Goal: Task Accomplishment & Management: Complete application form

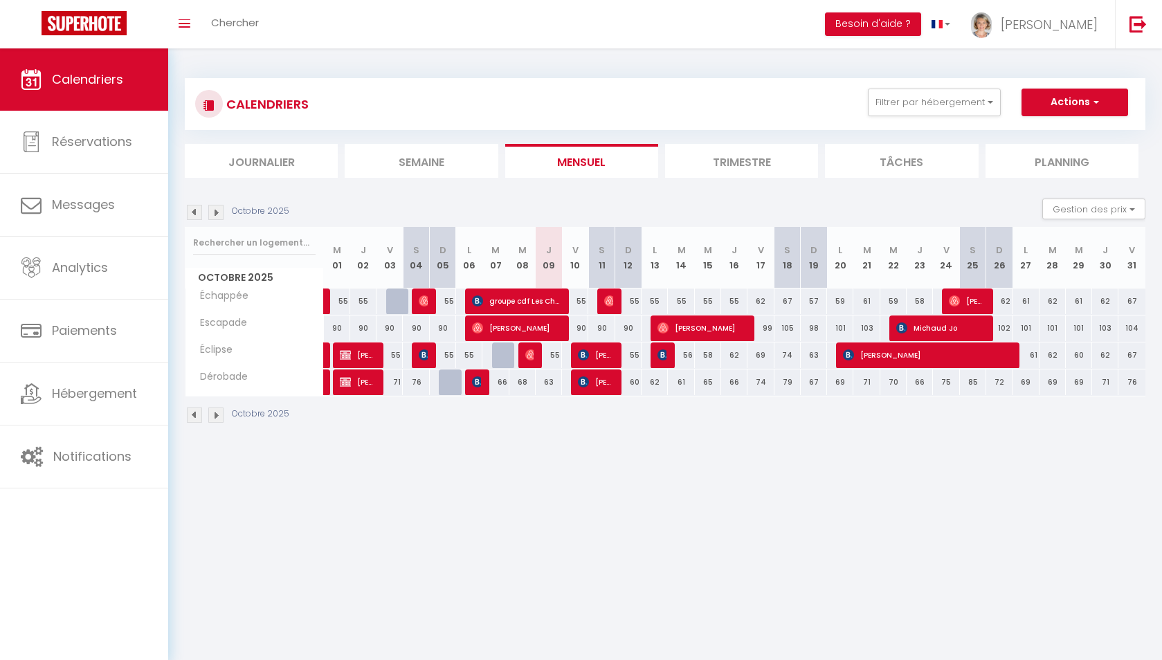
click at [738, 451] on div "CALENDRIERS Filtrer par hébergement Tous Dérobade Éclipse Échappée Escapade Eff…" at bounding box center [665, 251] width 994 height 406
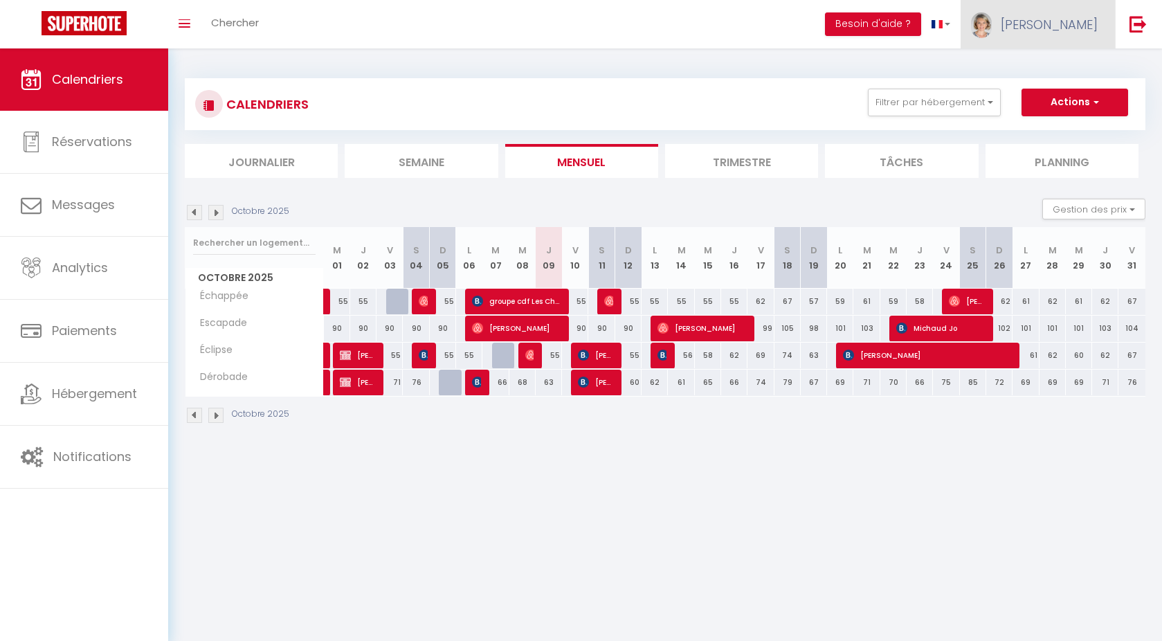
click at [1086, 28] on span "[PERSON_NAME]" at bounding box center [1049, 24] width 97 height 17
click at [747, 556] on body "🟢 Des questions ou besoin d'assistance pour la migration AirBnB? Prenez rdv >>>…" at bounding box center [581, 368] width 1162 height 641
click at [1072, 30] on span "[PERSON_NAME]" at bounding box center [1049, 24] width 97 height 17
click at [1053, 71] on link "Paramètres" at bounding box center [1060, 69] width 102 height 24
select select "28"
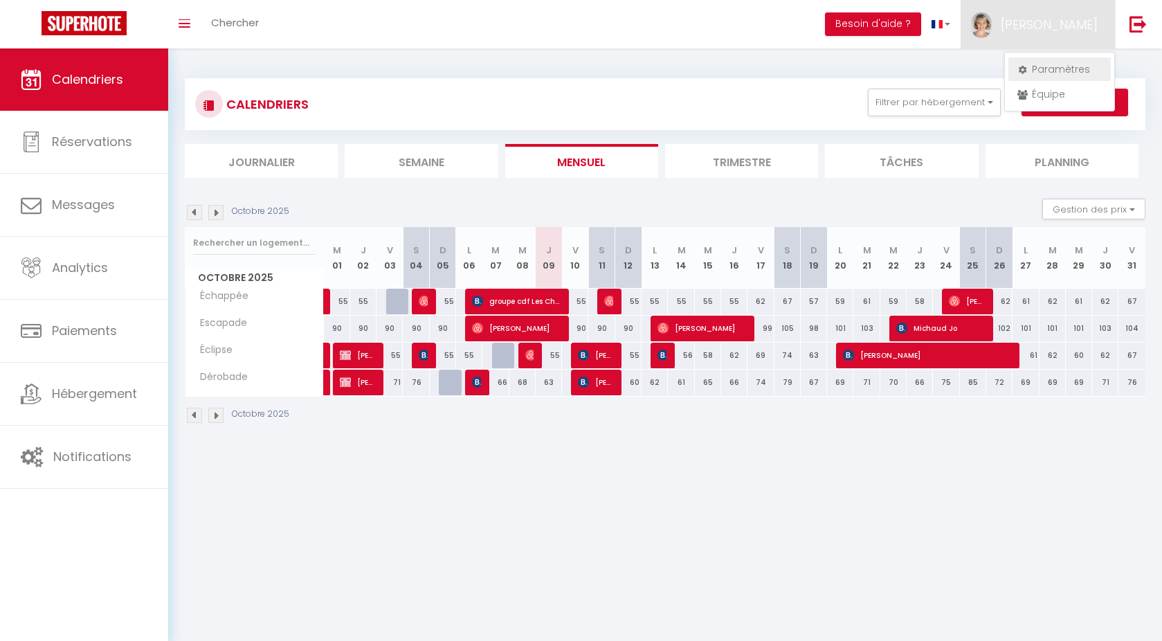
select select "fr"
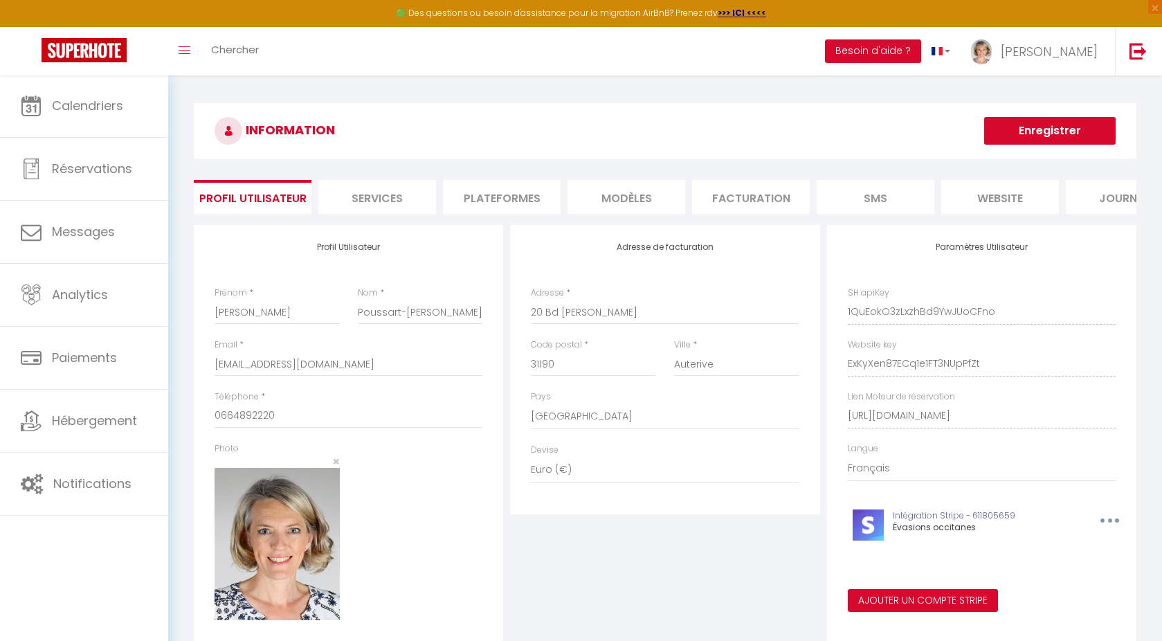
scroll to position [0, 47]
click at [979, 198] on li "website" at bounding box center [953, 197] width 118 height 34
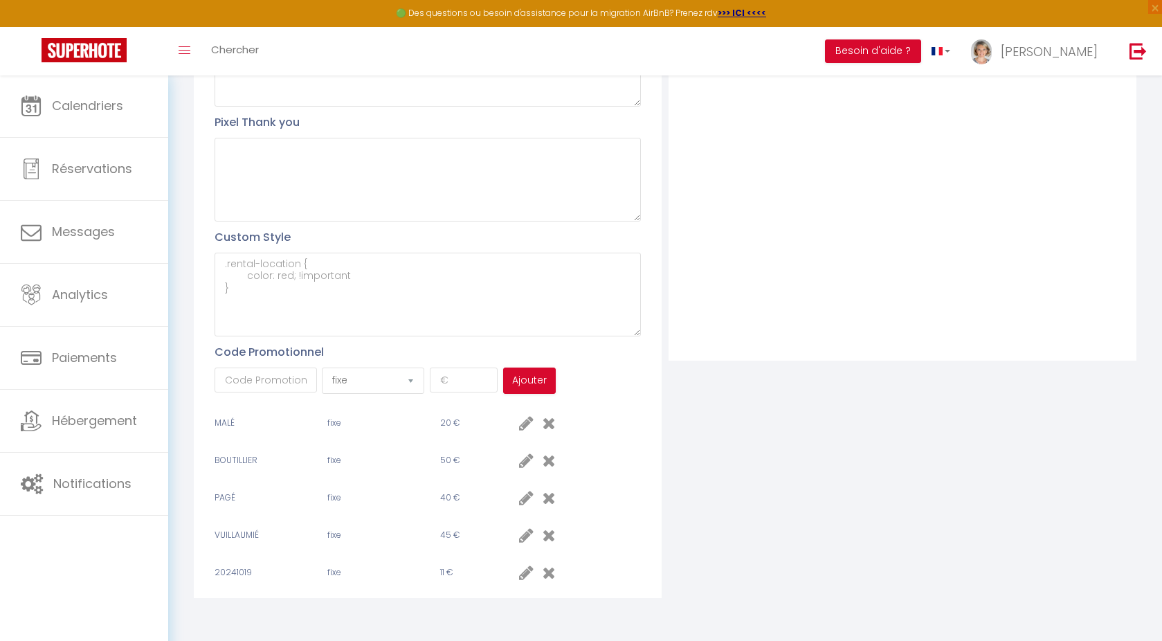
scroll to position [417, 0]
click at [293, 373] on input "text" at bounding box center [266, 380] width 102 height 25
paste input "Katell"
type input "Katell"
click at [448, 379] on input "number" at bounding box center [464, 380] width 69 height 25
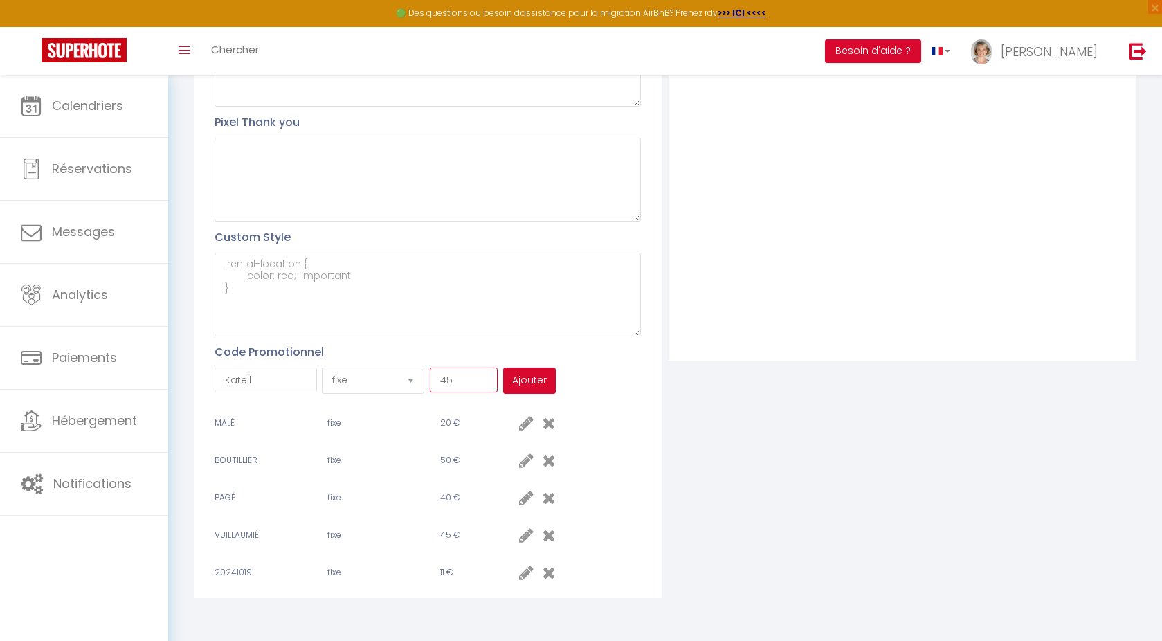
type input "45"
click at [532, 383] on button "Ajouter" at bounding box center [529, 381] width 53 height 26
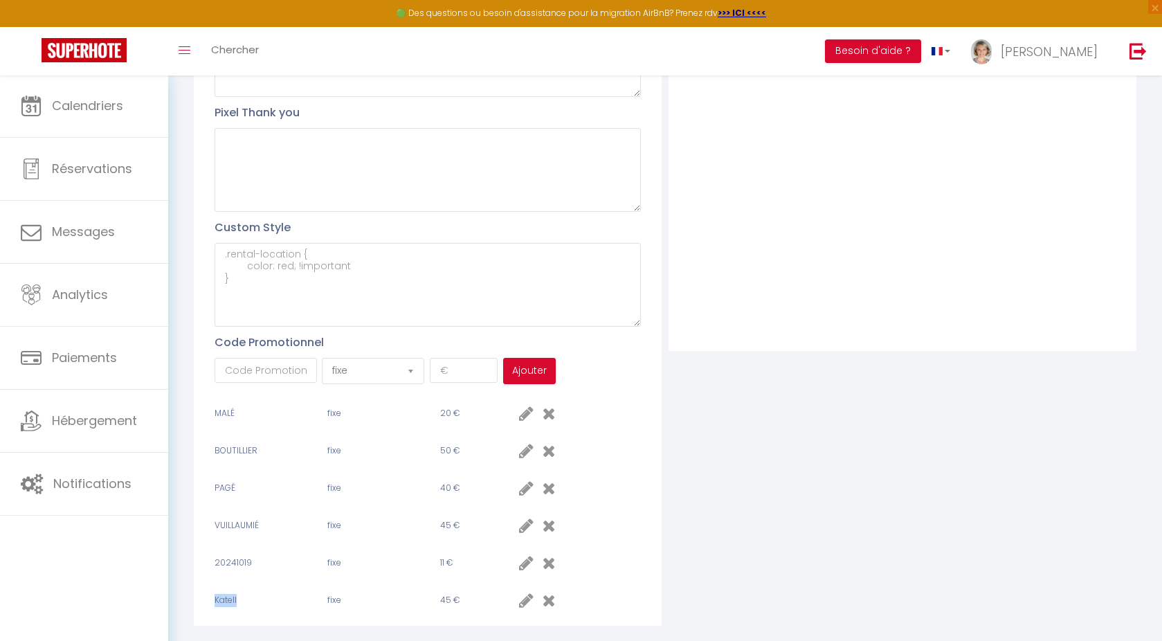
drag, startPoint x: 214, startPoint y: 608, endPoint x: 241, endPoint y: 608, distance: 27.0
click at [241, 608] on div "Profil Utilisateur Pixel head Pixel body Pixel Thank you Custom Style Code Prom…" at bounding box center [428, 219] width 468 height 814
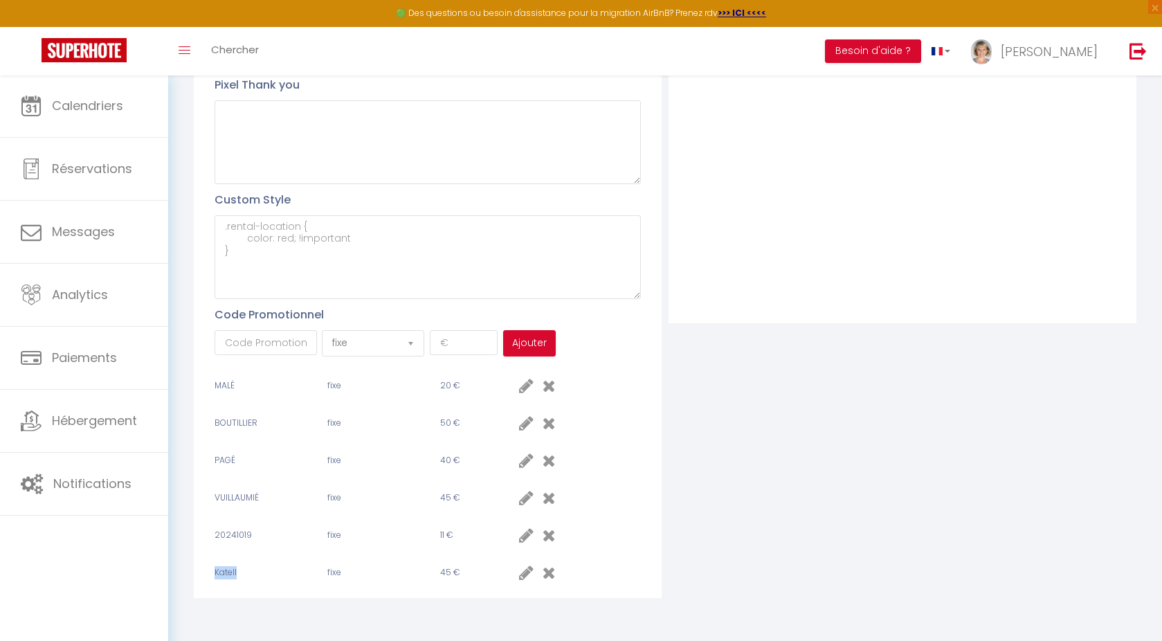
scroll to position [455, 0]
click at [548, 538] on icon at bounding box center [549, 535] width 13 height 17
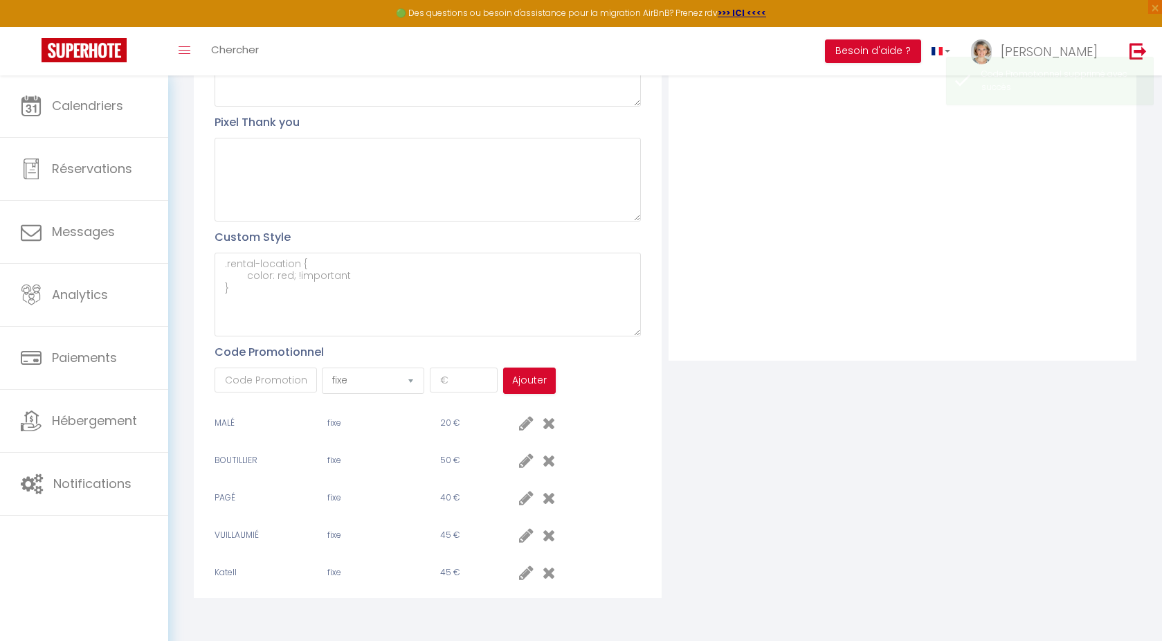
scroll to position [417, 0]
click at [548, 424] on icon at bounding box center [549, 423] width 13 height 17
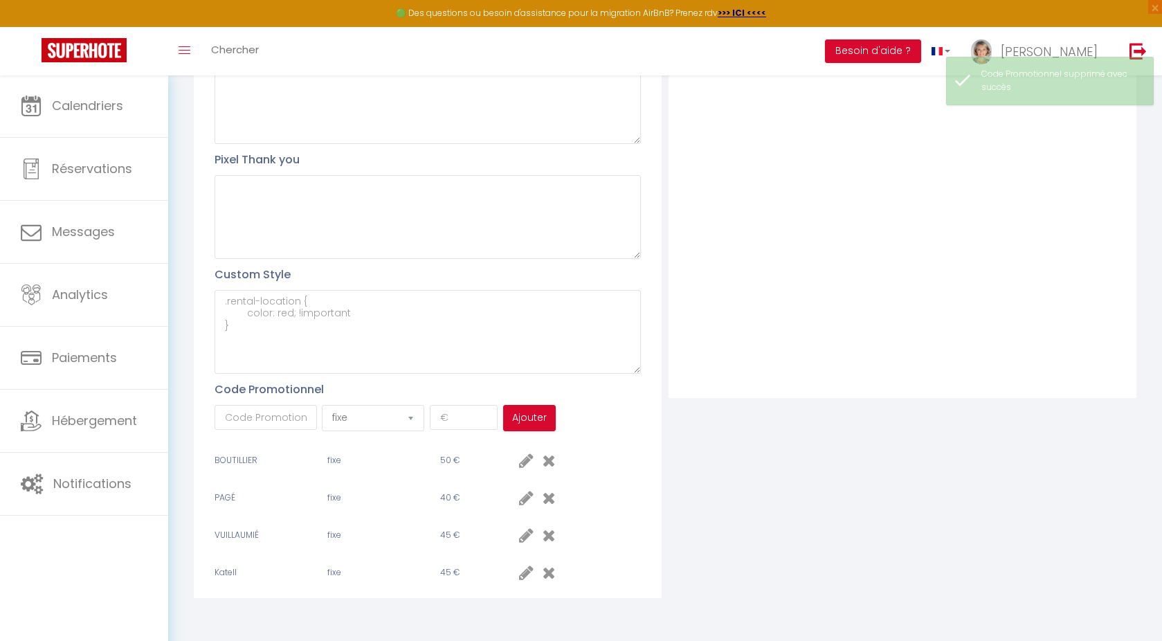
scroll to position [380, 0]
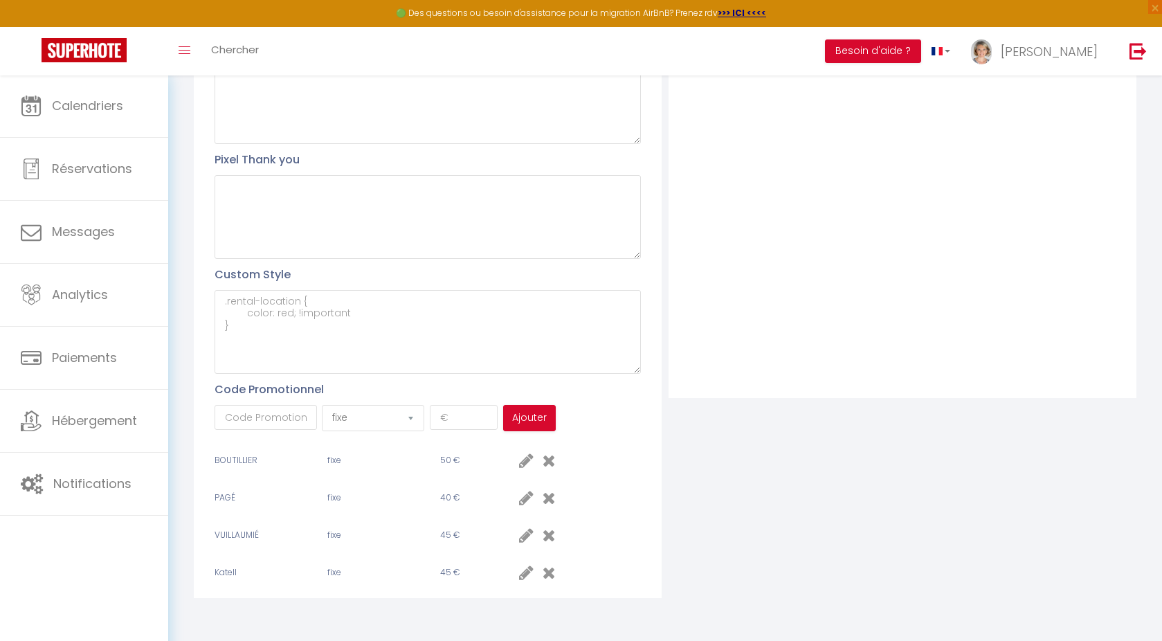
click at [816, 516] on div "Filtre Nouveau groupe" at bounding box center [902, 228] width 475 height 739
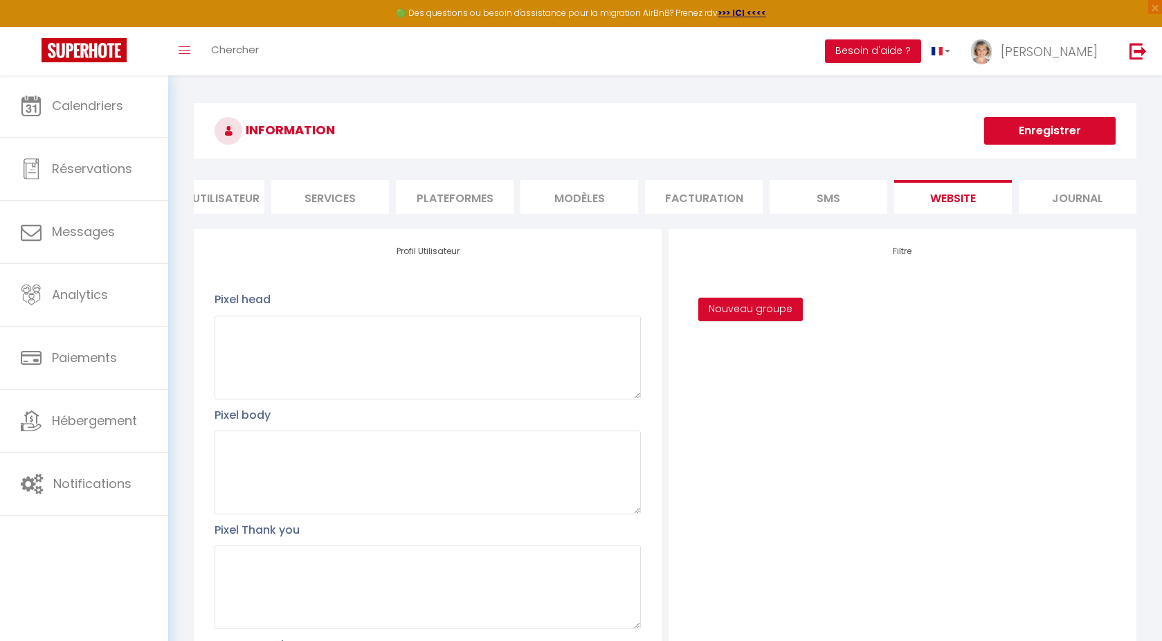
scroll to position [0, 0]
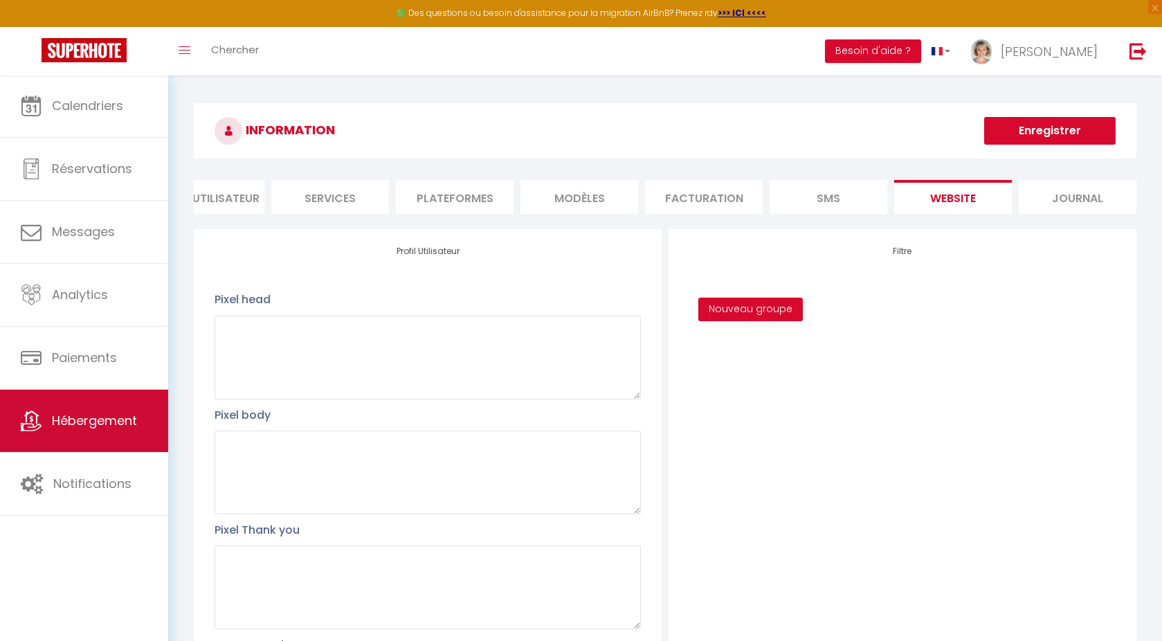
click at [104, 435] on link "Hébergement" at bounding box center [84, 421] width 168 height 62
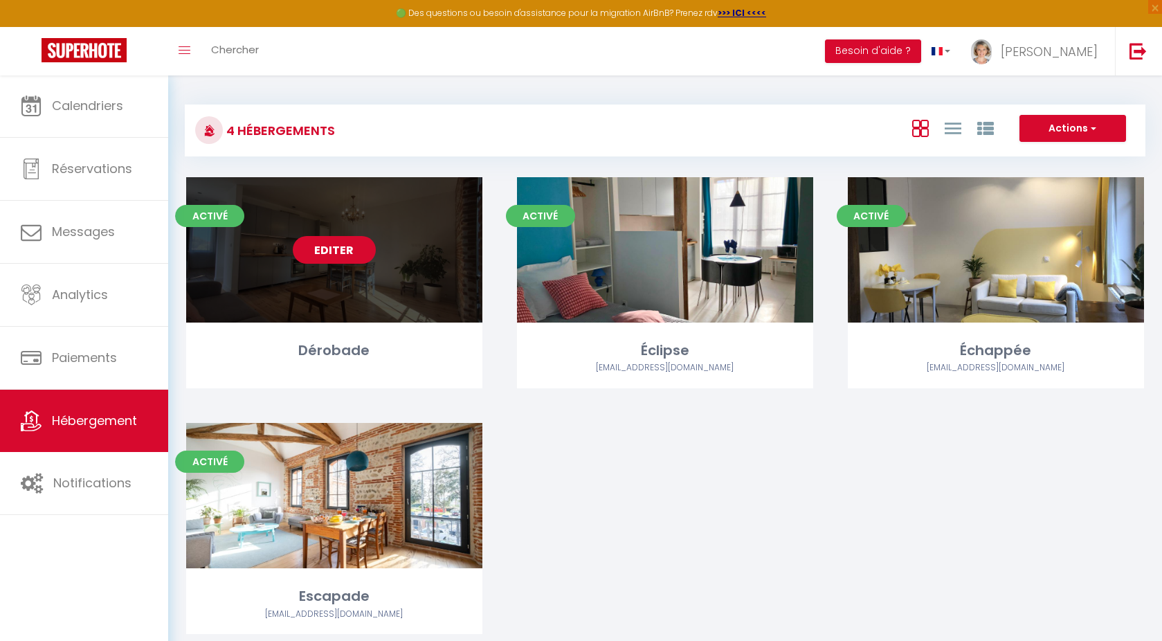
click at [347, 245] on link "Editer" at bounding box center [334, 250] width 83 height 28
select select "3"
select select "2"
select select "1"
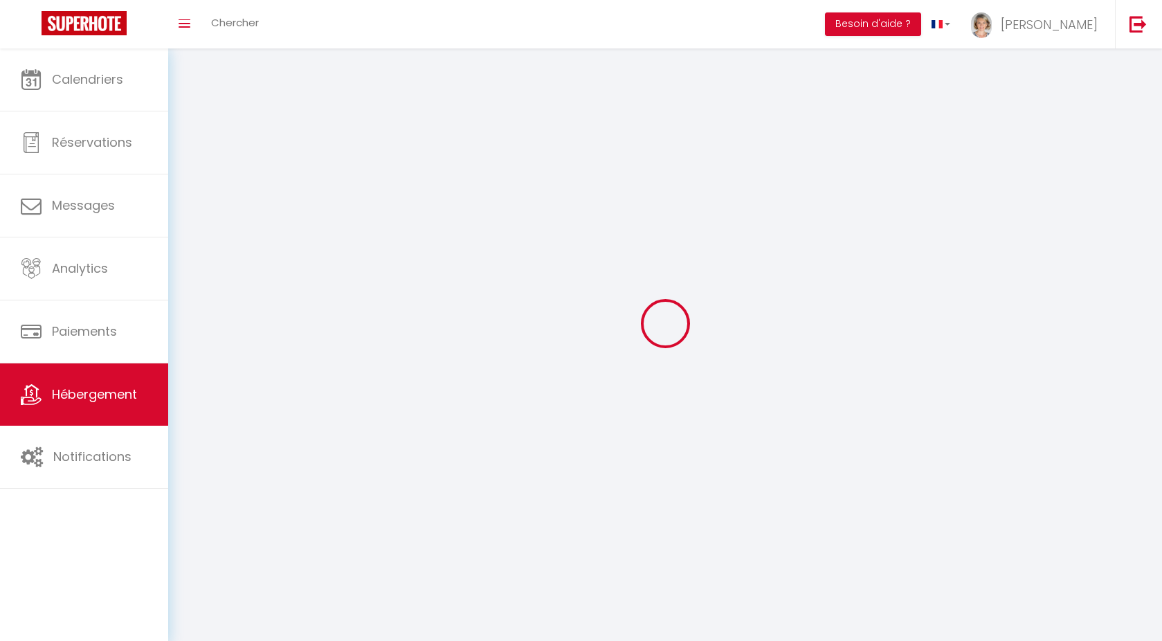
select select
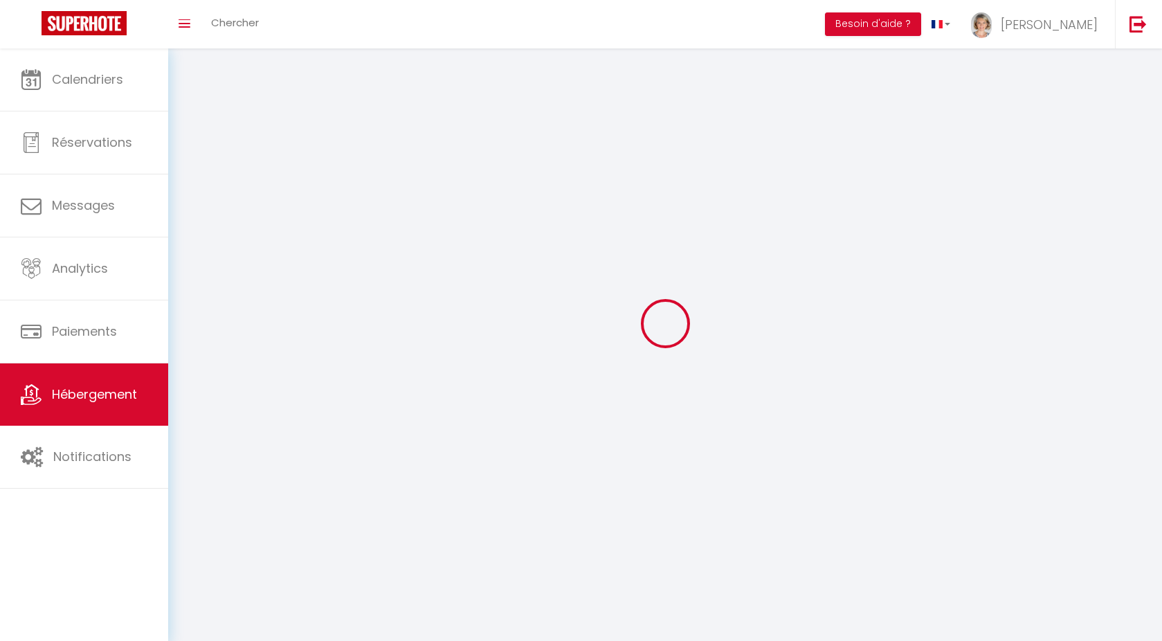
select select
checkbox input "false"
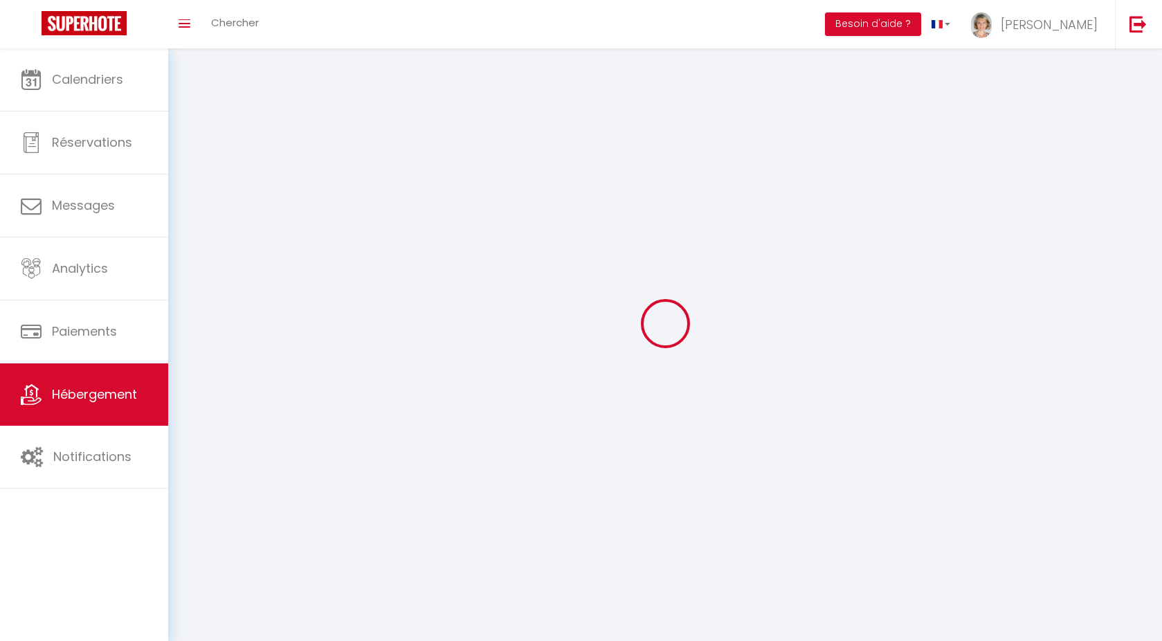
checkbox input "false"
select select
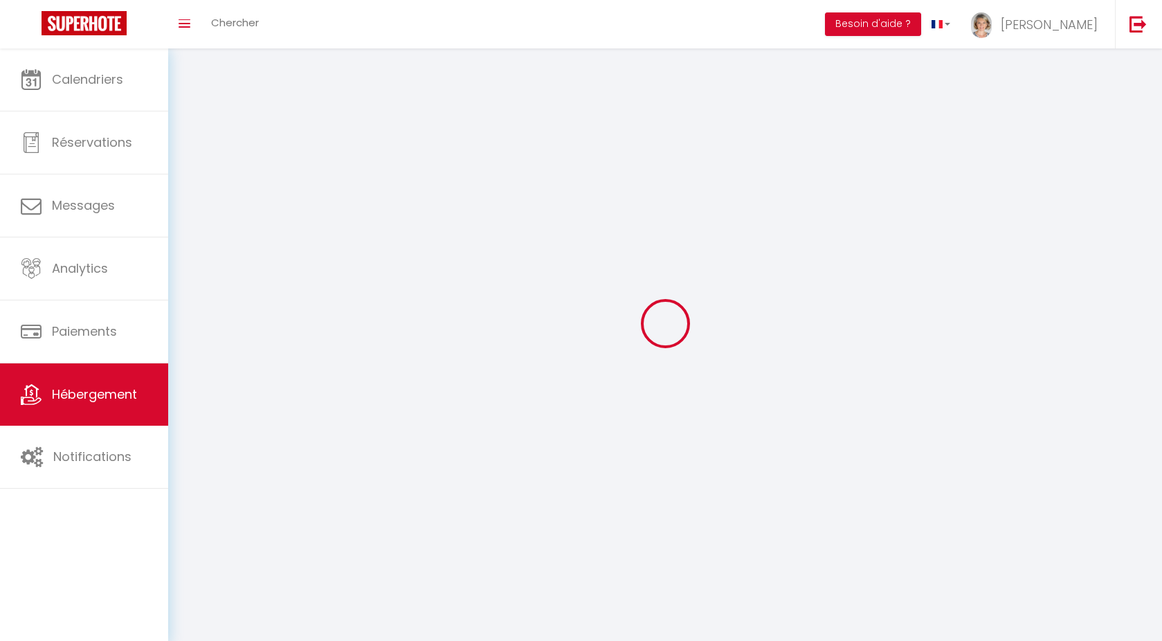
select select
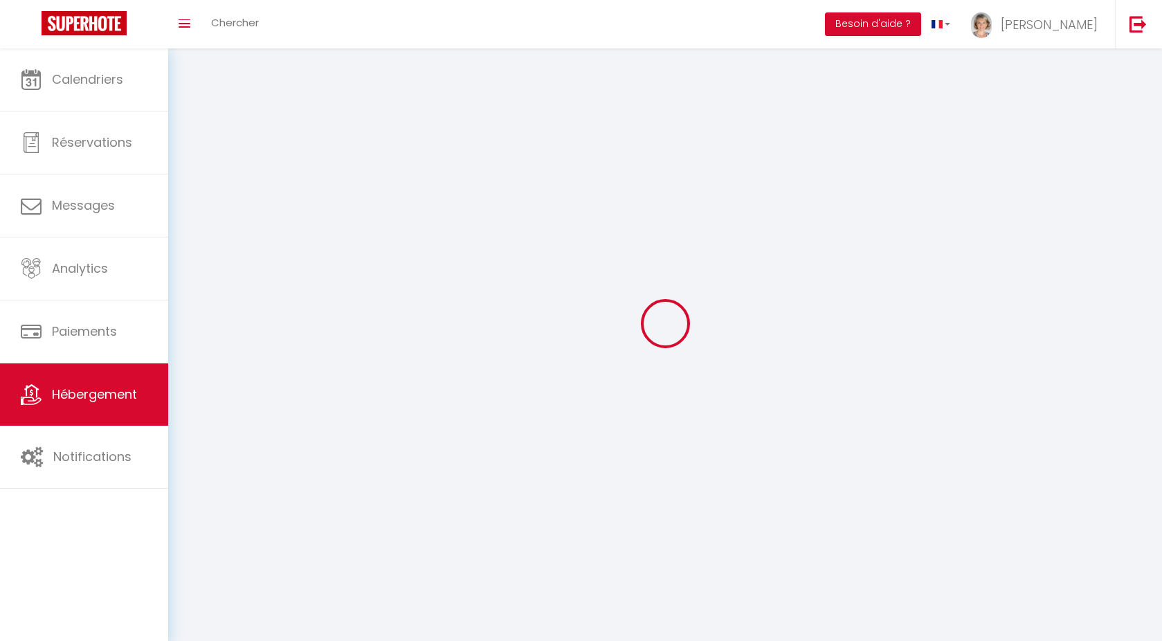
checkbox input "false"
select select
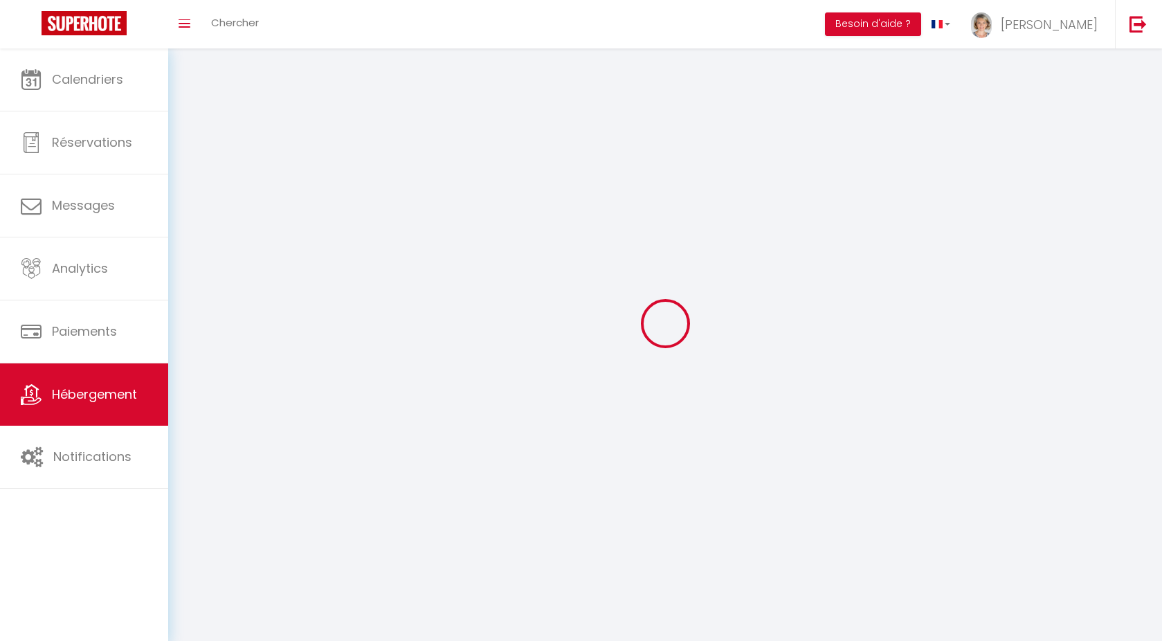
select select
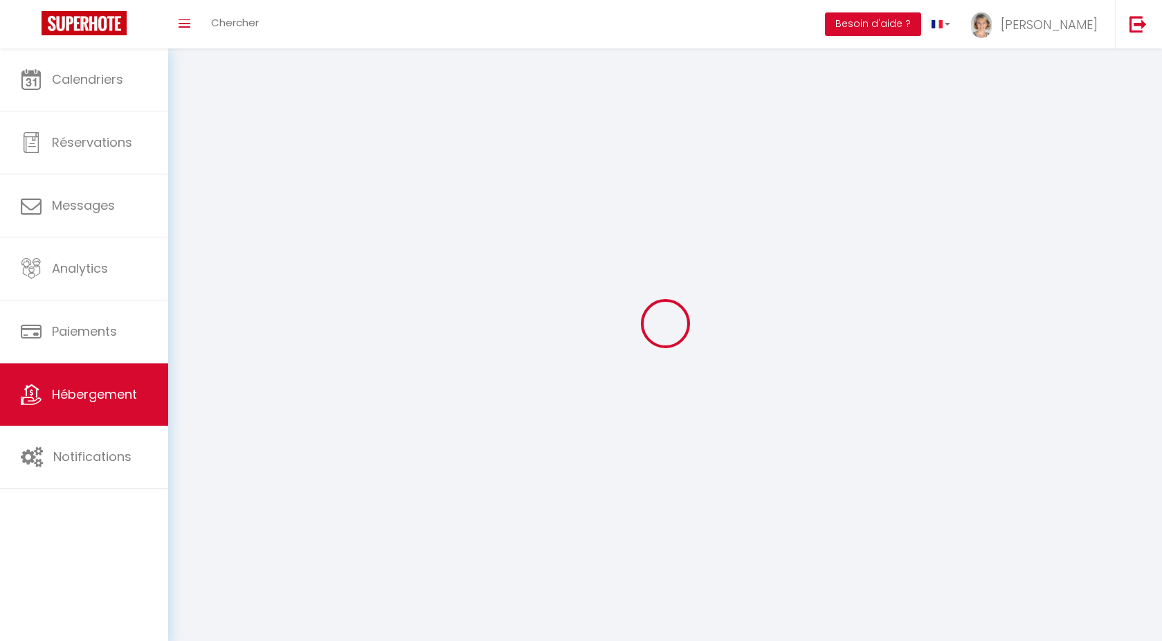
select select
checkbox input "false"
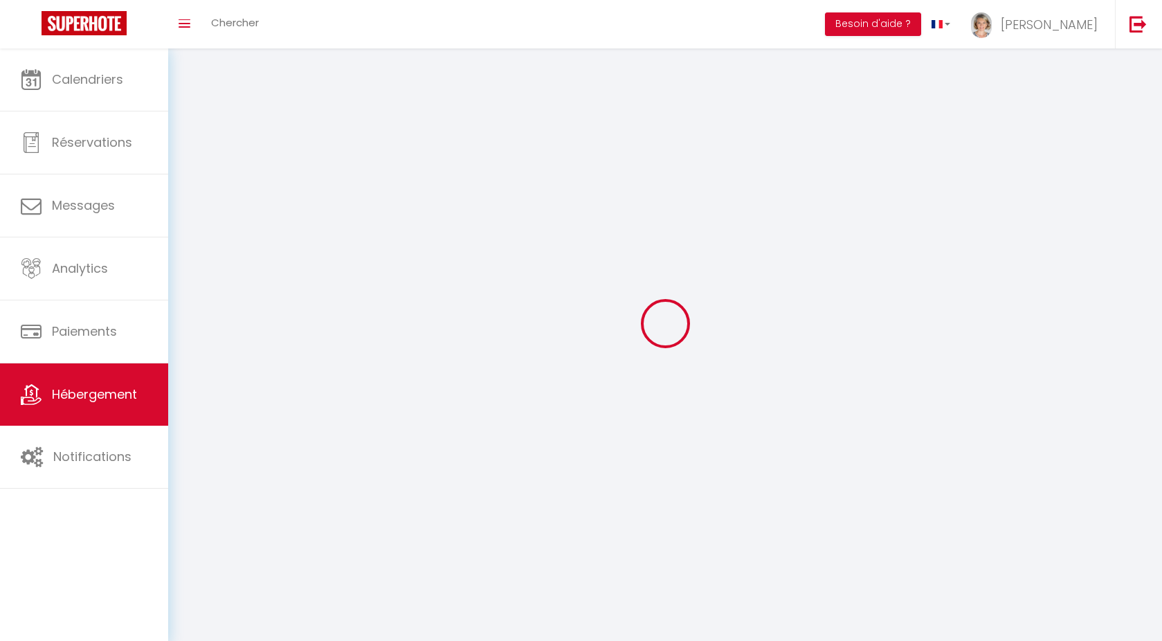
checkbox input "false"
select select
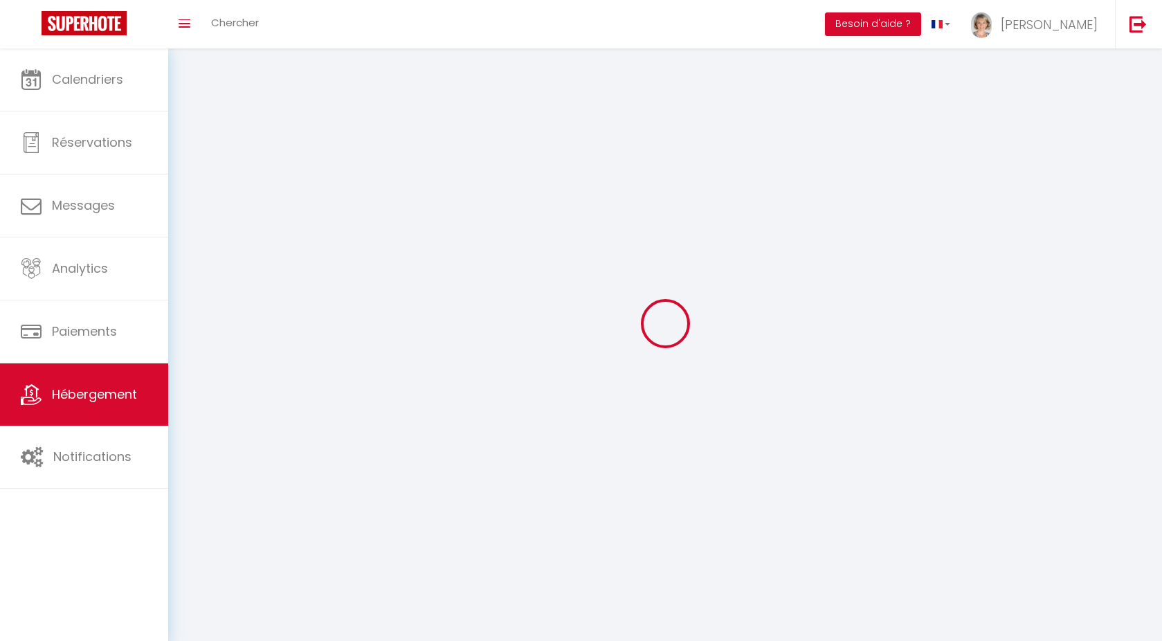
select select
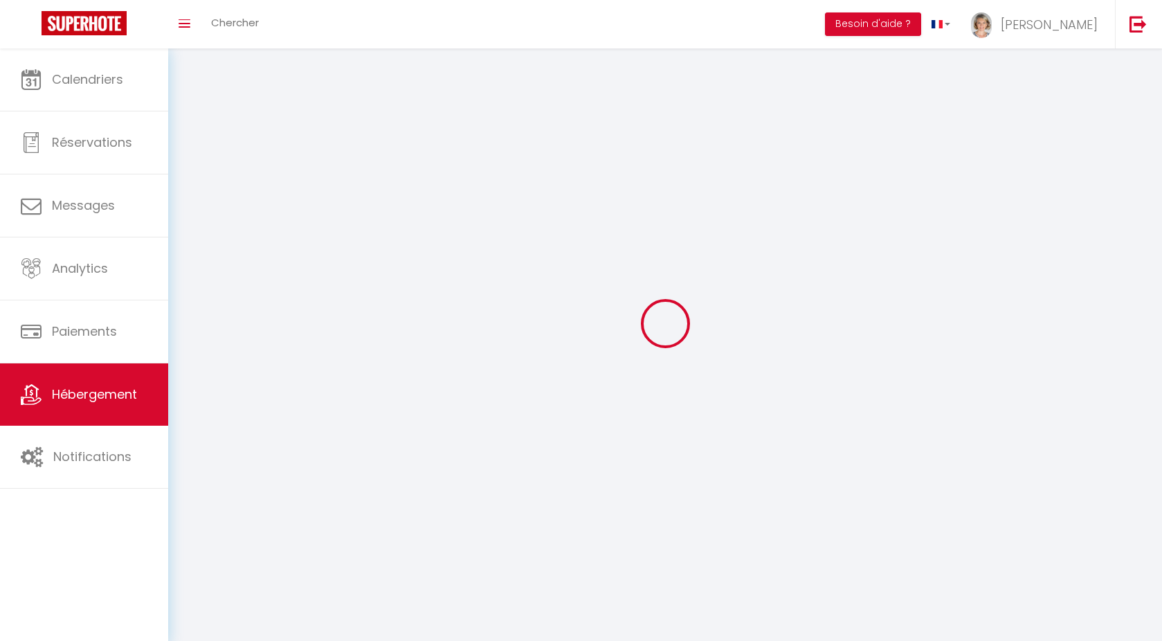
select select
checkbox input "false"
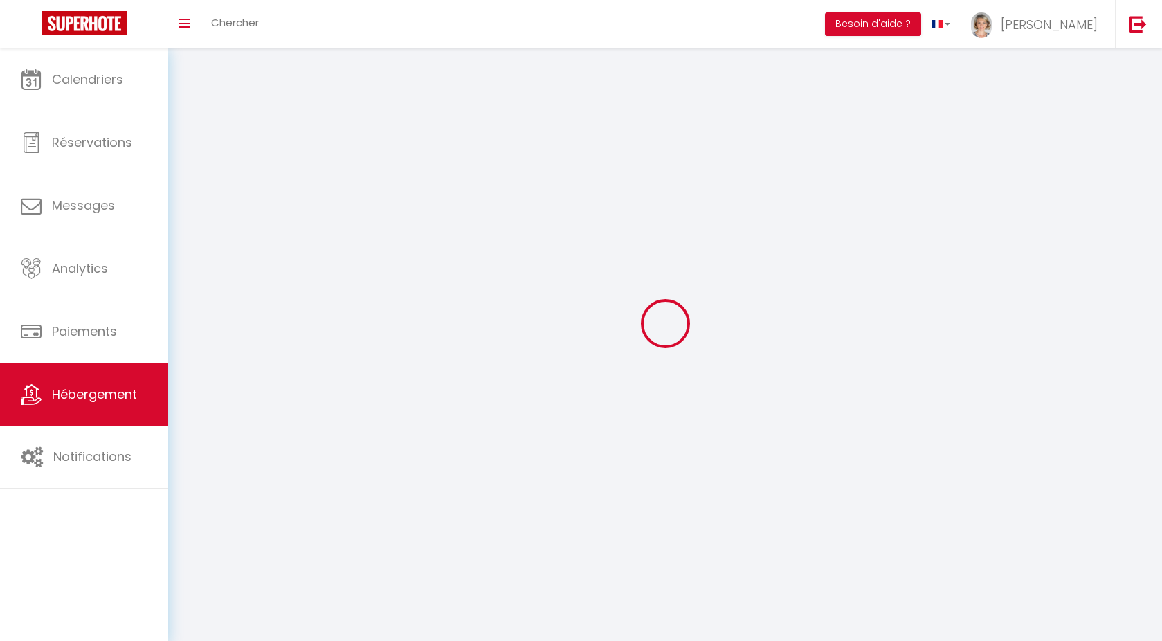
select select
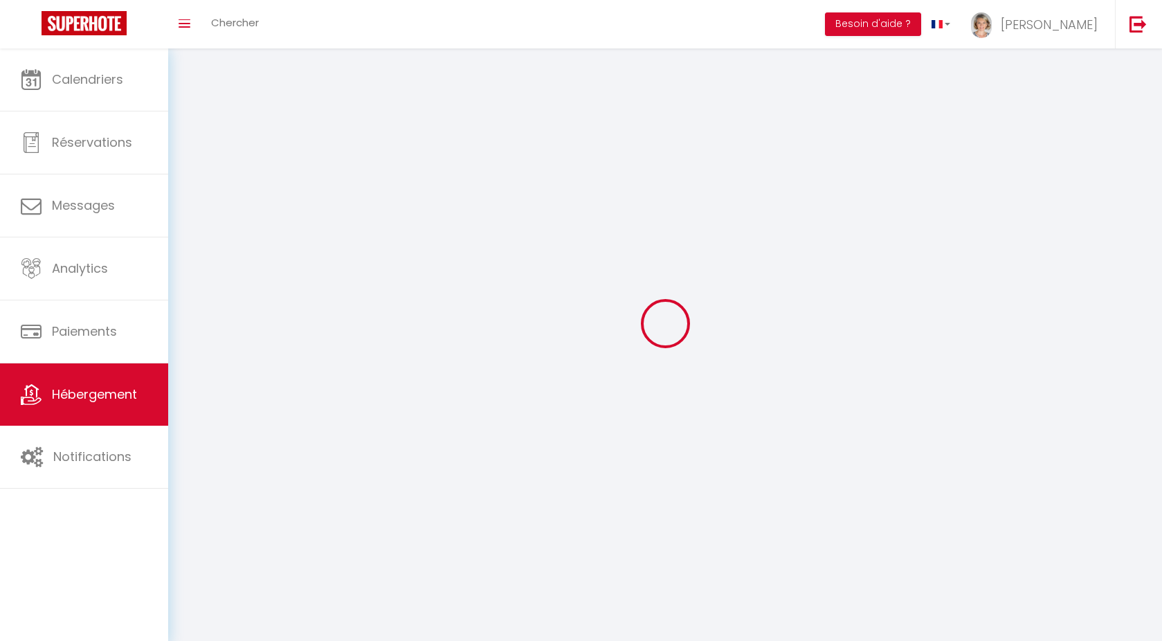
select select
checkbox input "false"
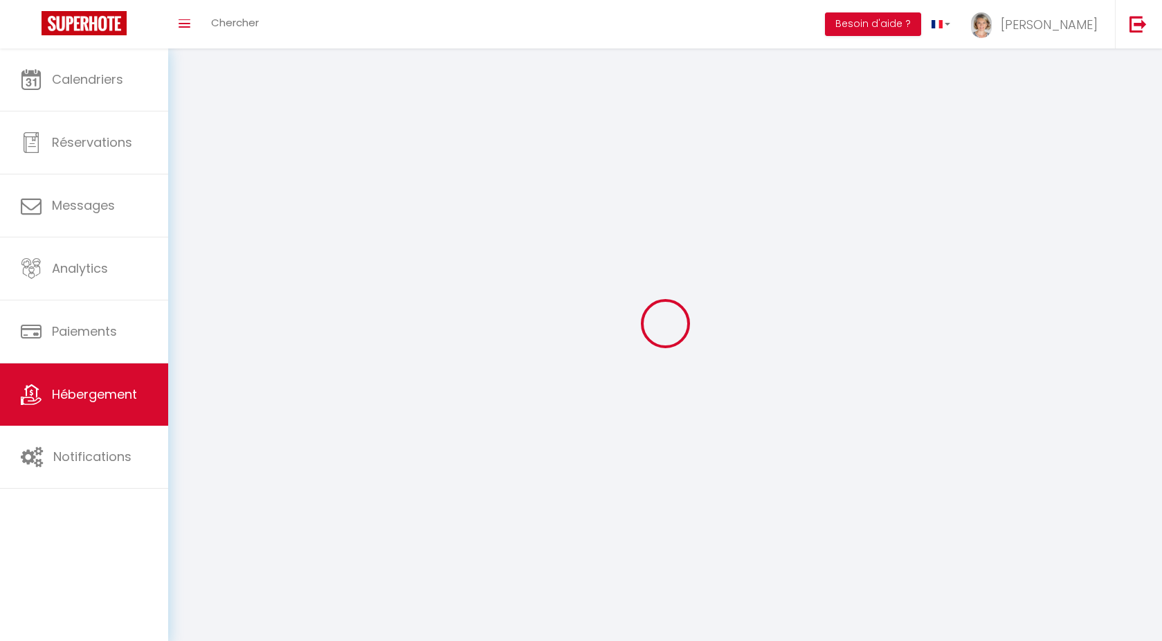
checkbox input "false"
select select
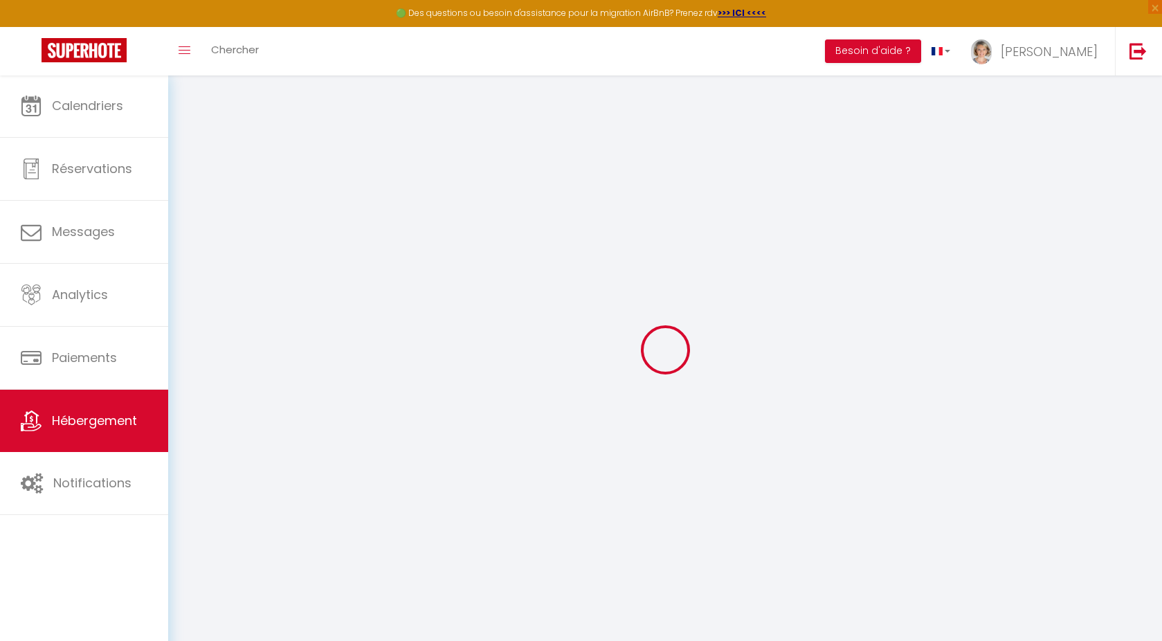
type input "Oups ! Les dates sélectionnées sont indisponibles."
type textarea "Malheureusement les dates sélectionnées sont indisponibles. Nous vous invitons …"
type input "43.34902"
type input "1.46979"
checkbox input "true"
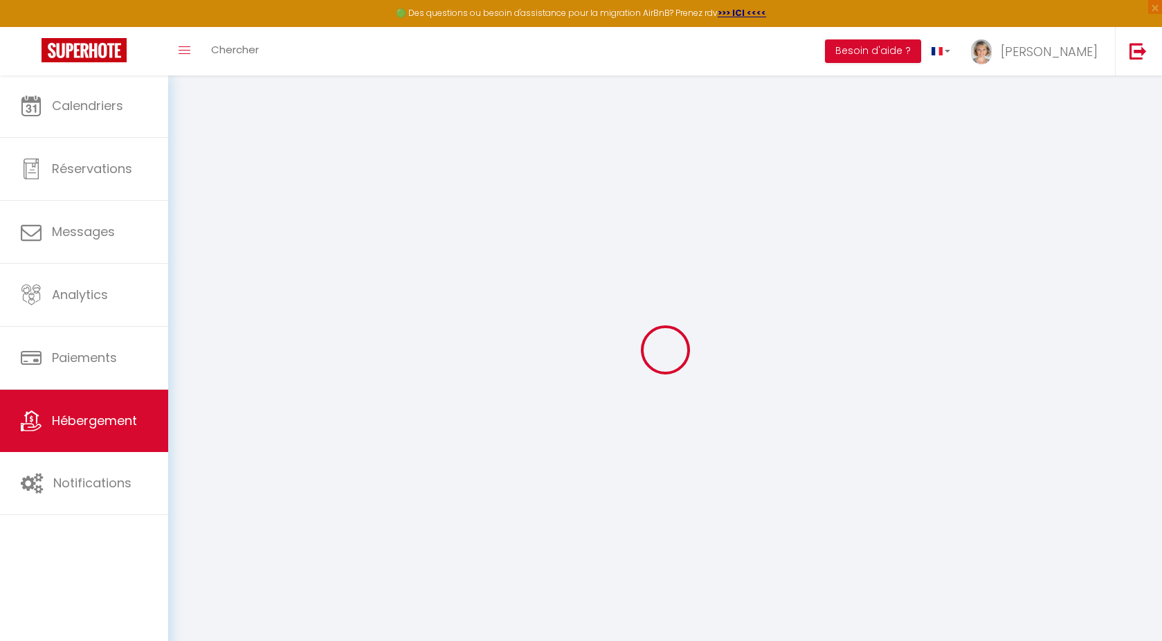
checkbox input "false"
checkbox input "true"
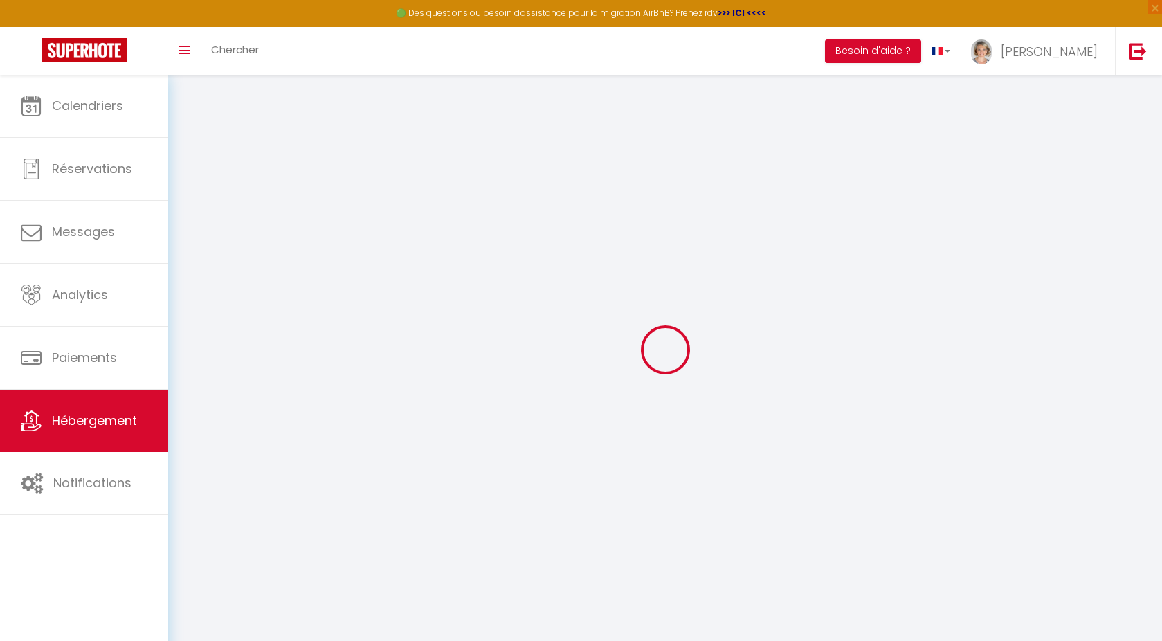
checkbox input "false"
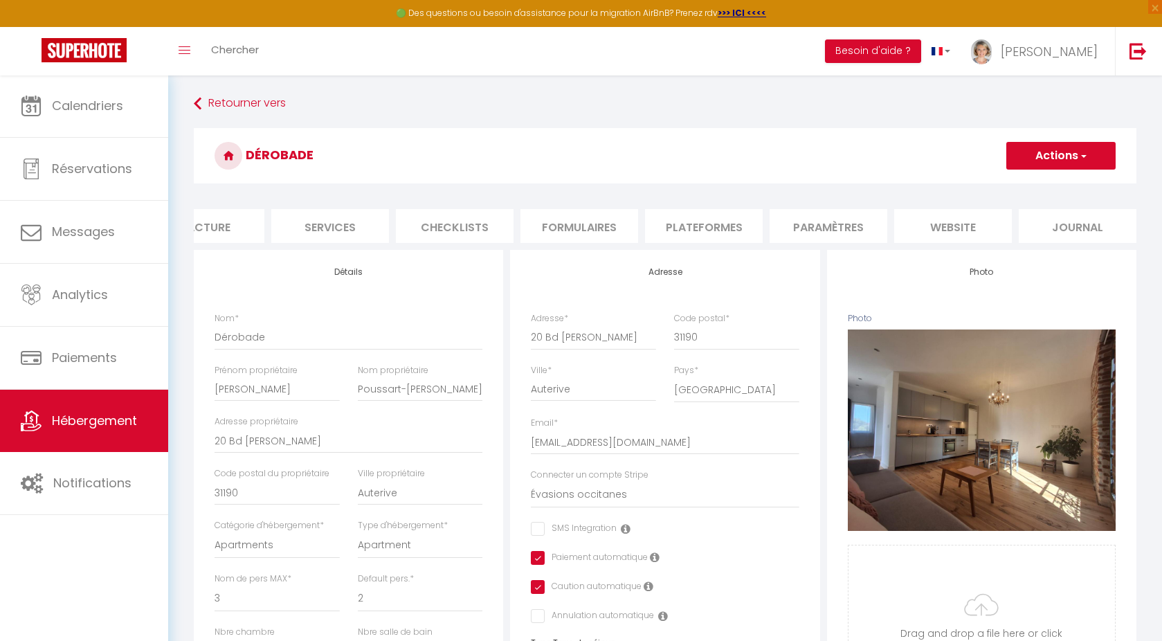
scroll to position [0, 296]
click at [963, 217] on li "website" at bounding box center [953, 226] width 118 height 34
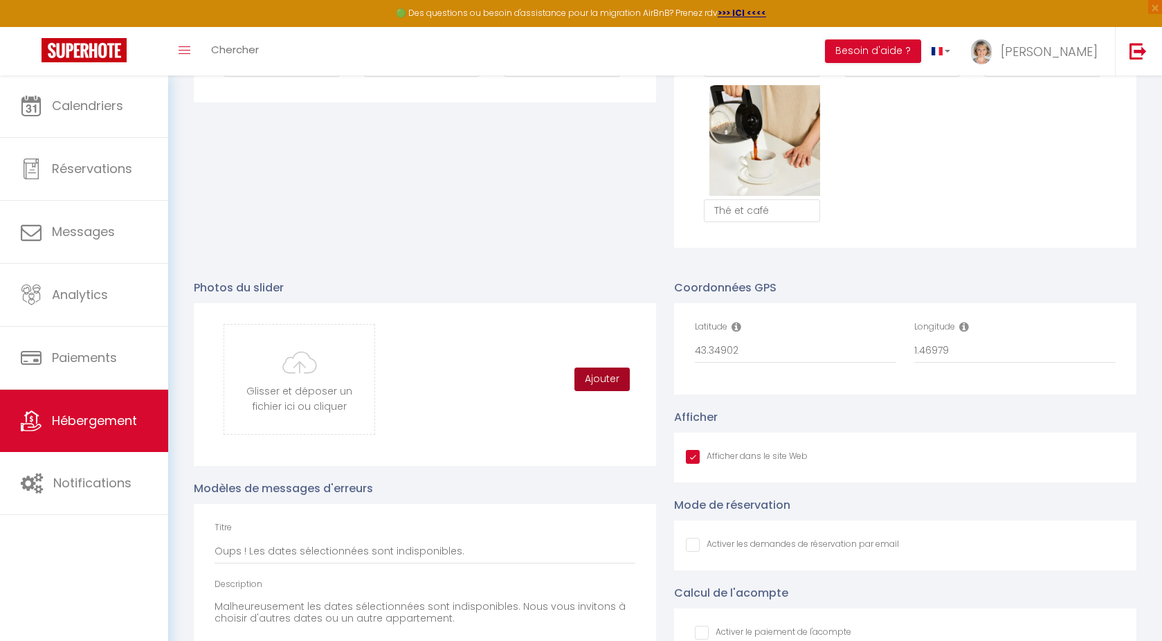
scroll to position [1264, 0]
click at [613, 390] on button "Ajouter" at bounding box center [602, 380] width 55 height 24
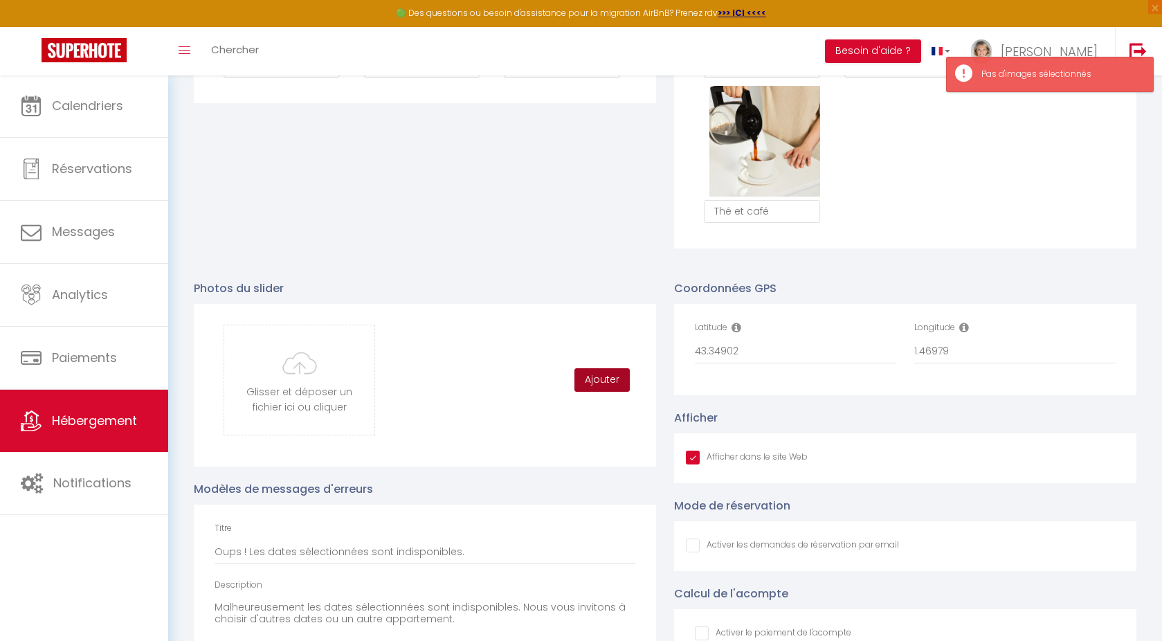
click at [602, 390] on button "Ajouter" at bounding box center [602, 380] width 55 height 24
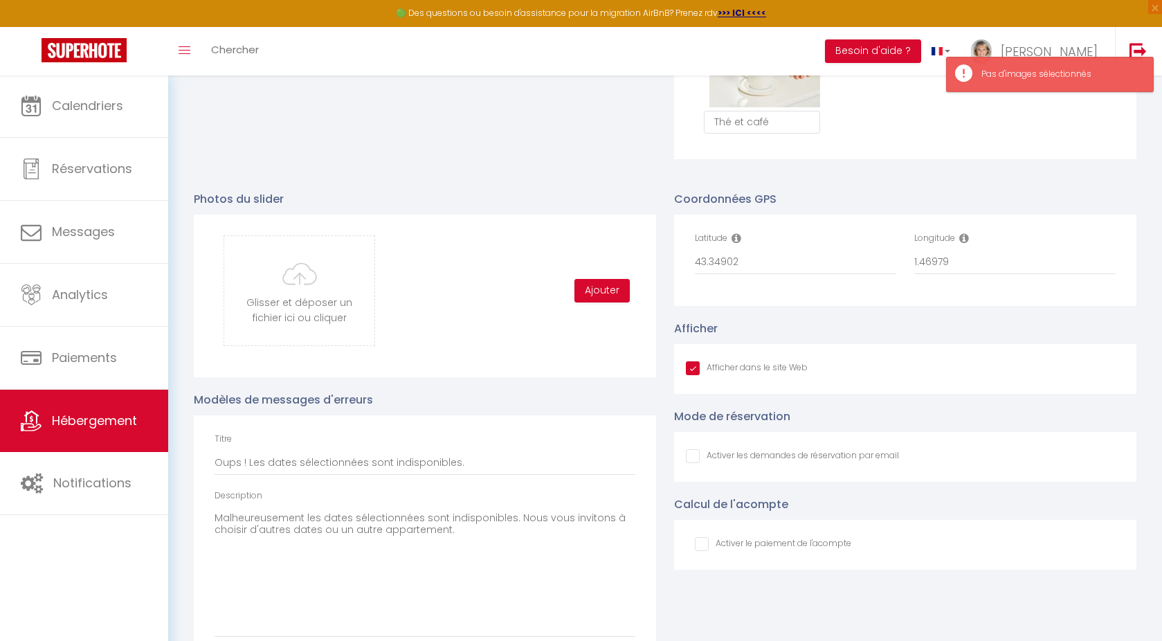
scroll to position [1391, 0]
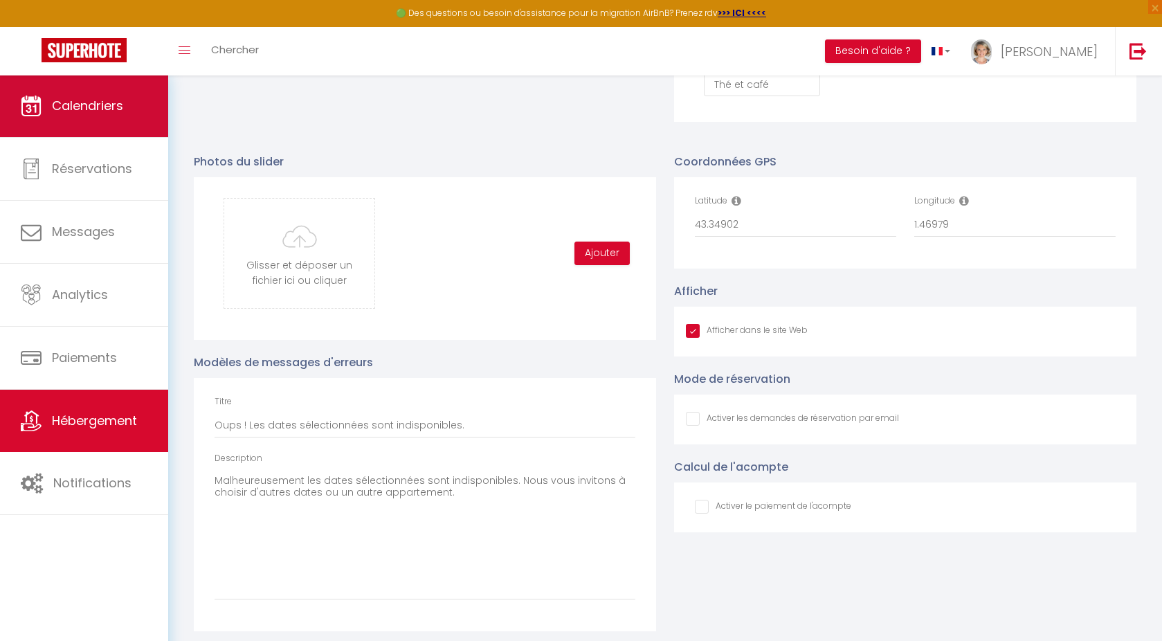
click at [72, 96] on link "Calendriers" at bounding box center [84, 106] width 168 height 62
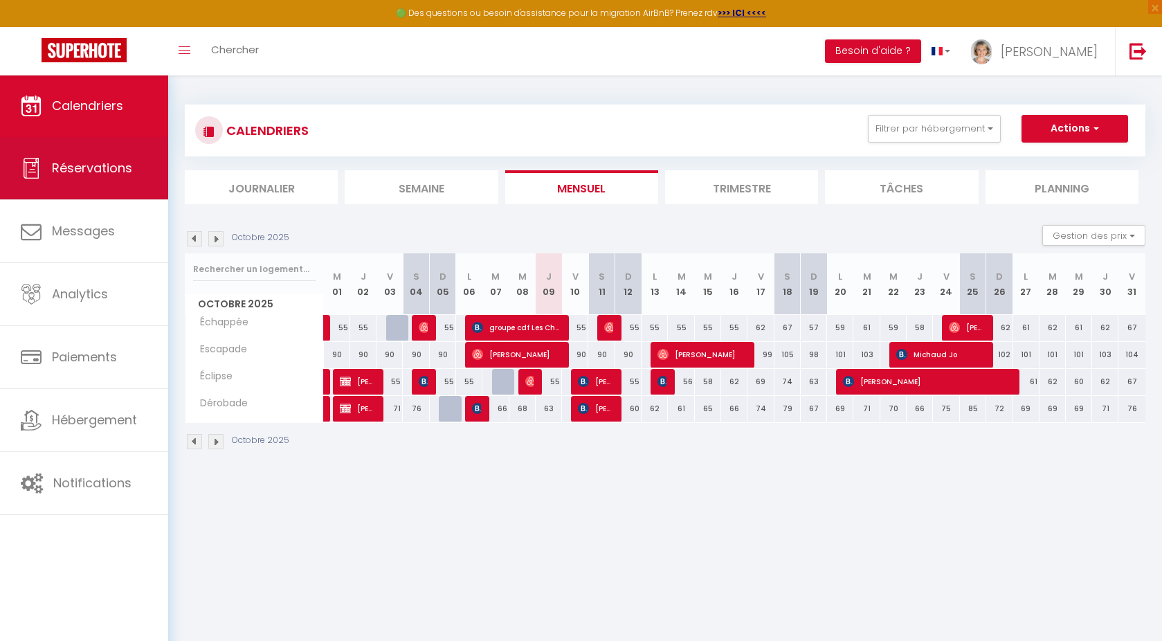
click at [130, 176] on span "Réservations" at bounding box center [92, 167] width 80 height 17
select select "not_cancelled"
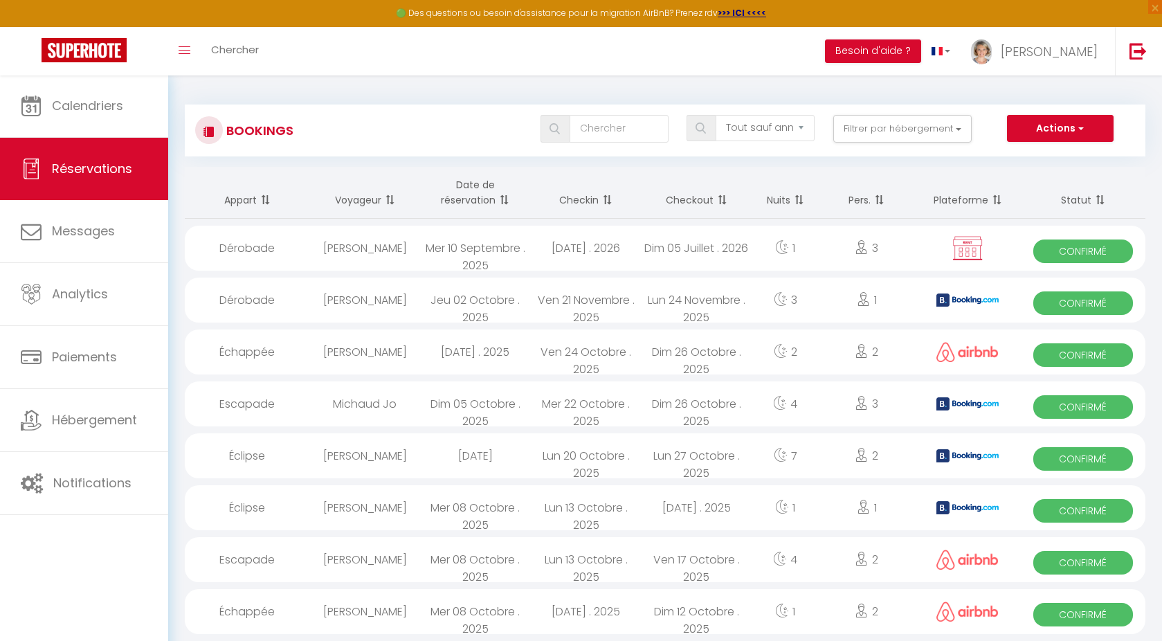
click at [1077, 132] on span "button" at bounding box center [1080, 128] width 8 height 14
click at [1056, 159] on link "Nouvelle Réservation" at bounding box center [1039, 159] width 148 height 18
select select
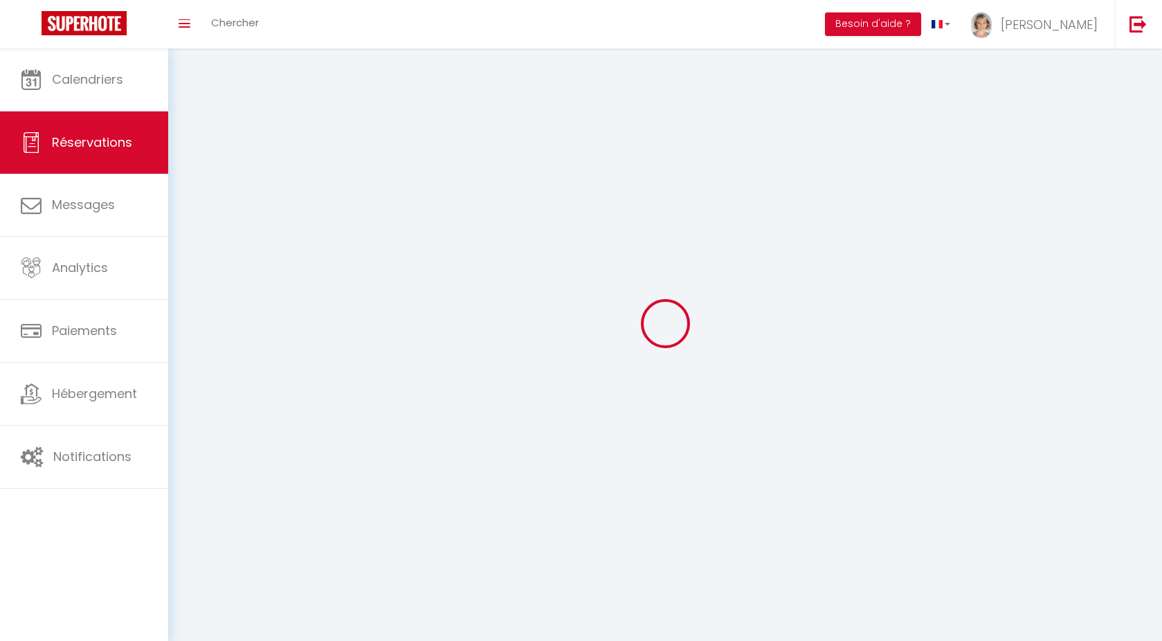
select select
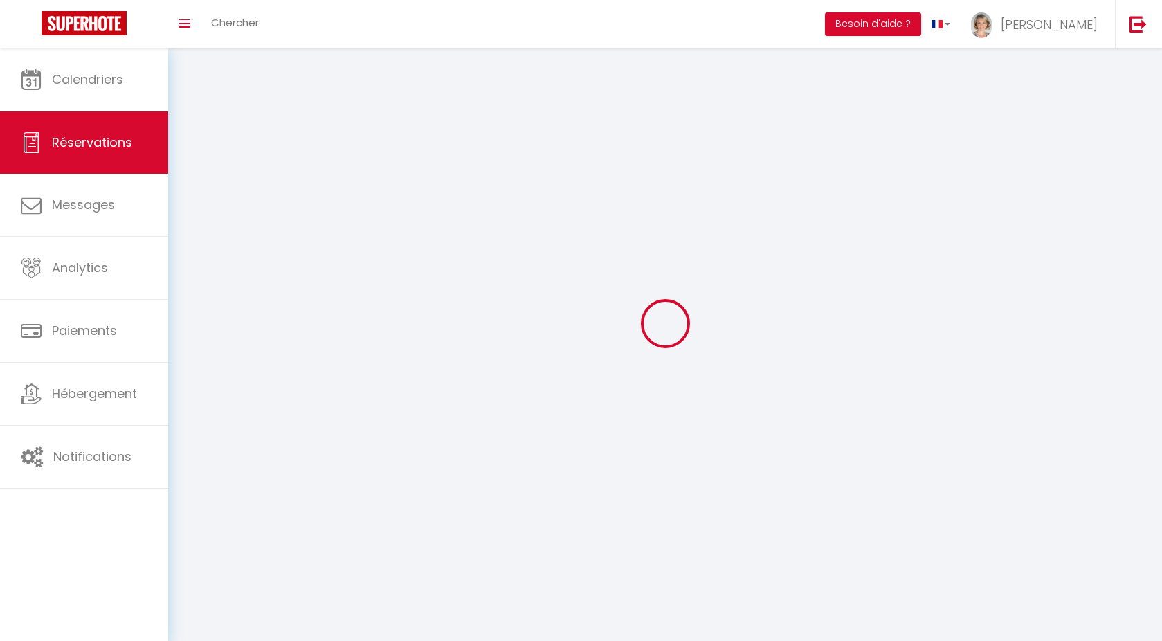
select select
checkbox input "false"
select select
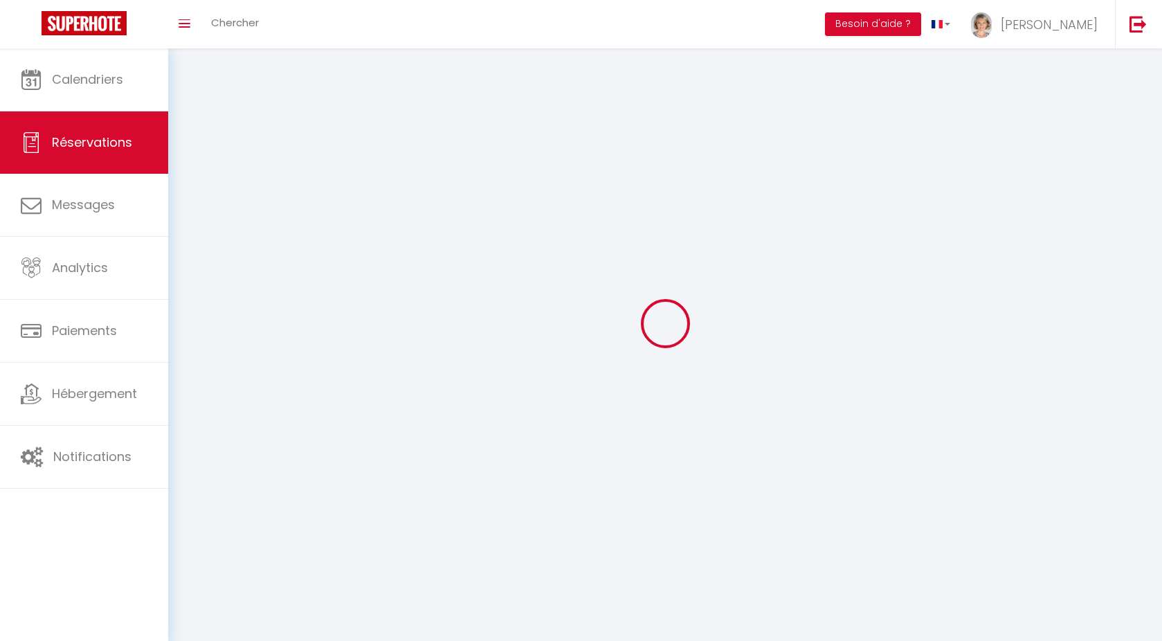
select select
checkbox input "false"
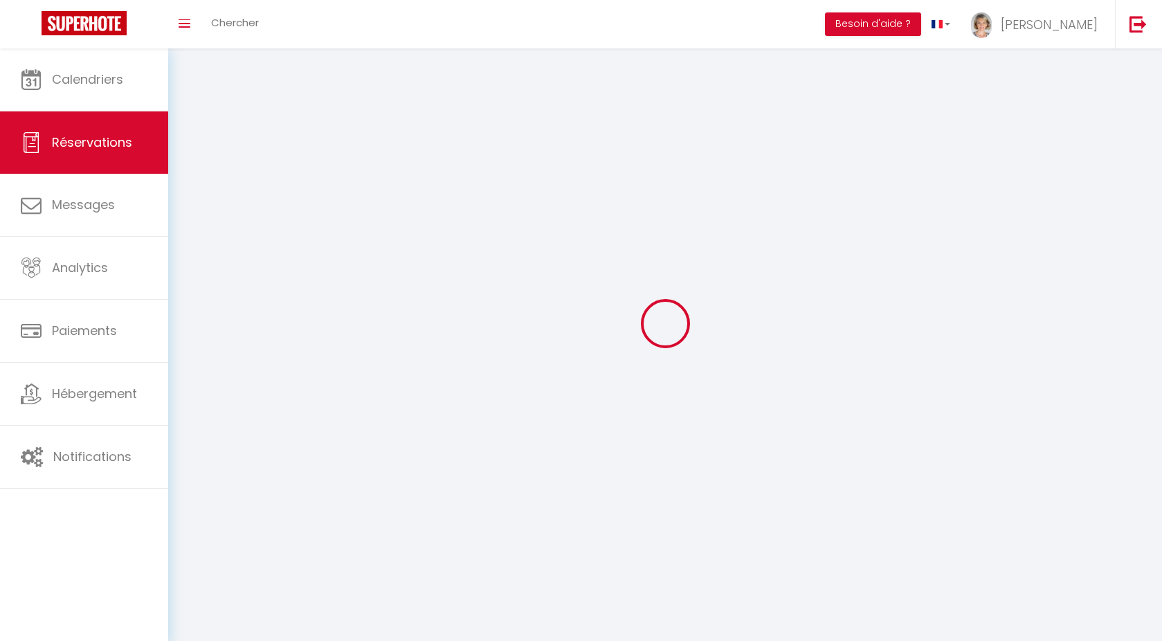
select select
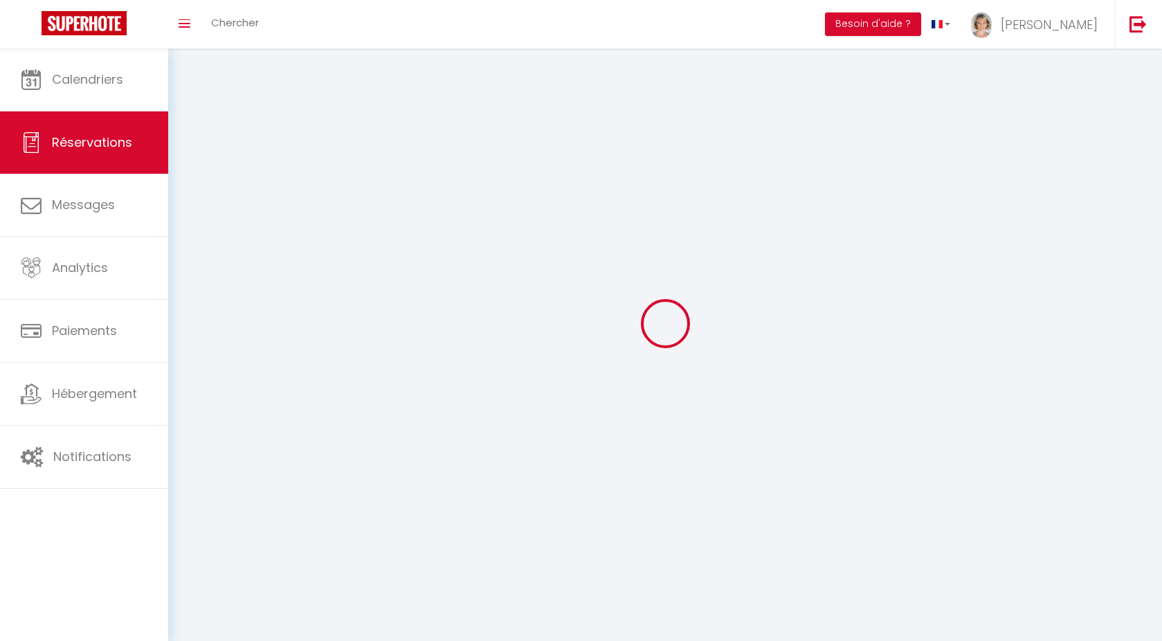
checkbox input "false"
select select
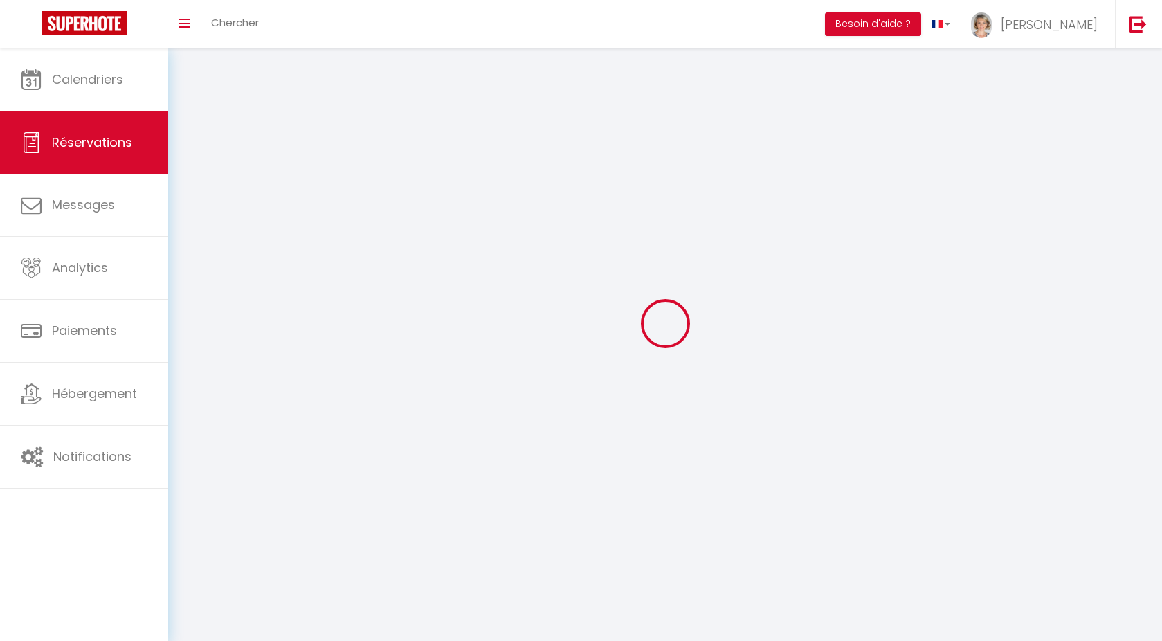
select select
checkbox input "false"
select select
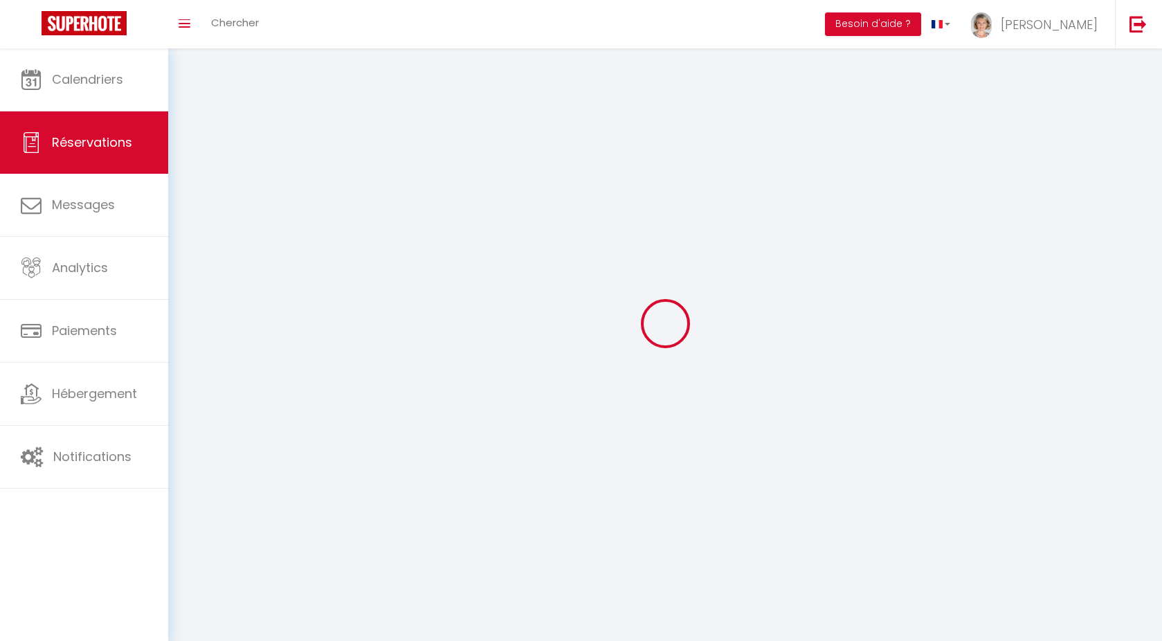
checkbox input "false"
select select
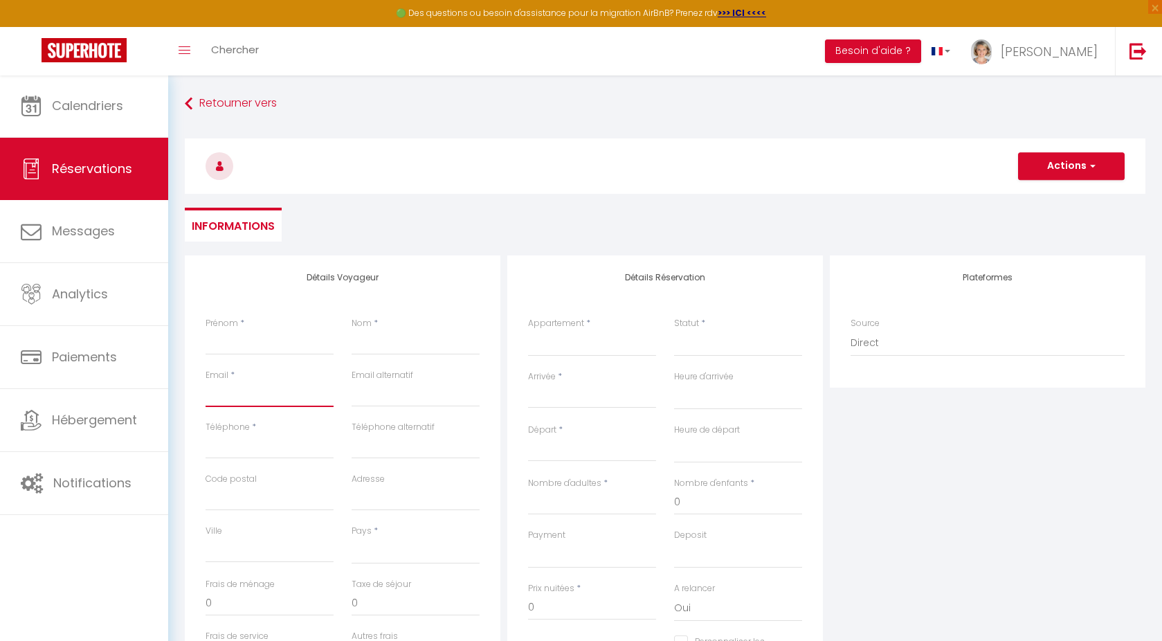
paste input "[EMAIL_ADDRESS][DOMAIN_NAME]"
type input "[EMAIL_ADDRESS][DOMAIN_NAME]"
select select
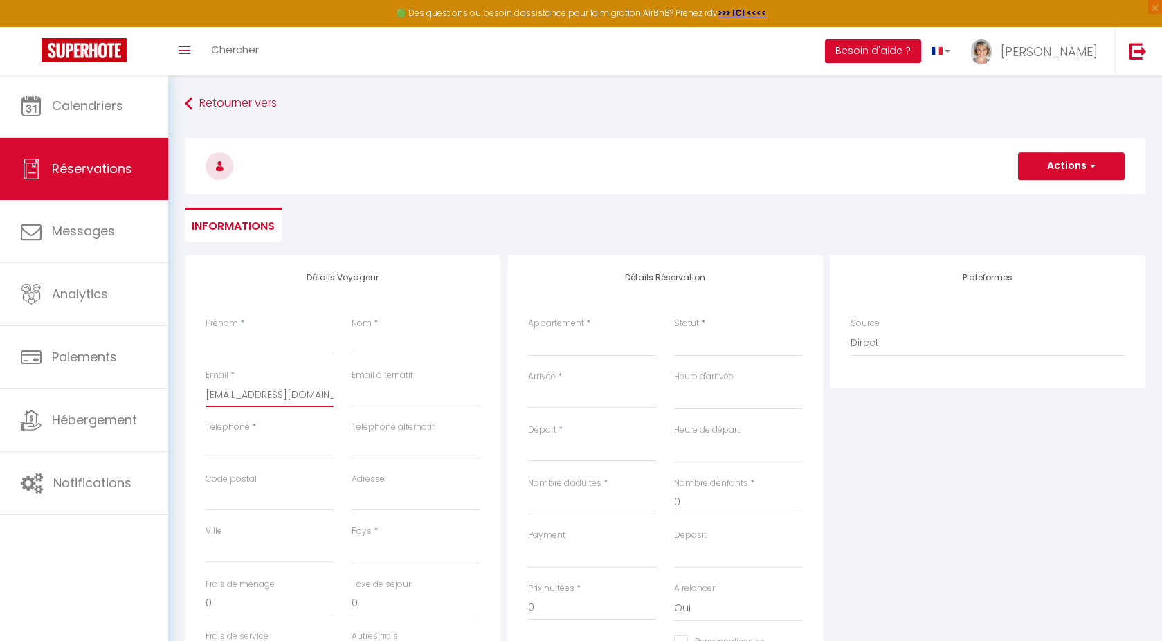
select select
checkbox input "false"
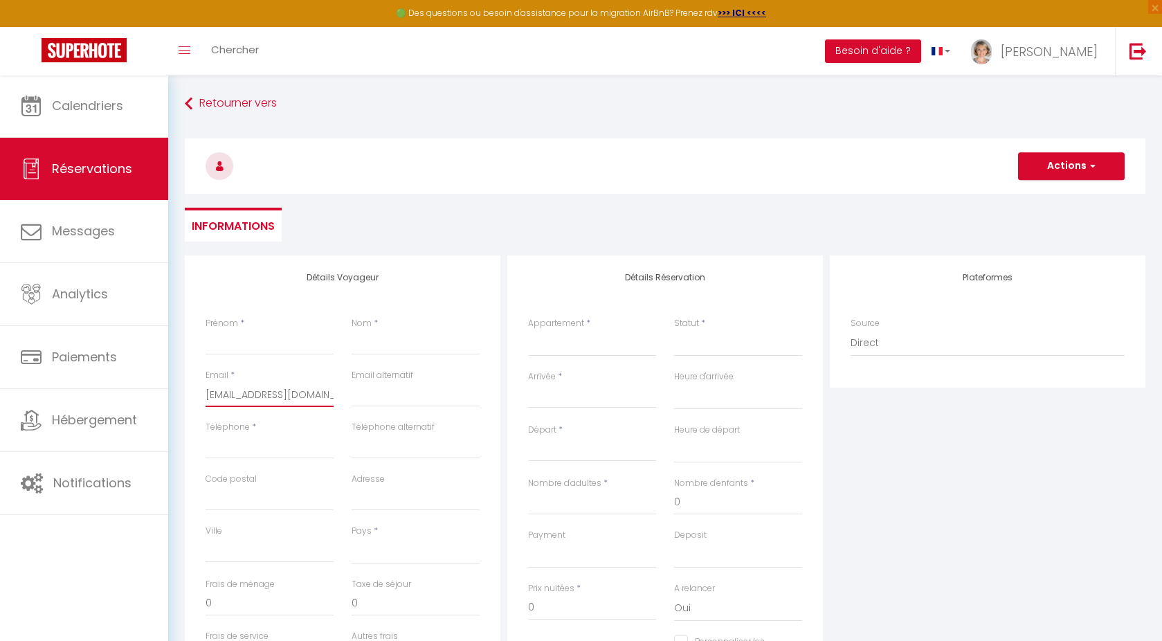
type input "[EMAIL_ADDRESS][DOMAIN_NAME]"
paste input "Melle"
type input "Melle"
select select
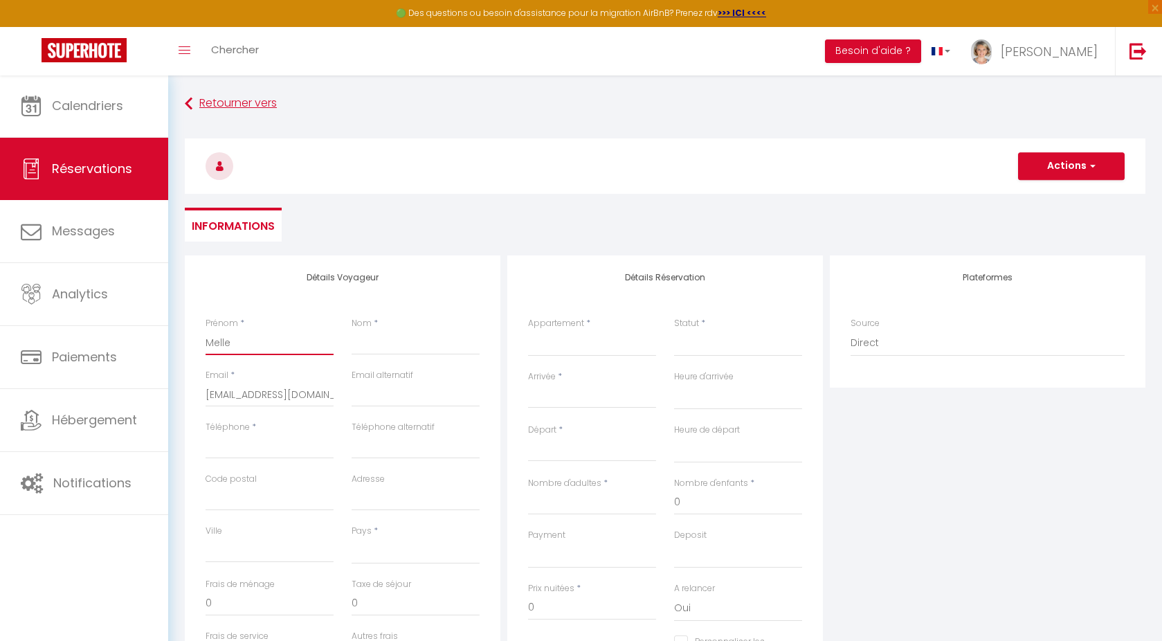
select select
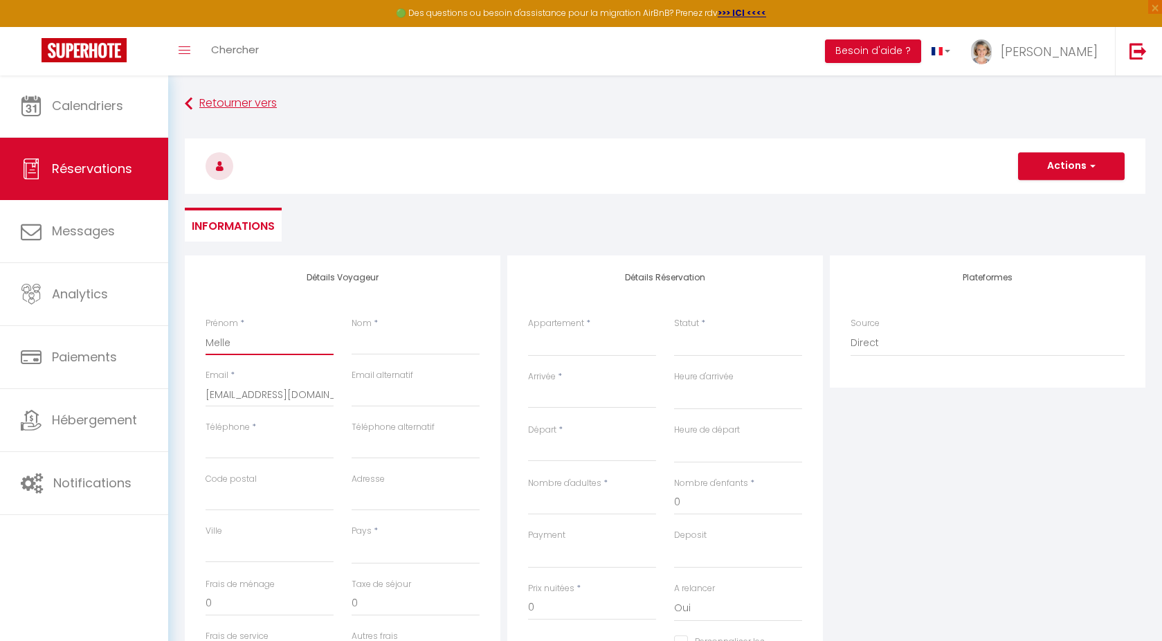
checkbox input "false"
type input "Melle"
paste input "Melle Le [PERSON_NAME]"
type input "Melle Le [PERSON_NAME]"
select select
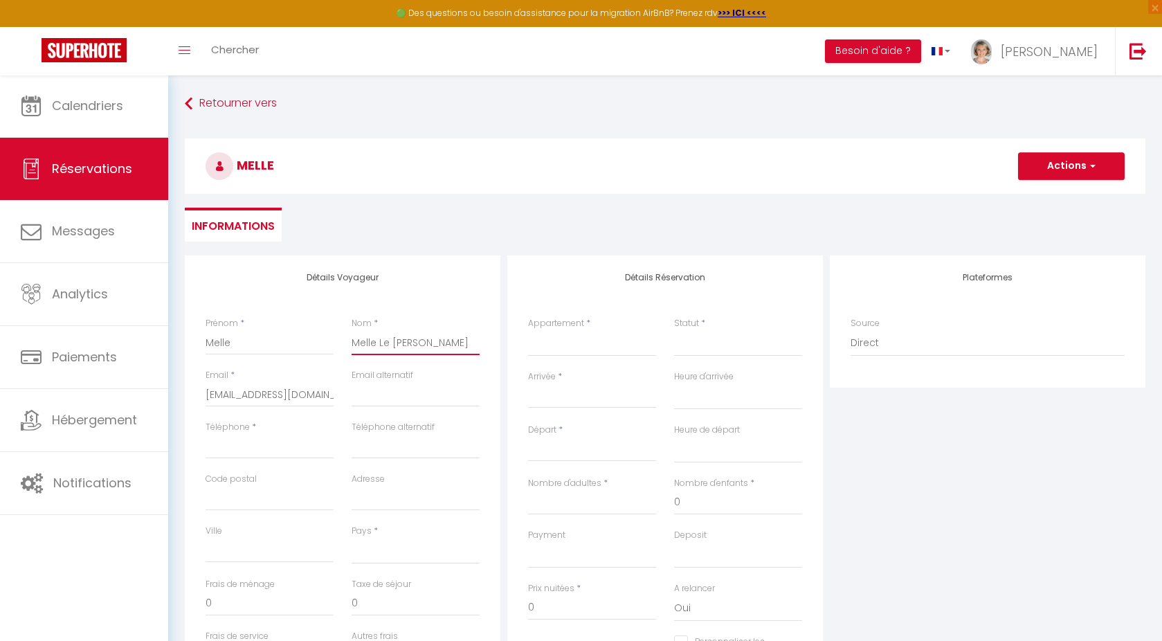
select select
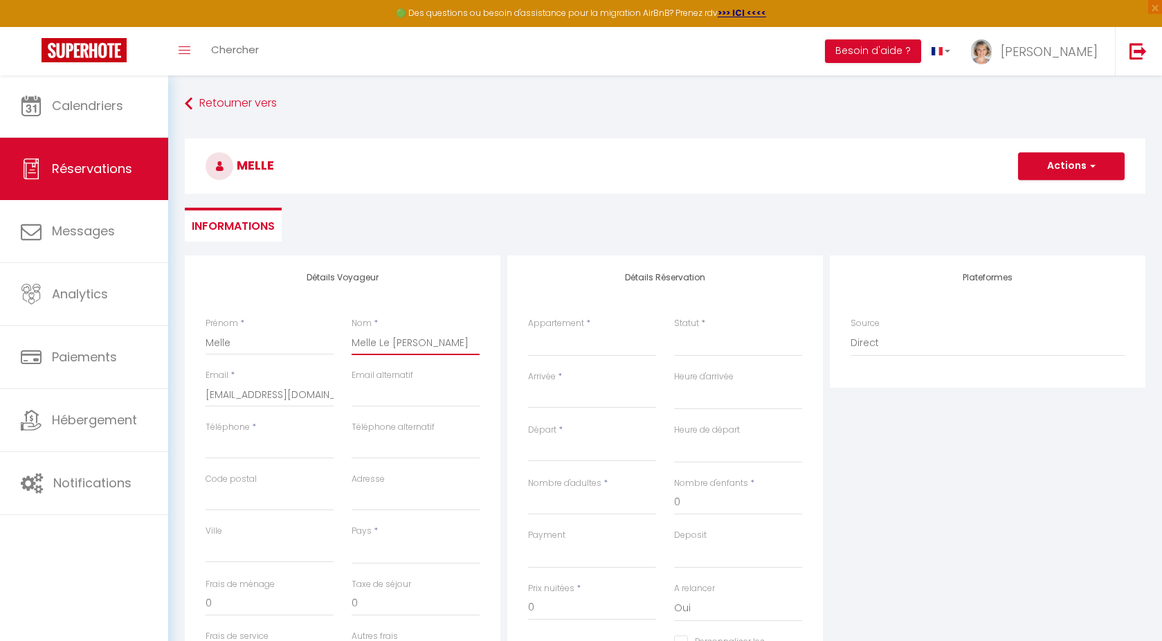
select select
checkbox input "false"
type input "Melle Le [PERSON_NAME]"
paste input "6 77 19 60 58‬"
type input "6 77 19 60 58‬"
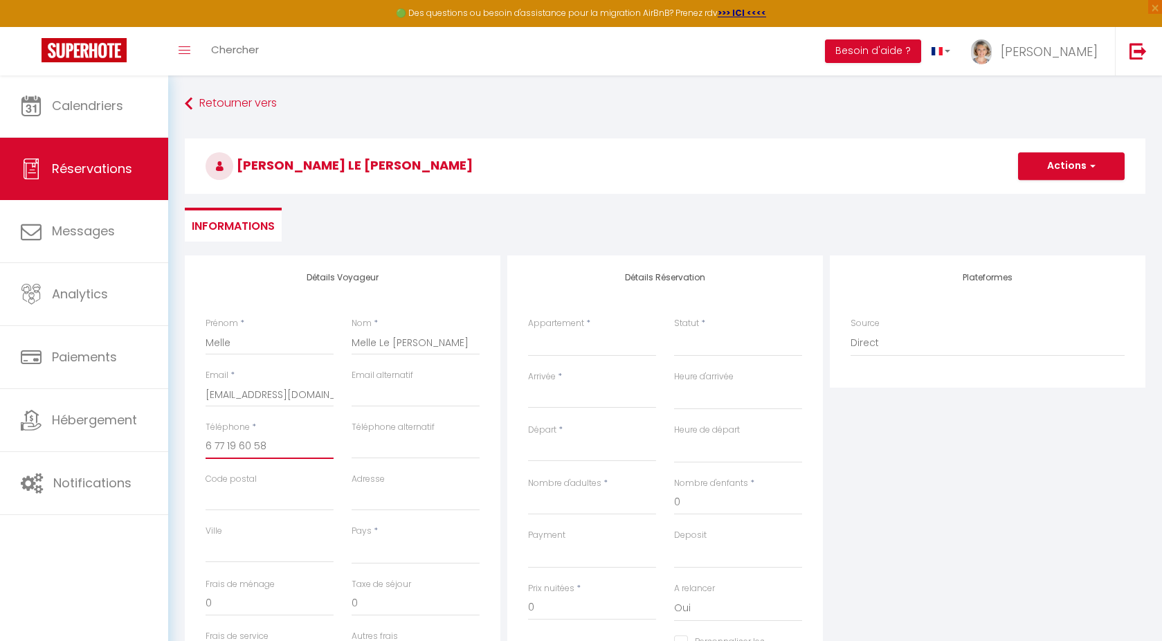
select select
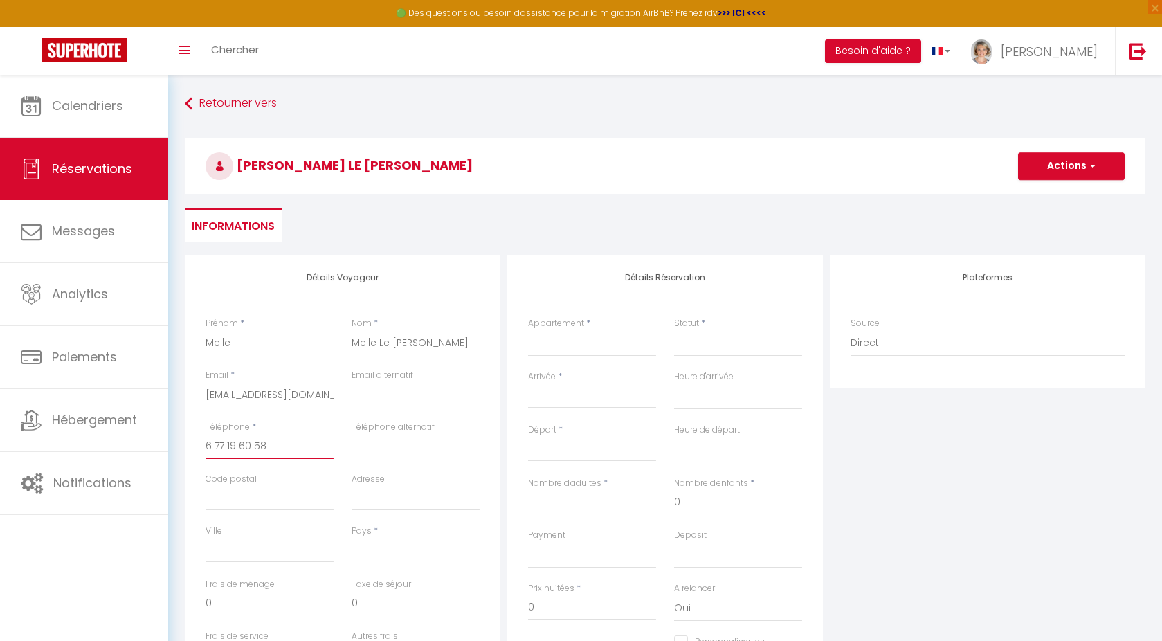
select select
checkbox input "false"
click at [207, 440] on input "6 77 19 60 58‬" at bounding box center [270, 446] width 128 height 25
type input "06 77 19 60 58‬"
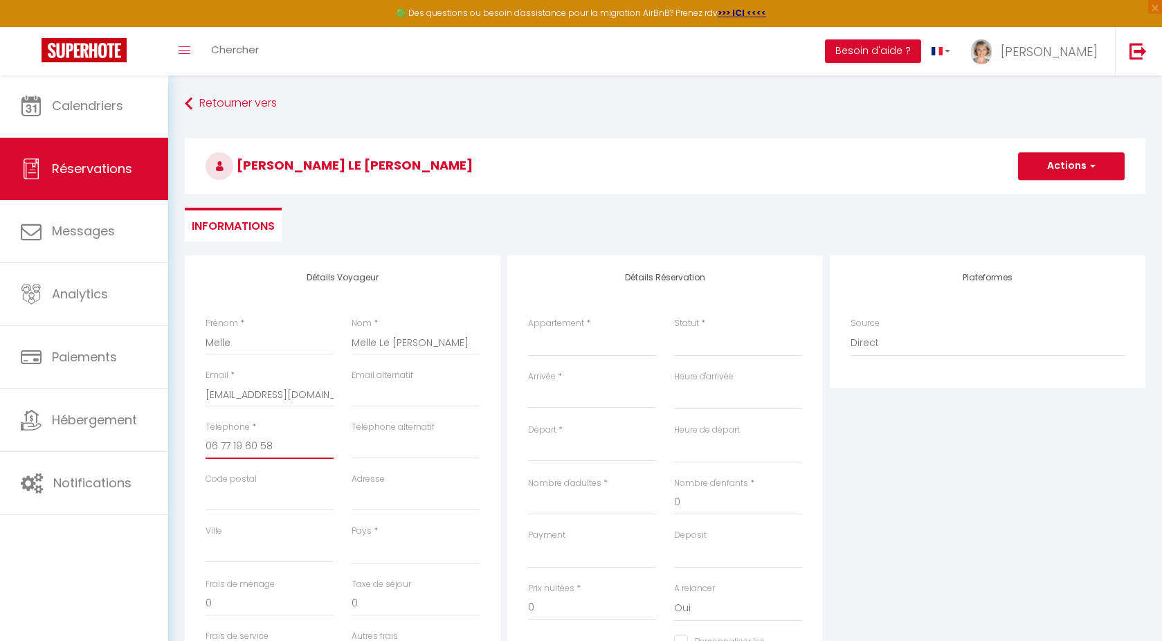
select select
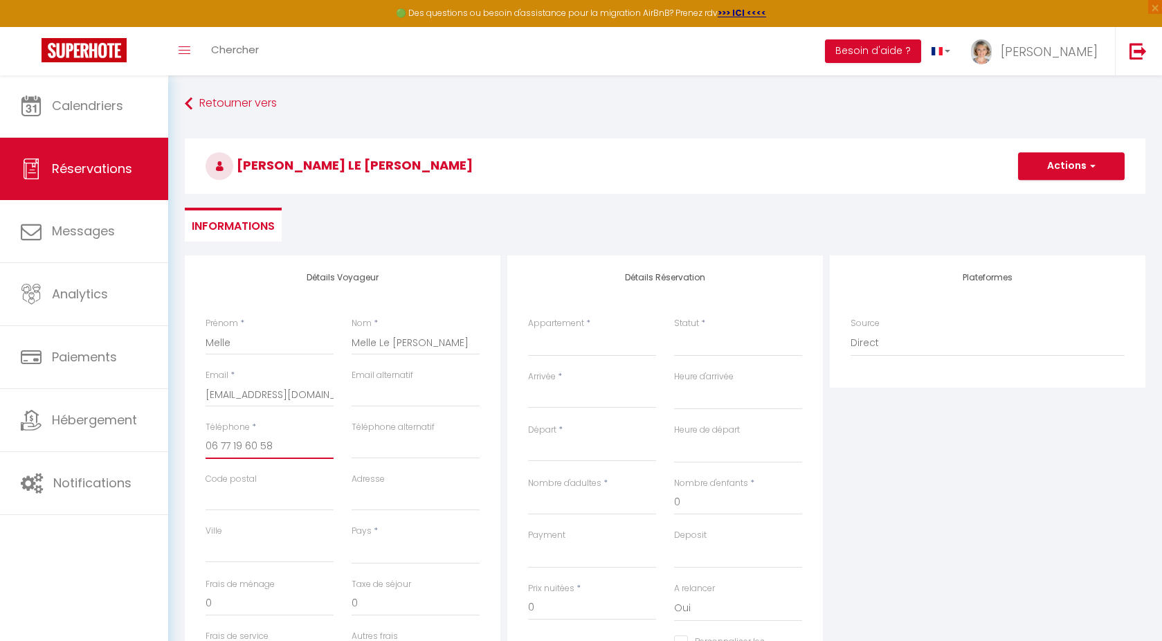
select select
checkbox input "false"
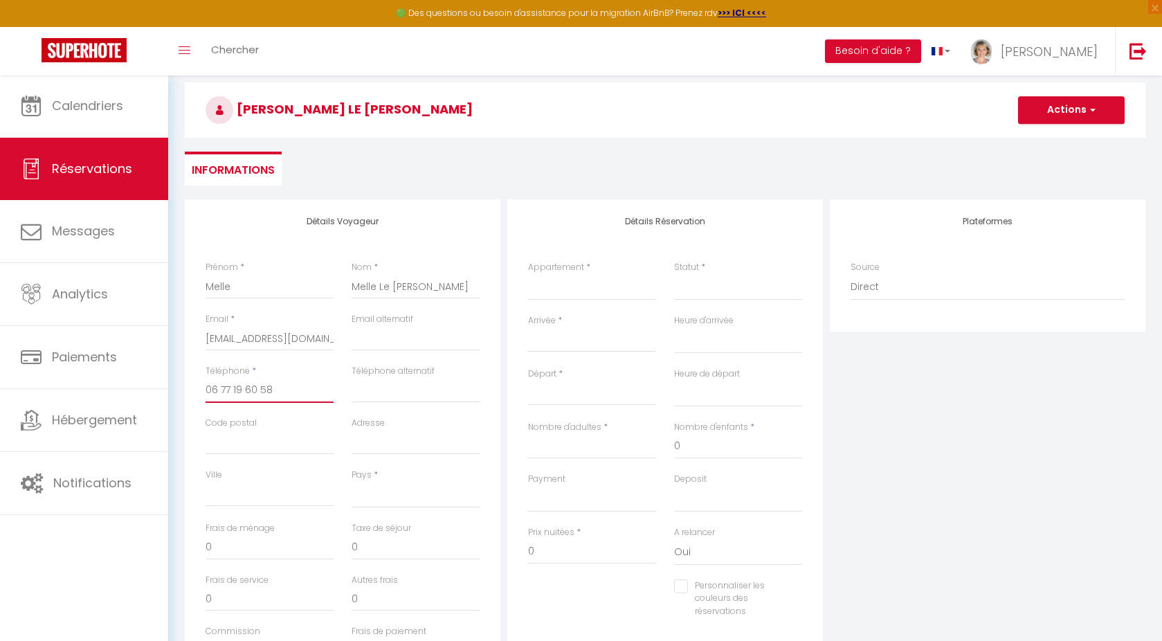
scroll to position [75, 0]
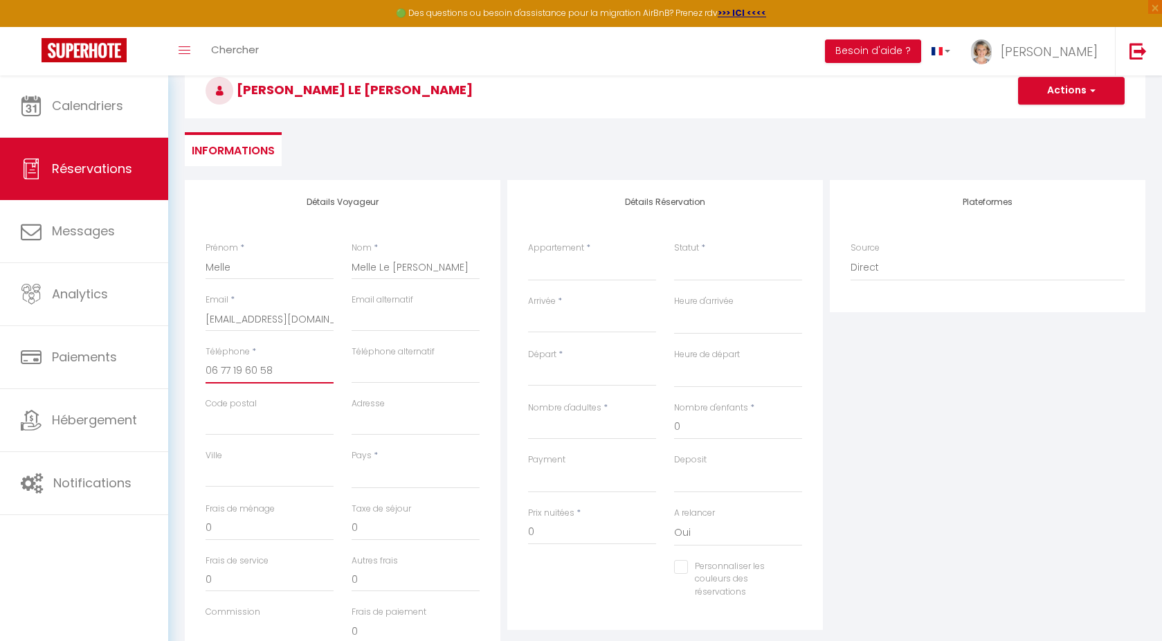
type input "06 77 19 60 58‬"
select select "FR"
select select
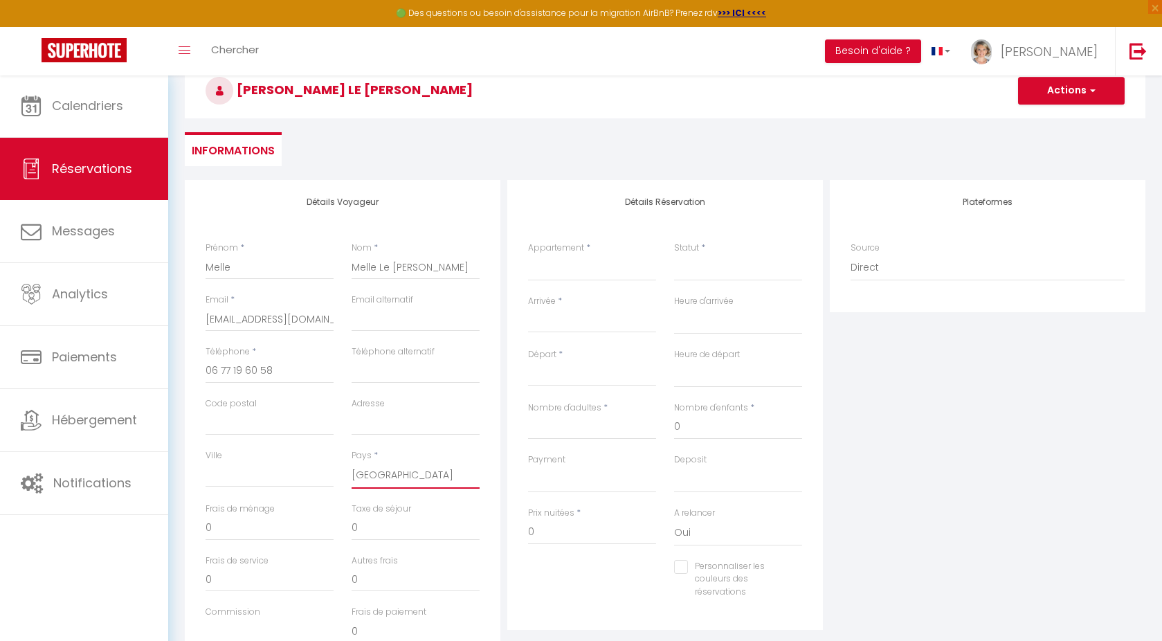
select select
checkbox input "false"
select select "29208"
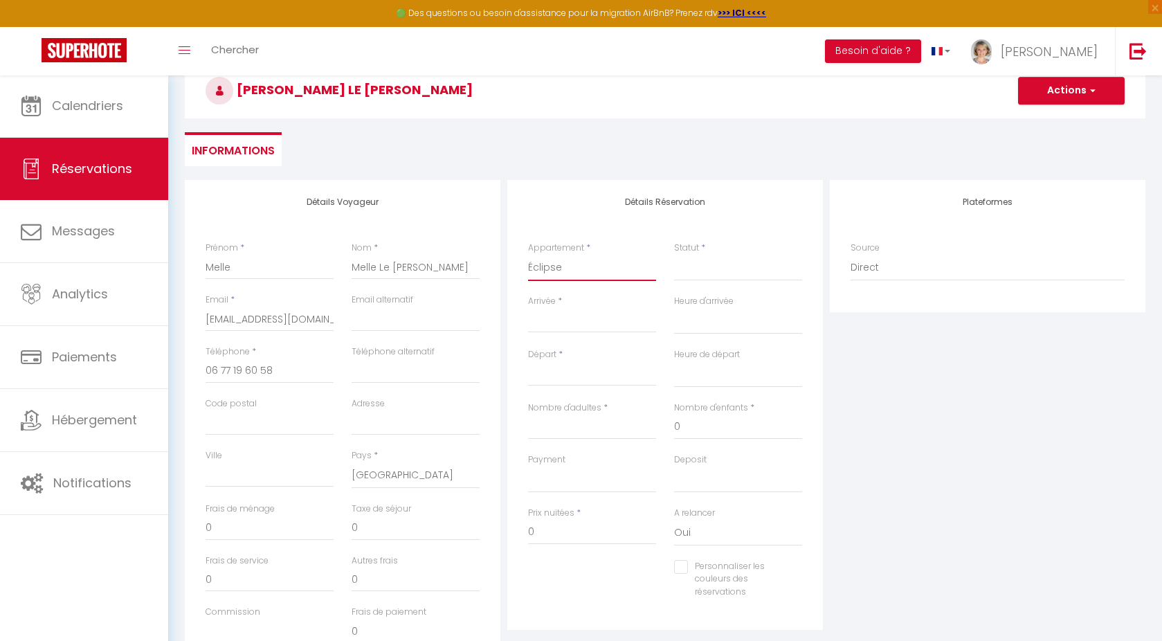
select select
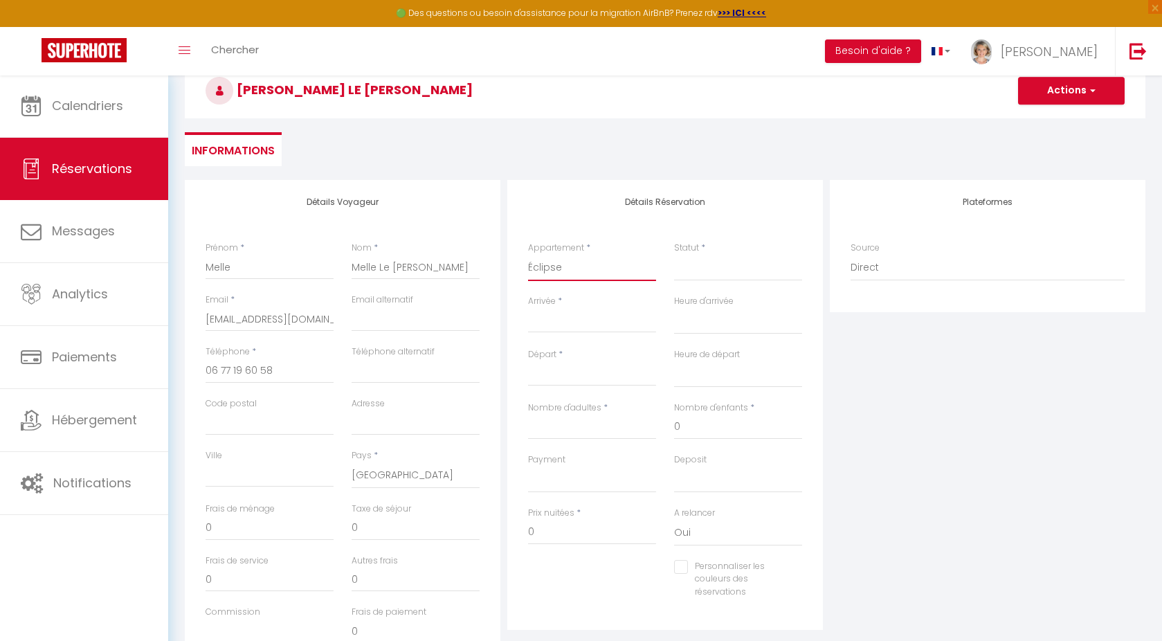
checkbox input "false"
select select
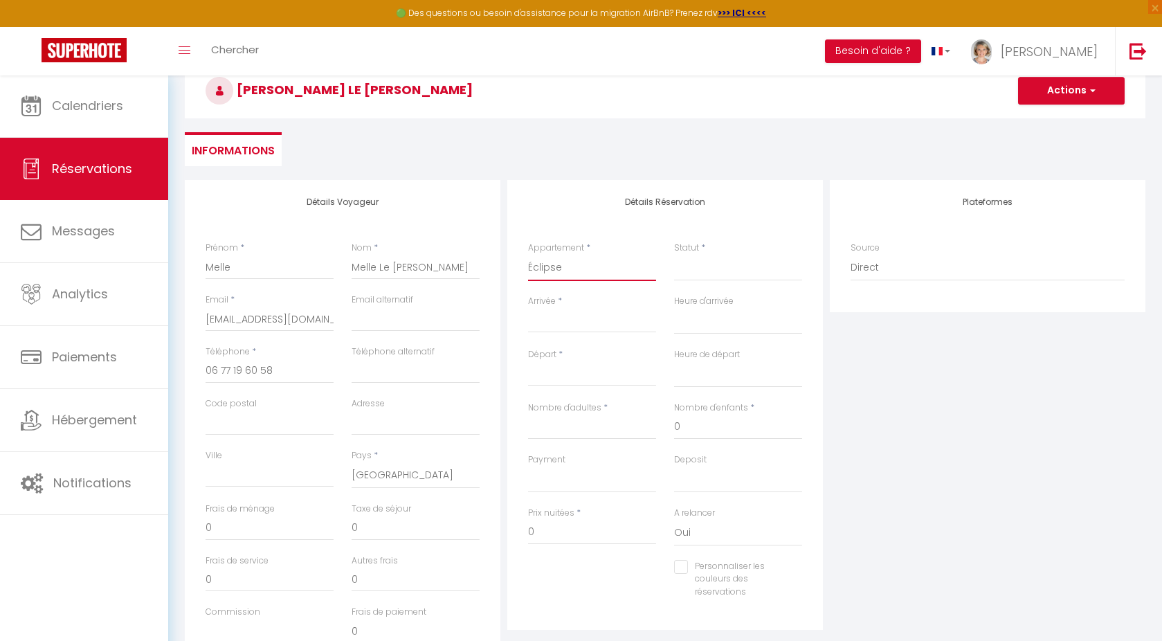
select select
checkbox input "false"
click at [685, 262] on select "Confirmé Non Confirmé [PERSON_NAME] par le voyageur No Show Request" at bounding box center [738, 268] width 128 height 26
select select "1"
select select
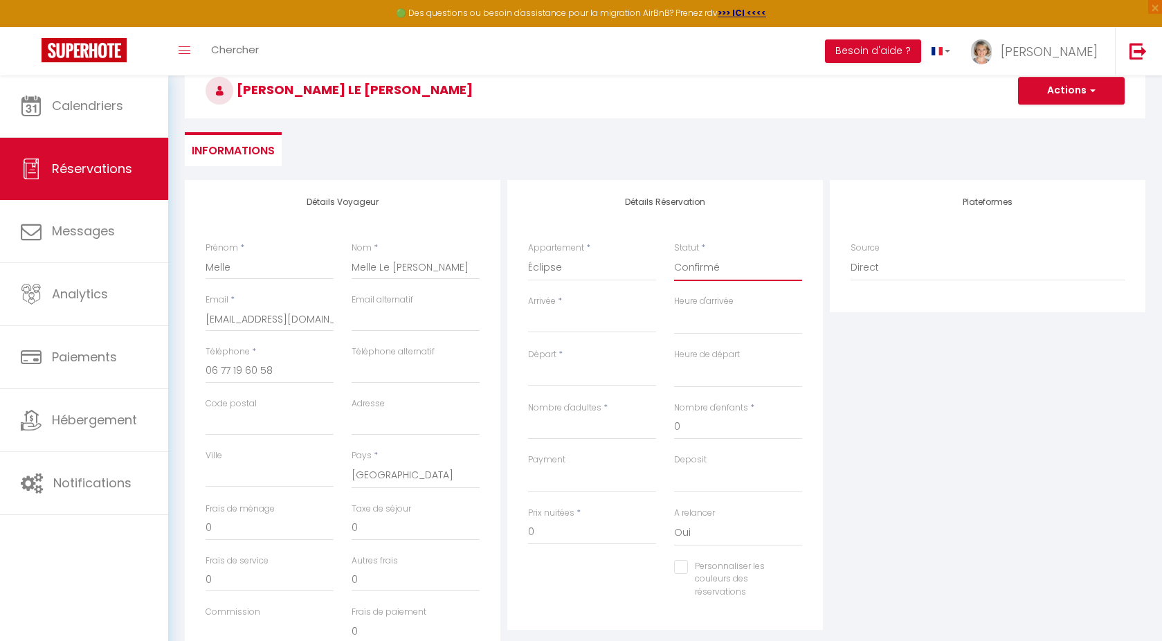
select select
checkbox input "false"
click at [578, 318] on input "Arrivée" at bounding box center [592, 322] width 128 height 18
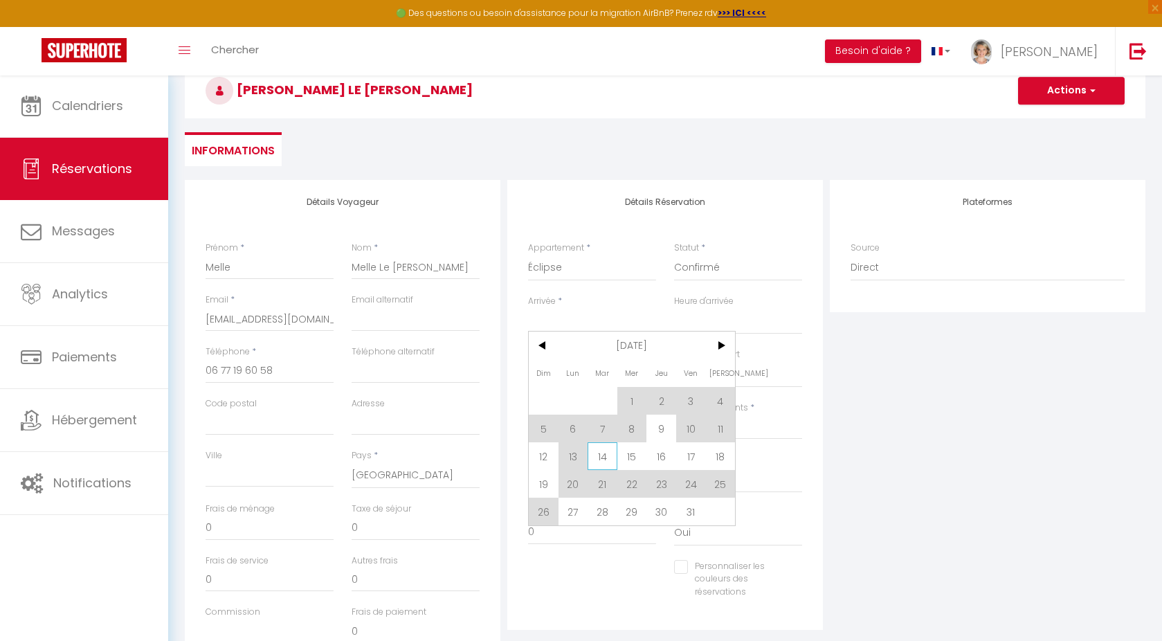
click at [603, 455] on span "14" at bounding box center [603, 456] width 30 height 28
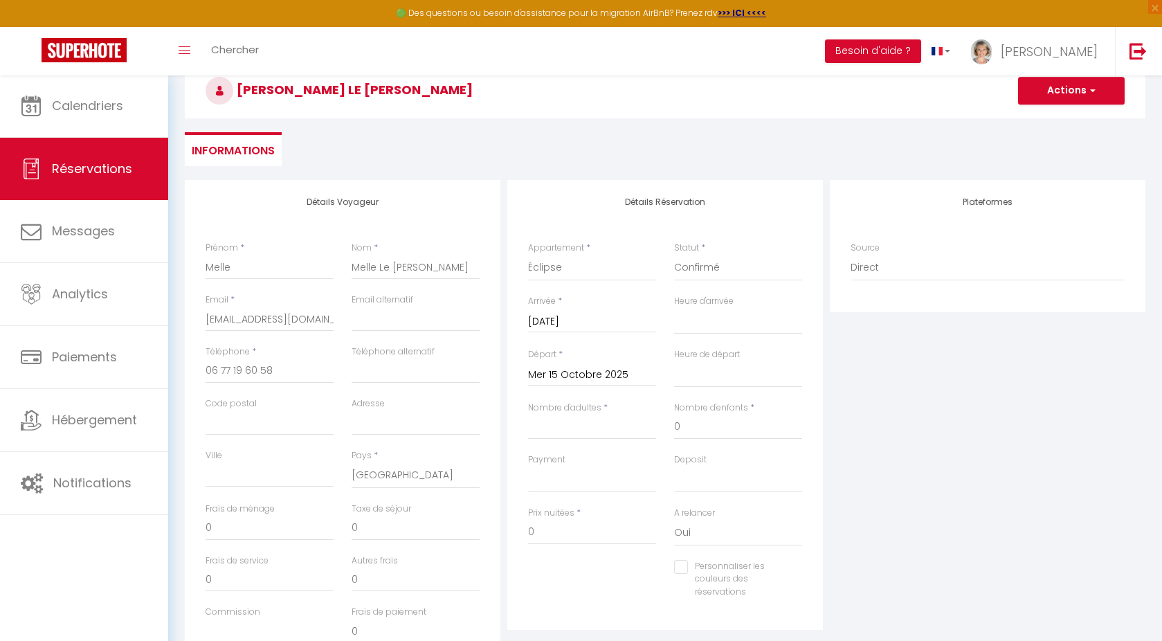
click at [609, 370] on input "Mer 15 Octobre 2025" at bounding box center [592, 375] width 128 height 18
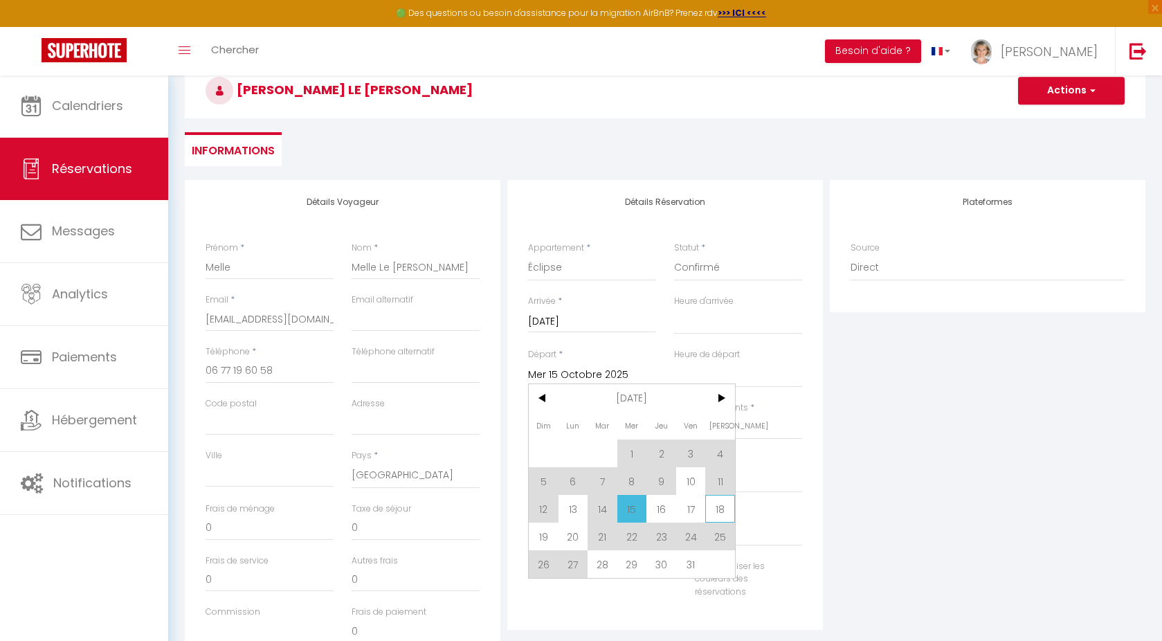
click at [728, 509] on span "18" at bounding box center [720, 509] width 30 height 28
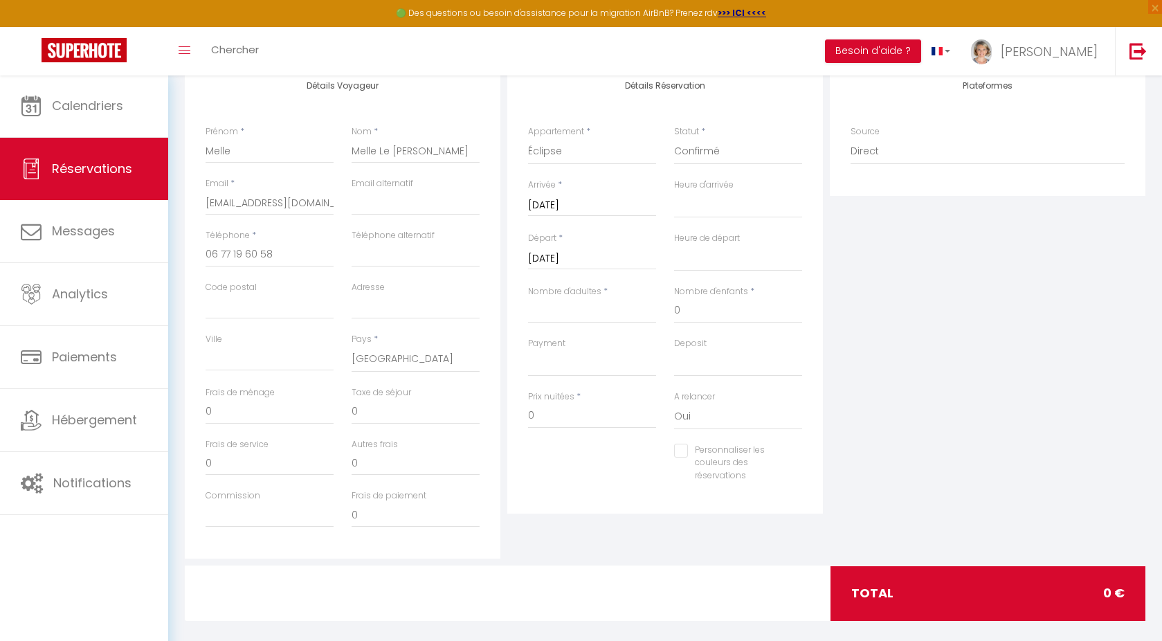
scroll to position [197, 0]
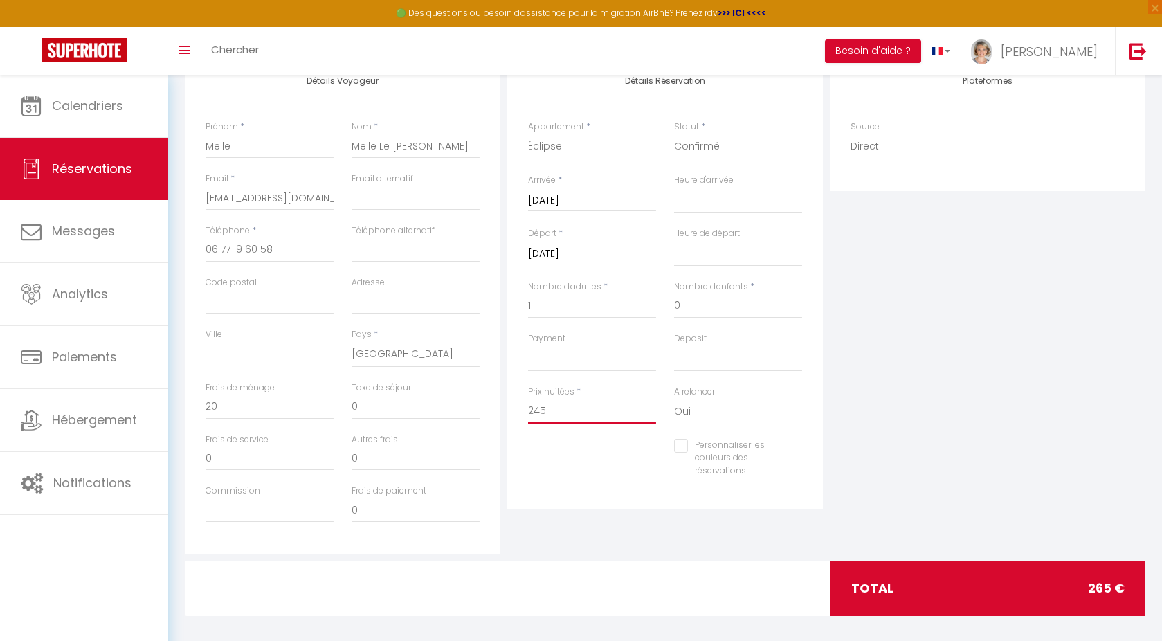
click at [558, 405] on input "245" at bounding box center [592, 411] width 128 height 25
click at [251, 401] on input "0" at bounding box center [270, 407] width 128 height 25
click at [672, 522] on div "Détails Réservation Appartement * Dérobade Éclipse Échappée Escapade Statut * C…" at bounding box center [665, 306] width 323 height 495
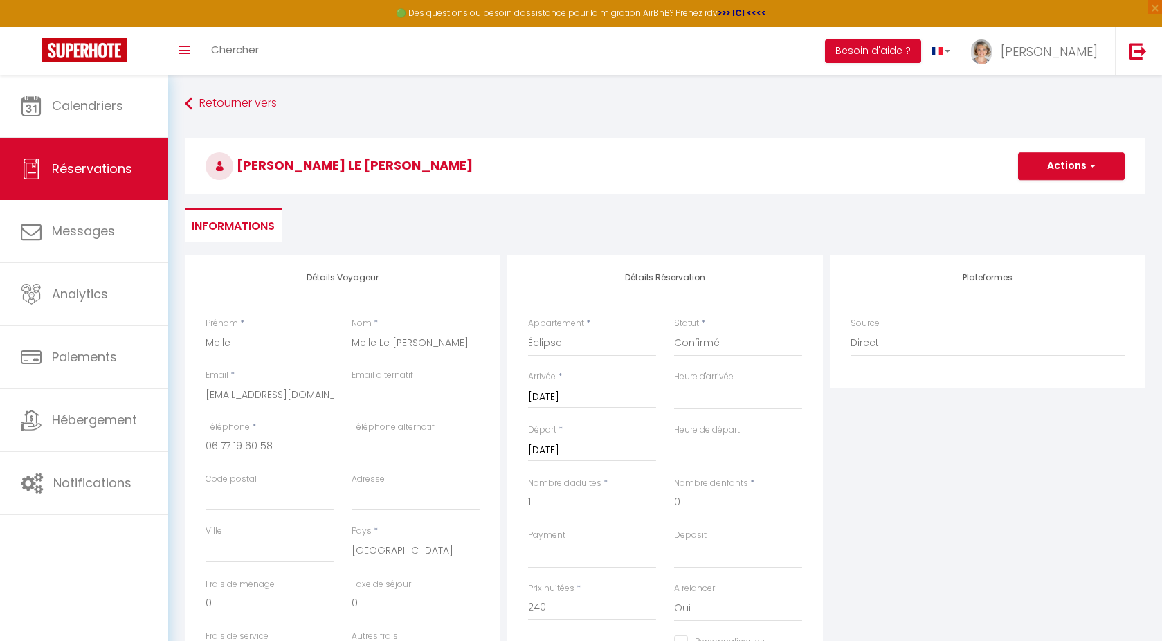
scroll to position [0, 0]
click at [1072, 165] on button "Actions" at bounding box center [1071, 166] width 107 height 28
click at [1043, 192] on link "Enregistrer" at bounding box center [1057, 197] width 109 height 18
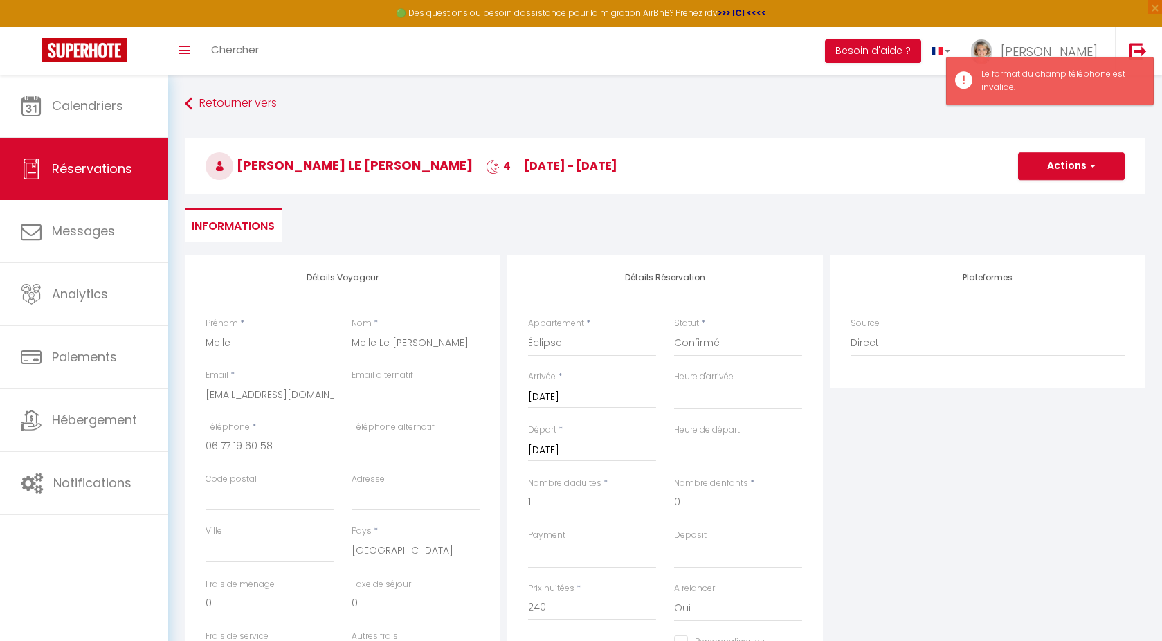
click at [907, 207] on div "Retourner vers Melle Melle Le [PERSON_NAME] 4 [DATE] - [DATE] Actions Enregistr…" at bounding box center [665, 173] width 979 height 164
click at [222, 445] on input "06 77 19 60 58‬" at bounding box center [270, 446] width 128 height 25
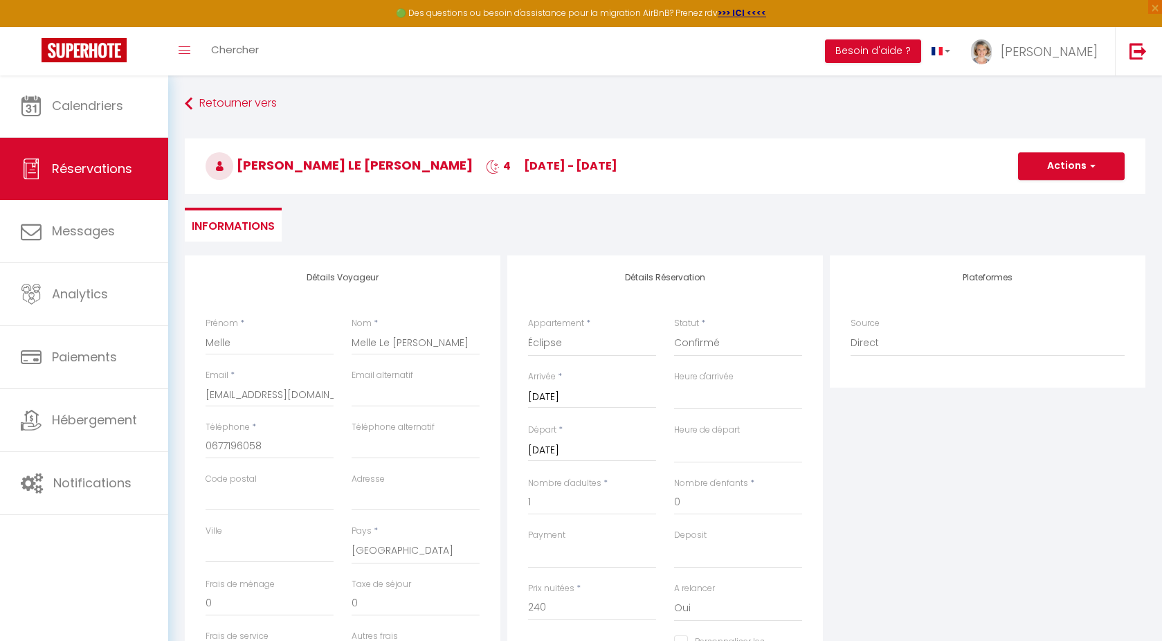
click at [1070, 161] on button "Actions" at bounding box center [1071, 166] width 107 height 28
click at [1051, 189] on link "Enregistrer" at bounding box center [1057, 197] width 109 height 18
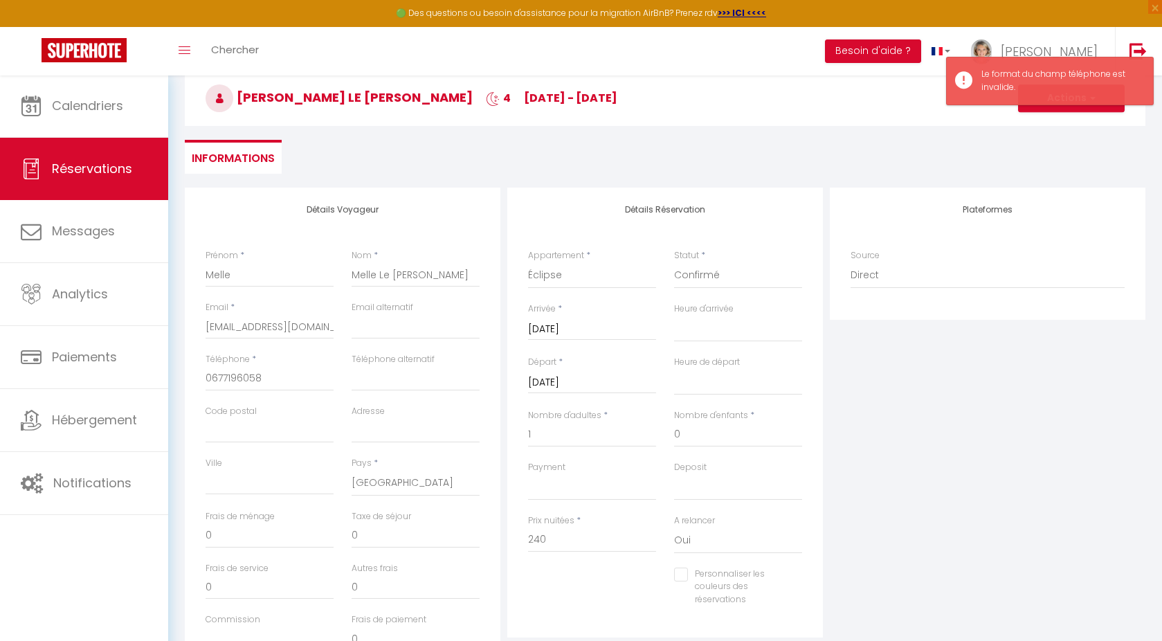
scroll to position [144, 0]
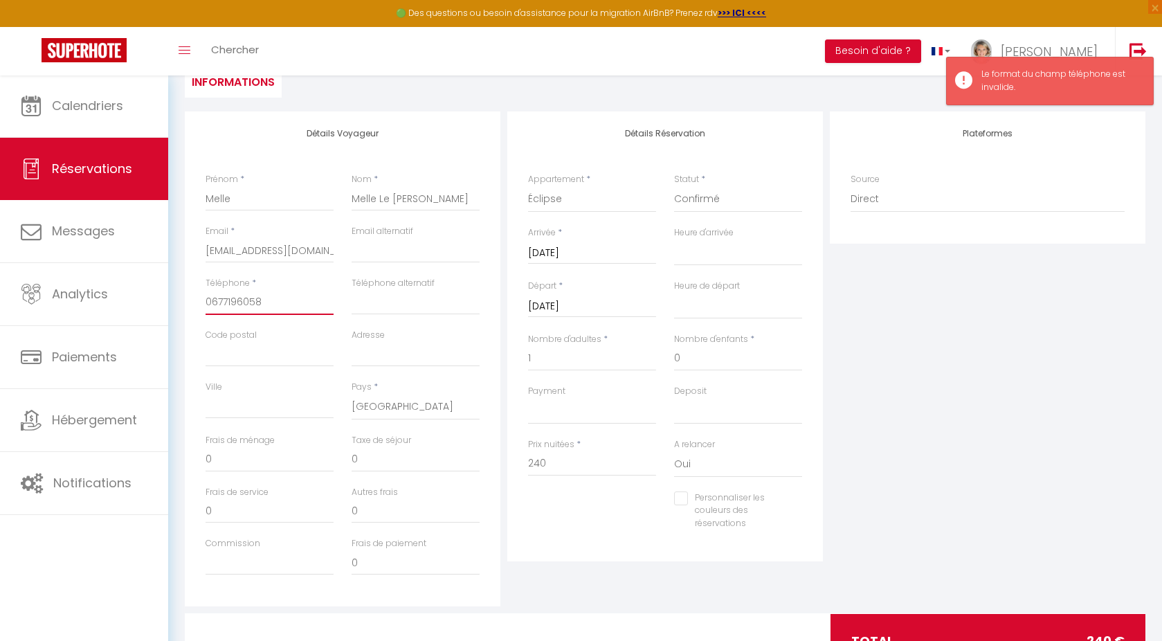
click at [206, 299] on input "0677196058‬" at bounding box center [270, 302] width 128 height 25
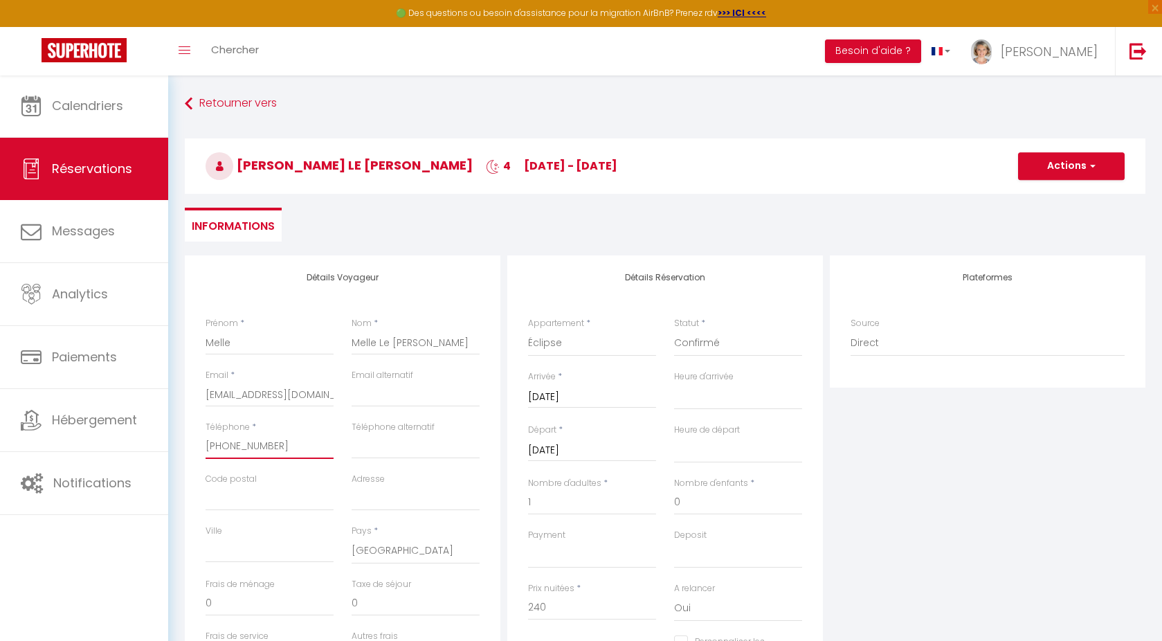
scroll to position [0, 0]
click at [1086, 167] on button "Actions" at bounding box center [1071, 166] width 107 height 28
click at [1049, 192] on link "Enregistrer" at bounding box center [1057, 197] width 109 height 18
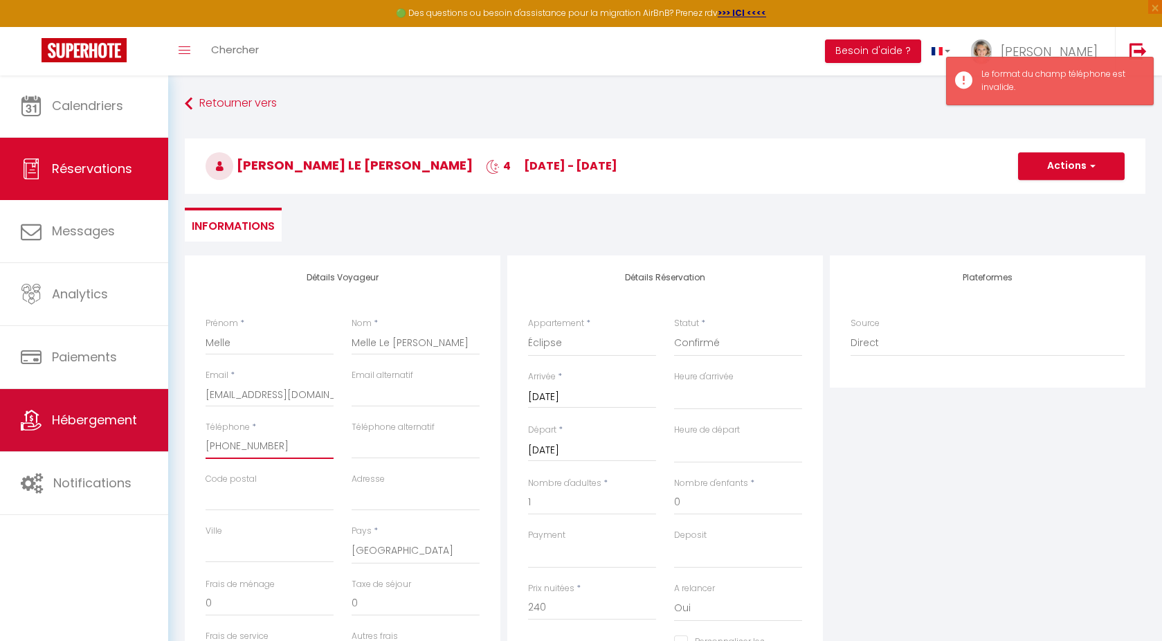
drag, startPoint x: 307, startPoint y: 447, endPoint x: 143, endPoint y: 446, distance: 164.1
click at [143, 447] on div "🟢 Des questions ou besoin d'assistance pour la migration AirBnB? Prenez rdv >>>…" at bounding box center [581, 461] width 1162 height 773
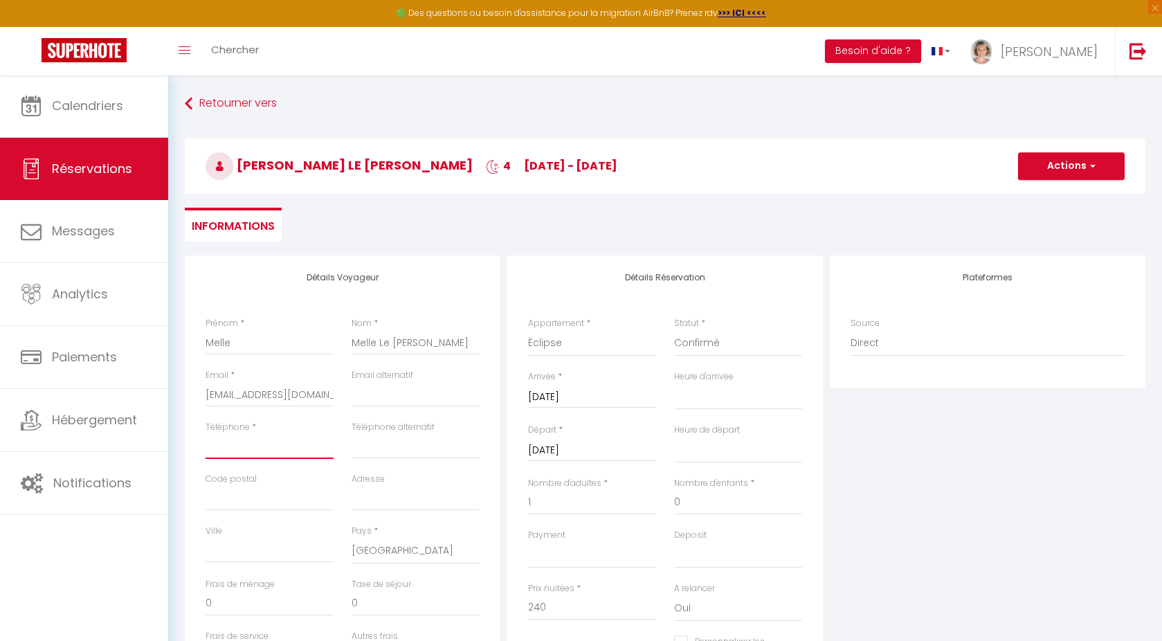
click at [328, 442] on input "Téléphone" at bounding box center [270, 446] width 128 height 25
paste input "[PHONE_NUMBER]‬"
click at [228, 441] on input "[PHONE_NUMBER]‬" at bounding box center [270, 446] width 128 height 25
click at [1062, 159] on button "Actions" at bounding box center [1071, 166] width 107 height 28
click at [1031, 195] on link "Enregistrer" at bounding box center [1057, 197] width 109 height 18
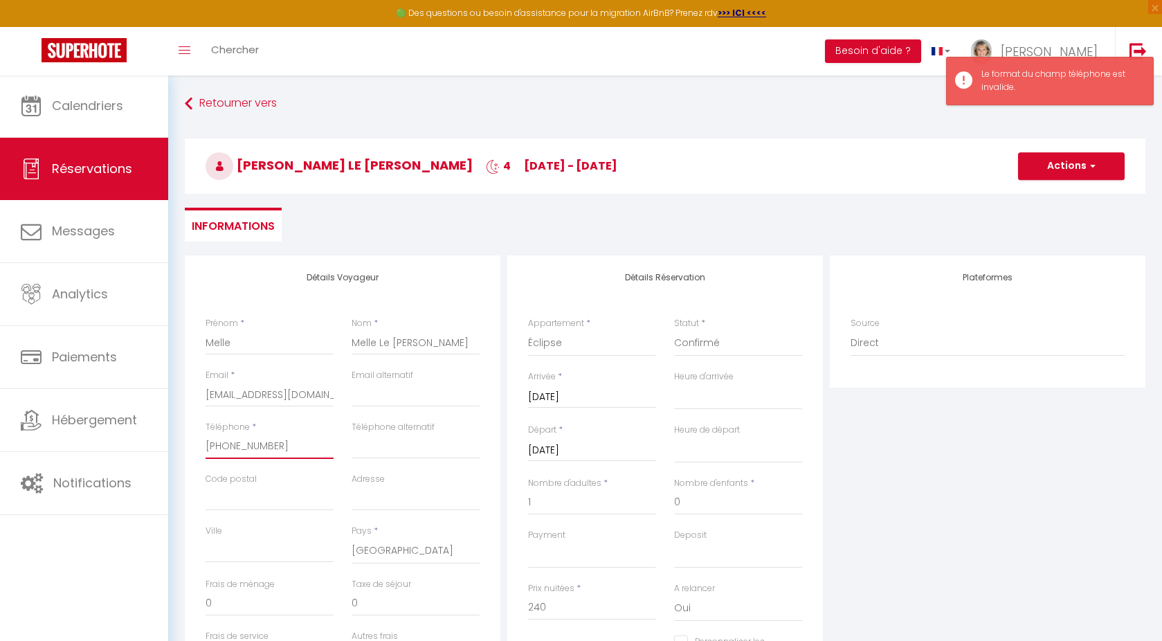
click at [213, 445] on input "[PHONE_NUMBER]‬" at bounding box center [270, 446] width 128 height 25
click at [1079, 165] on button "Actions" at bounding box center [1071, 166] width 107 height 28
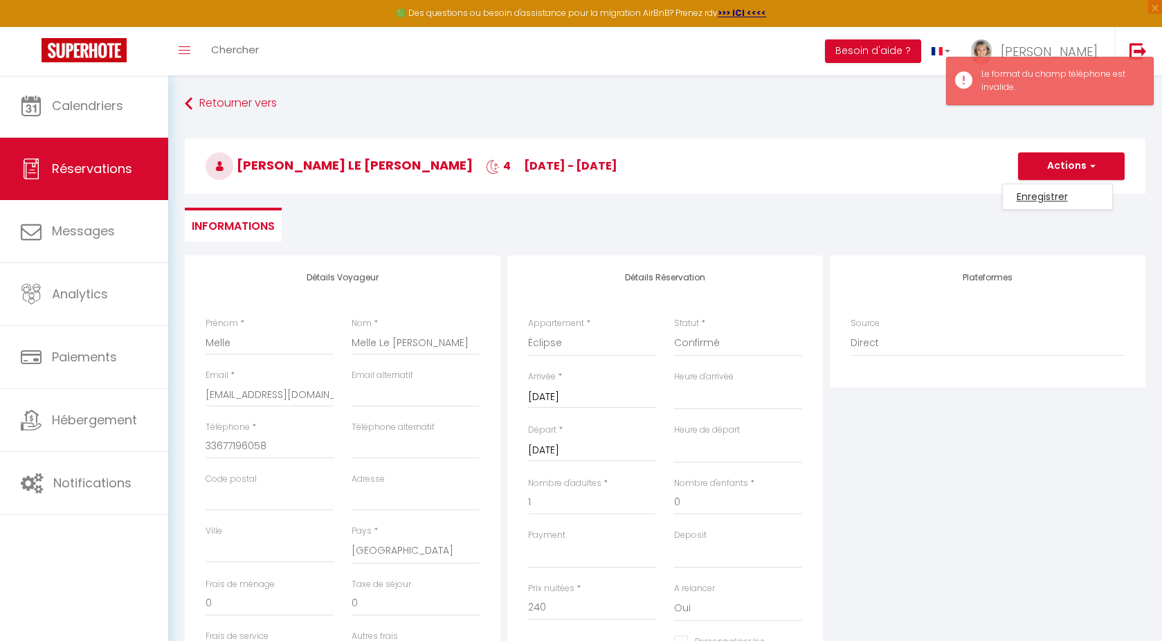
click at [1053, 195] on link "Enregistrer" at bounding box center [1057, 197] width 109 height 18
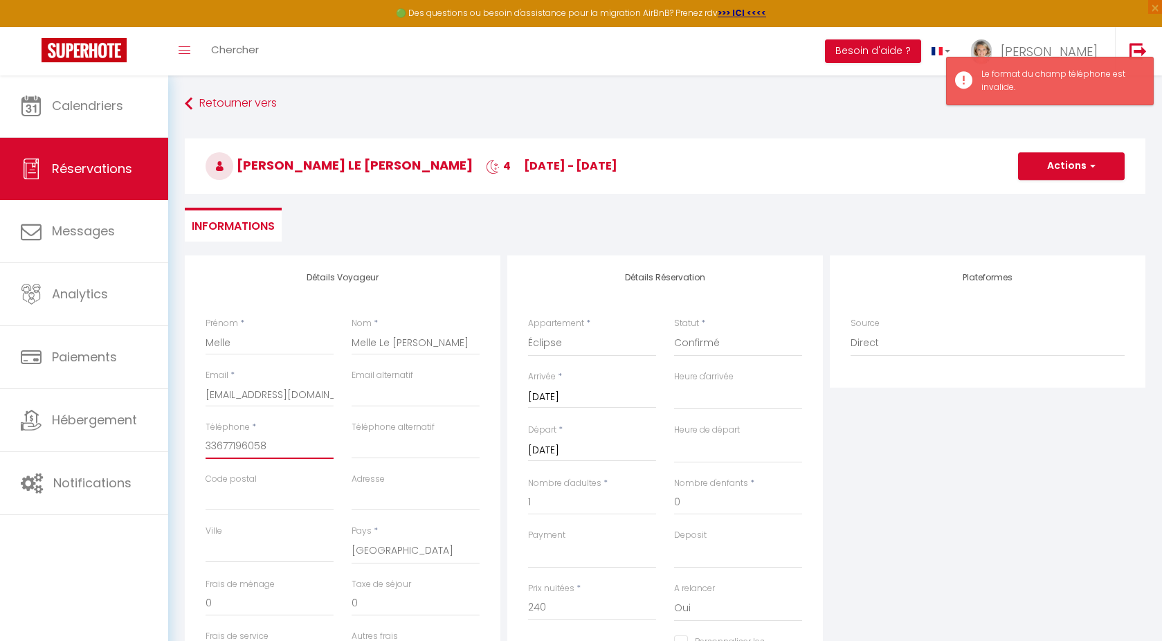
drag, startPoint x: 215, startPoint y: 445, endPoint x: 180, endPoint y: 444, distance: 34.6
click at [180, 444] on div "Détails Voyageur Prénom * Melle Nom * Melle Le [PERSON_NAME] Email * [EMAIL_ADD…" at bounding box center [665, 542] width 979 height 575
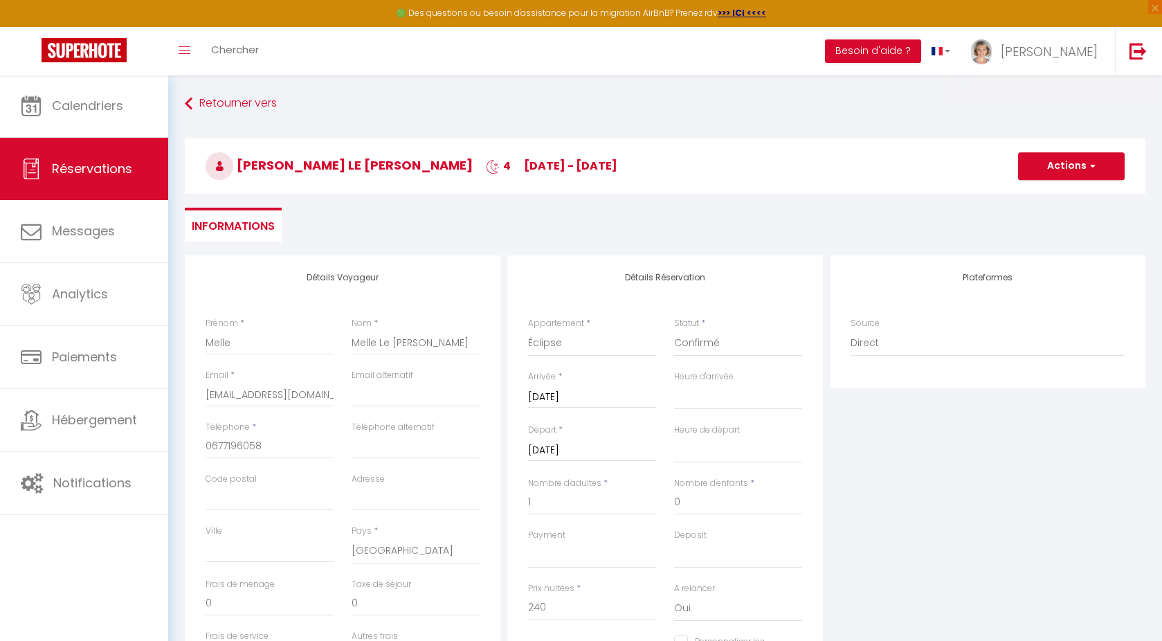
click at [1089, 167] on span "button" at bounding box center [1091, 166] width 8 height 12
click at [1047, 197] on link "Enregistrer" at bounding box center [1057, 197] width 109 height 18
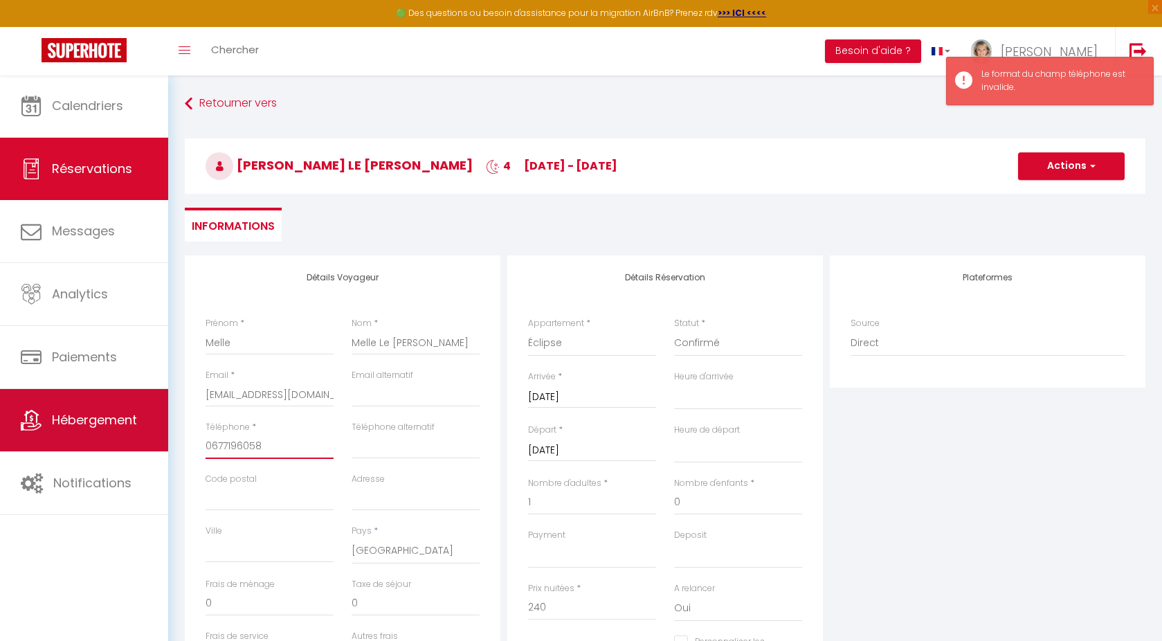
drag, startPoint x: 269, startPoint y: 444, endPoint x: 136, endPoint y: 444, distance: 132.9
click at [136, 444] on div "🟢 Des questions ou besoin d'assistance pour la migration AirBnB? Prenez rdv >>>…" at bounding box center [581, 461] width 1162 height 773
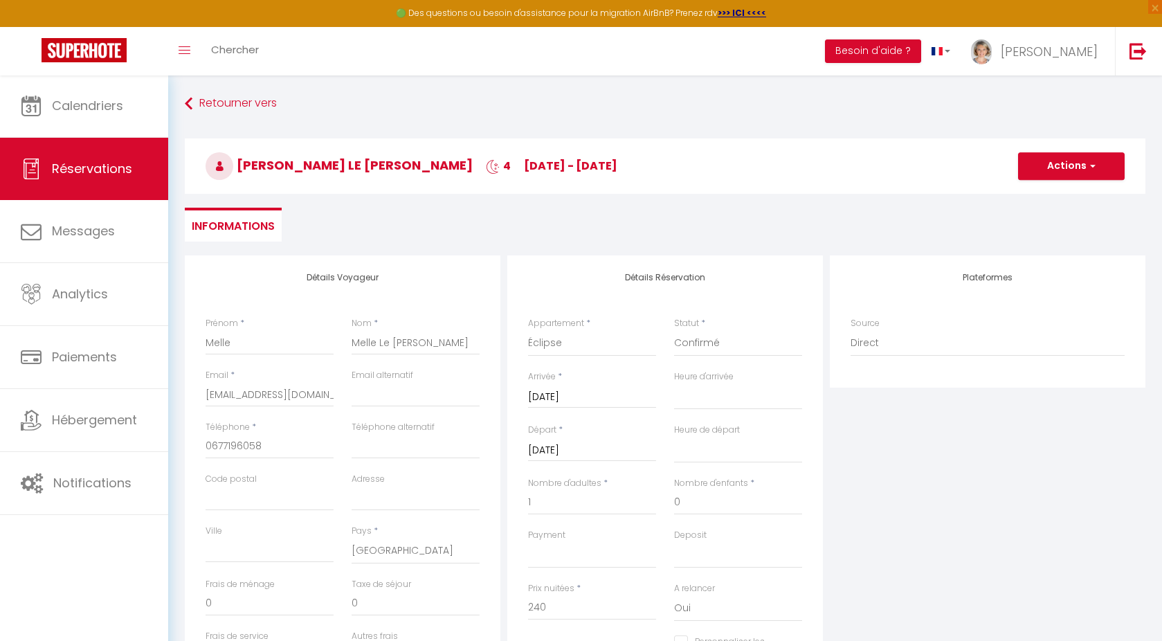
click at [1045, 158] on button "Actions" at bounding box center [1071, 166] width 107 height 28
click at [1040, 192] on link "Enregistrer" at bounding box center [1057, 197] width 109 height 18
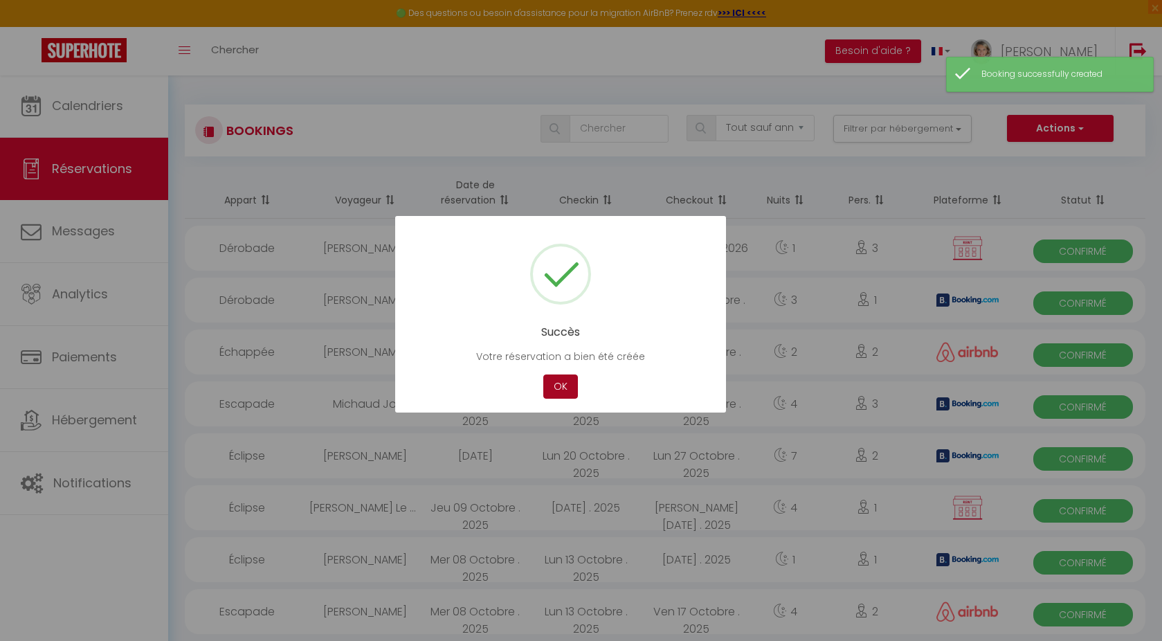
click at [563, 389] on button "OK" at bounding box center [560, 386] width 35 height 24
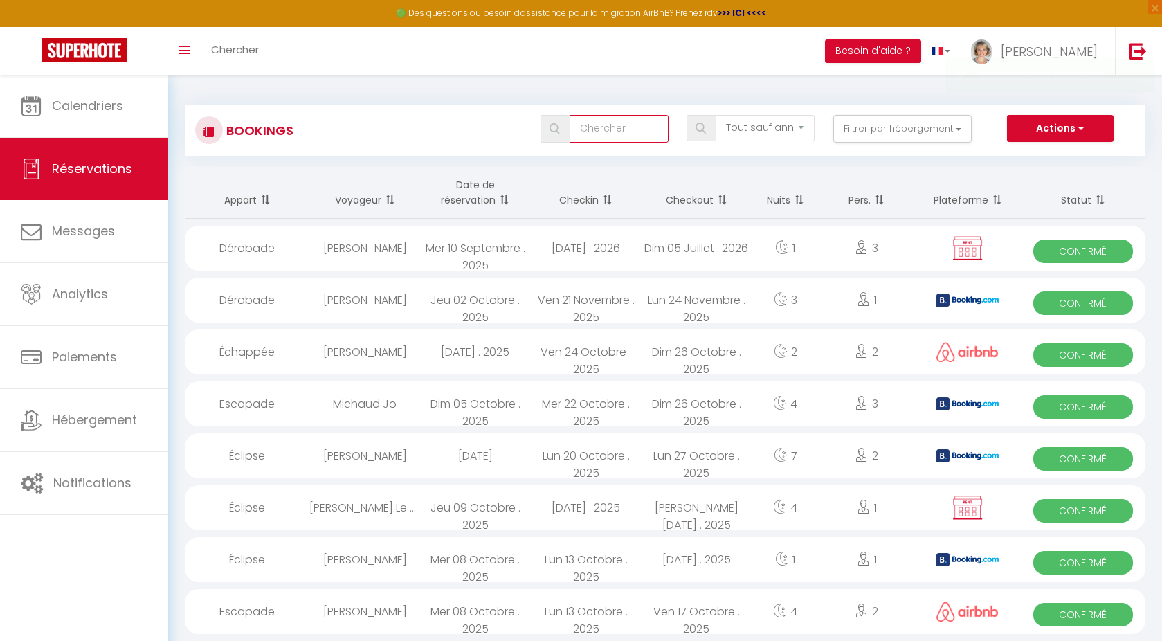
click at [617, 132] on input "text" at bounding box center [619, 129] width 99 height 28
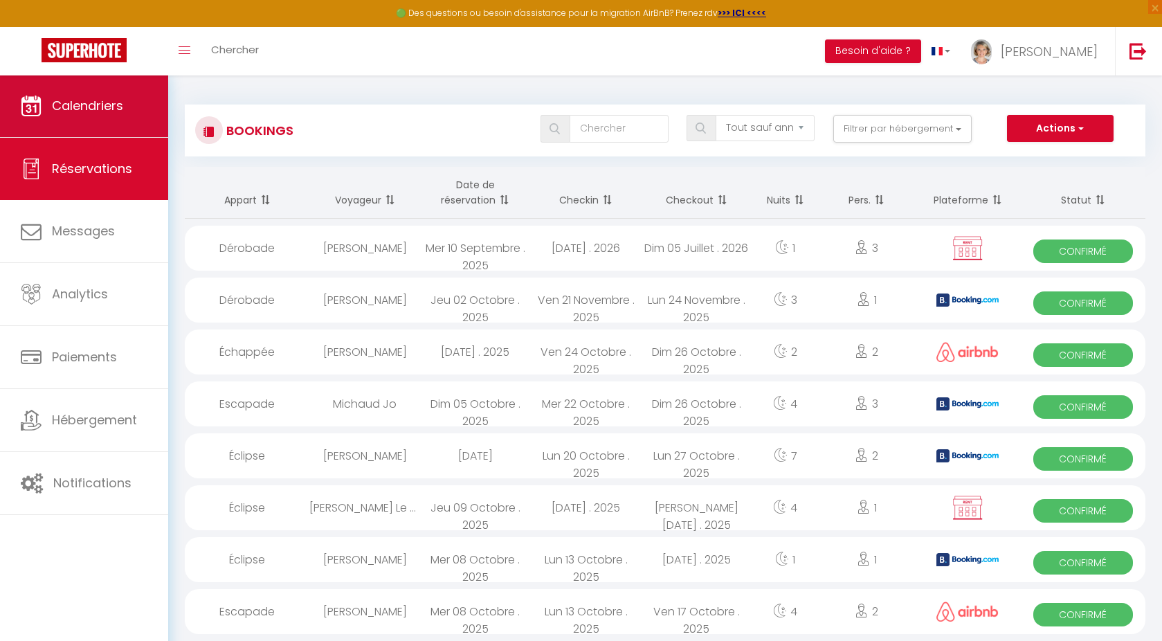
click at [82, 114] on span "Calendriers" at bounding box center [87, 105] width 71 height 17
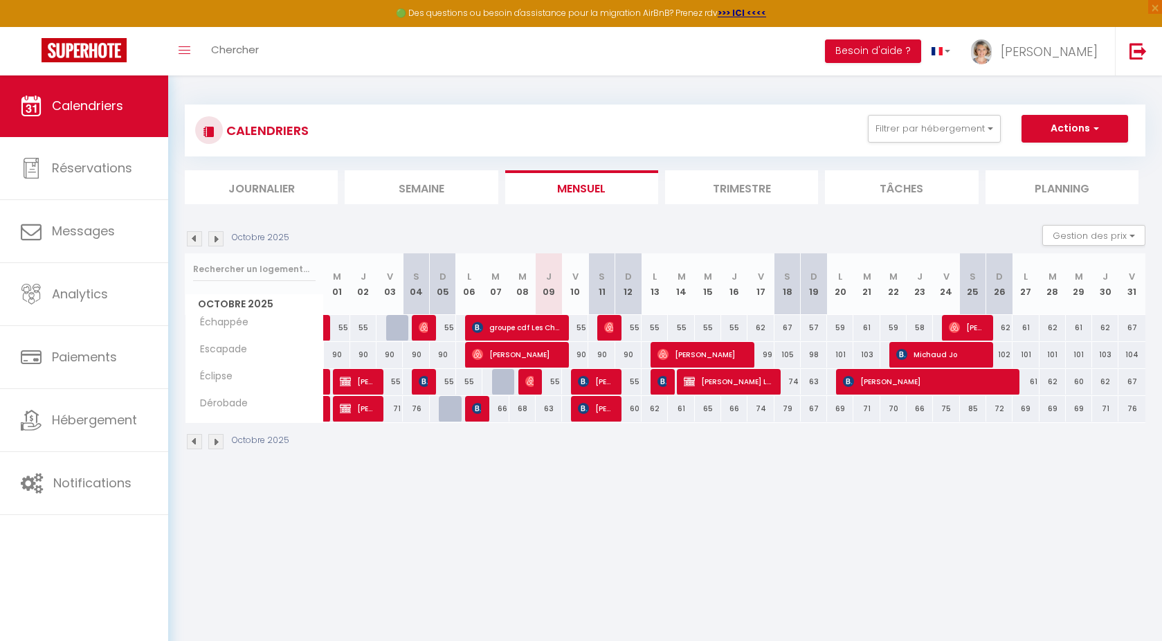
click at [707, 383] on span "[PERSON_NAME] Le [PERSON_NAME]" at bounding box center [728, 381] width 88 height 26
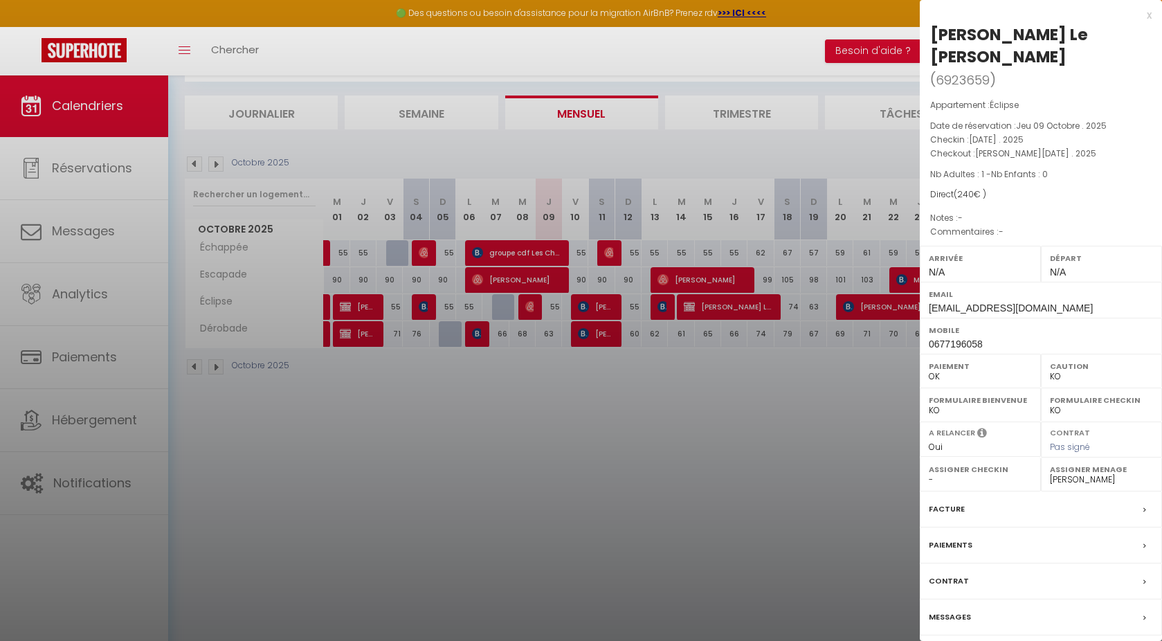
scroll to position [75, 0]
click at [975, 527] on div "Paiements" at bounding box center [1041, 545] width 242 height 36
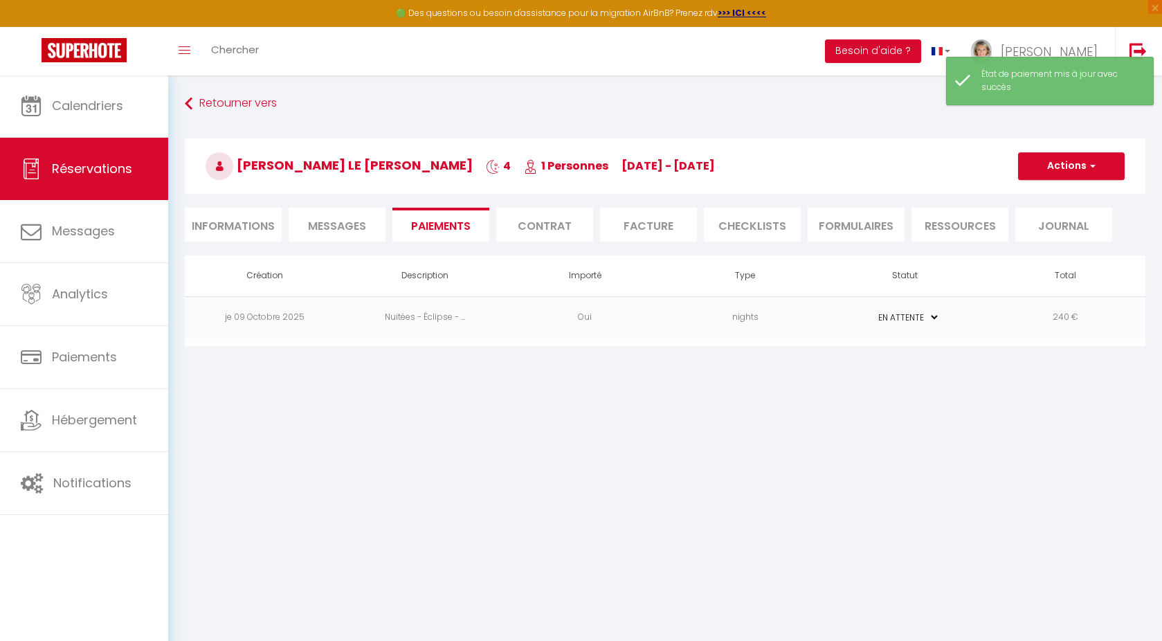
click at [1102, 170] on button "Actions" at bounding box center [1071, 166] width 107 height 28
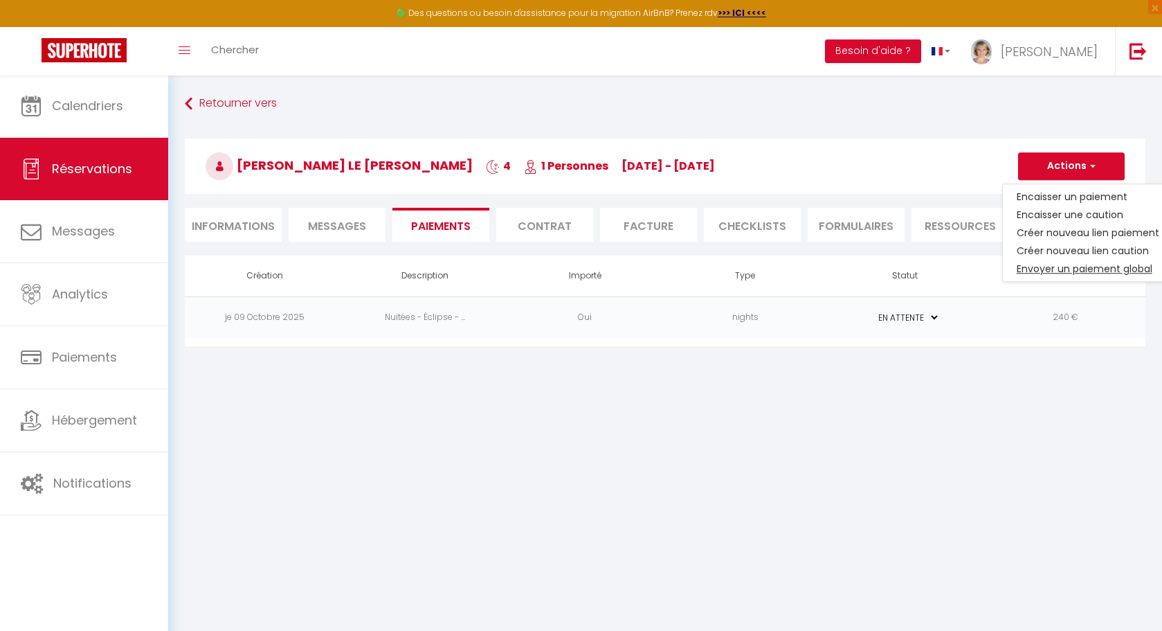
click at [1070, 270] on link "Envoyer un paiement global" at bounding box center [1088, 269] width 170 height 18
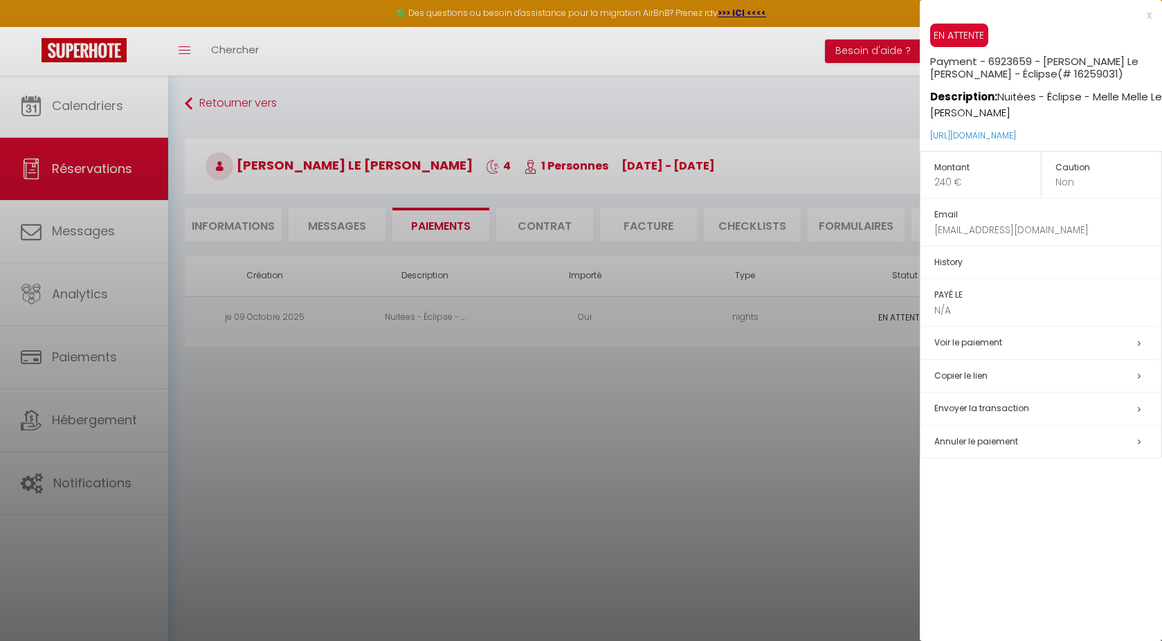
click at [976, 371] on h5 "Copier le lien" at bounding box center [1047, 376] width 227 height 16
click at [110, 106] on div at bounding box center [581, 320] width 1162 height 641
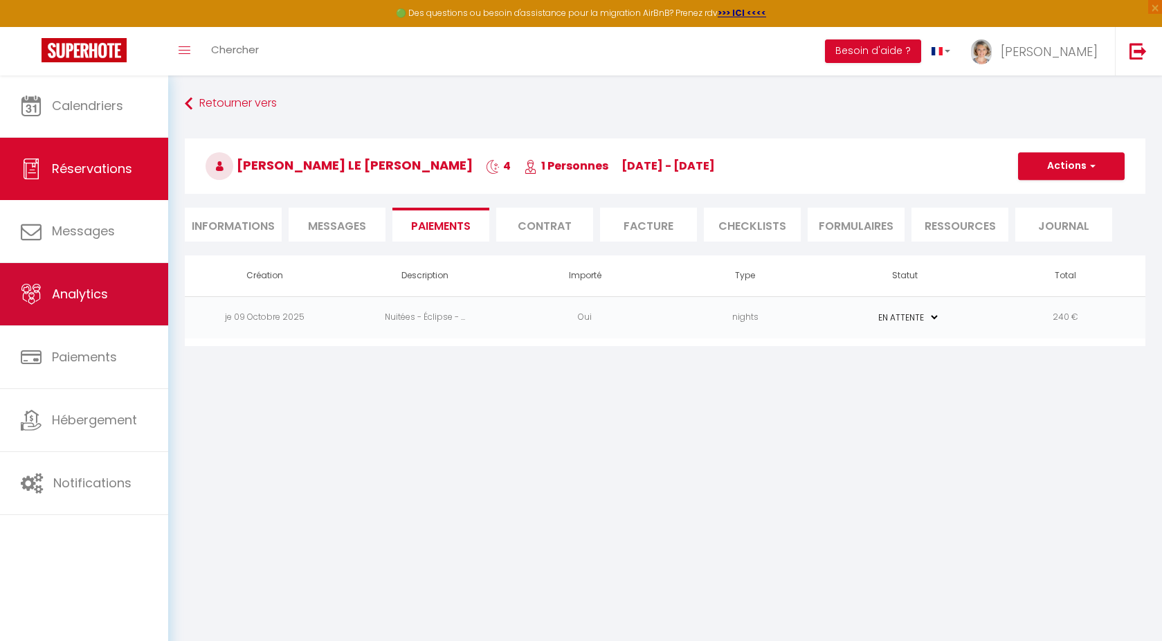
click at [82, 309] on link "Analytics" at bounding box center [84, 294] width 168 height 62
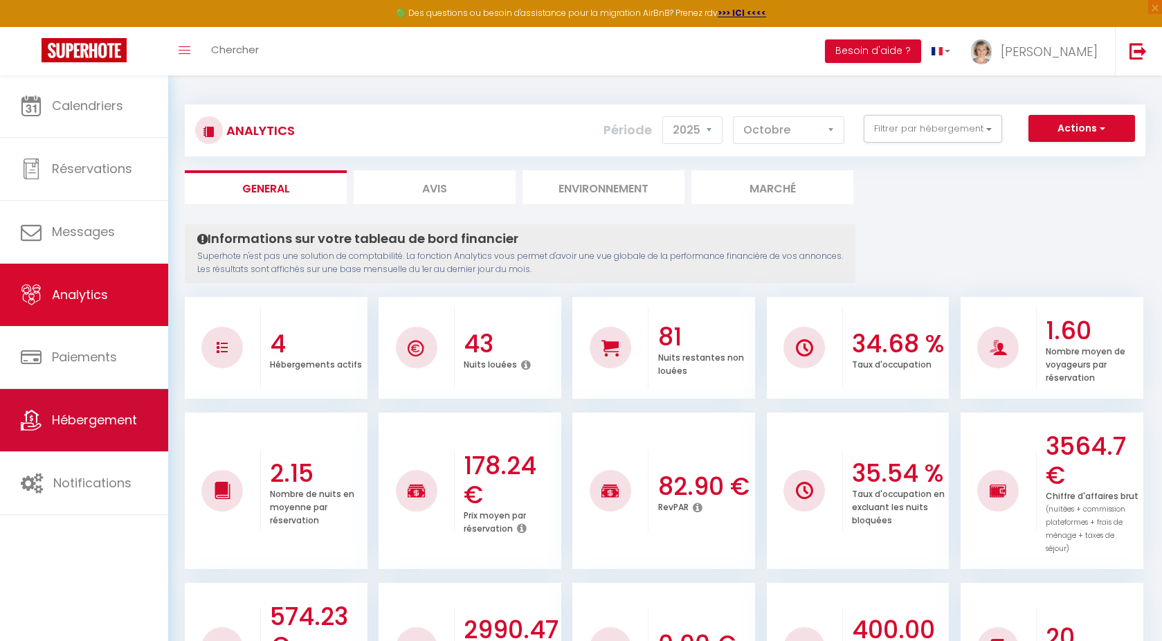
click at [122, 425] on span "Hébergement" at bounding box center [94, 419] width 85 height 17
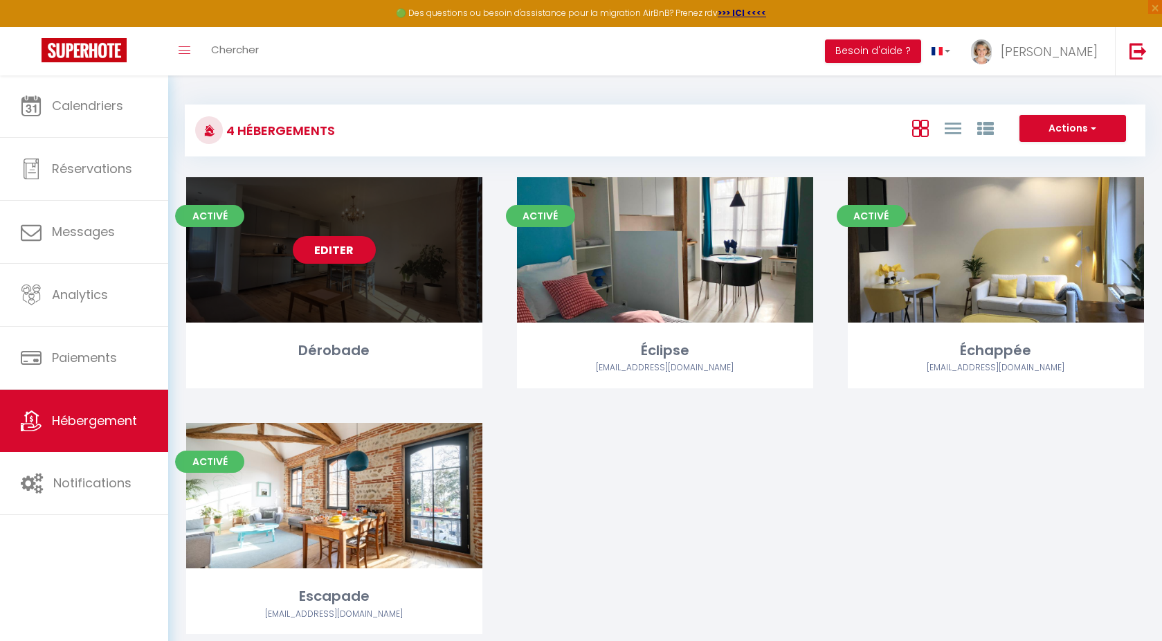
click at [376, 292] on div "Editer" at bounding box center [334, 249] width 296 height 145
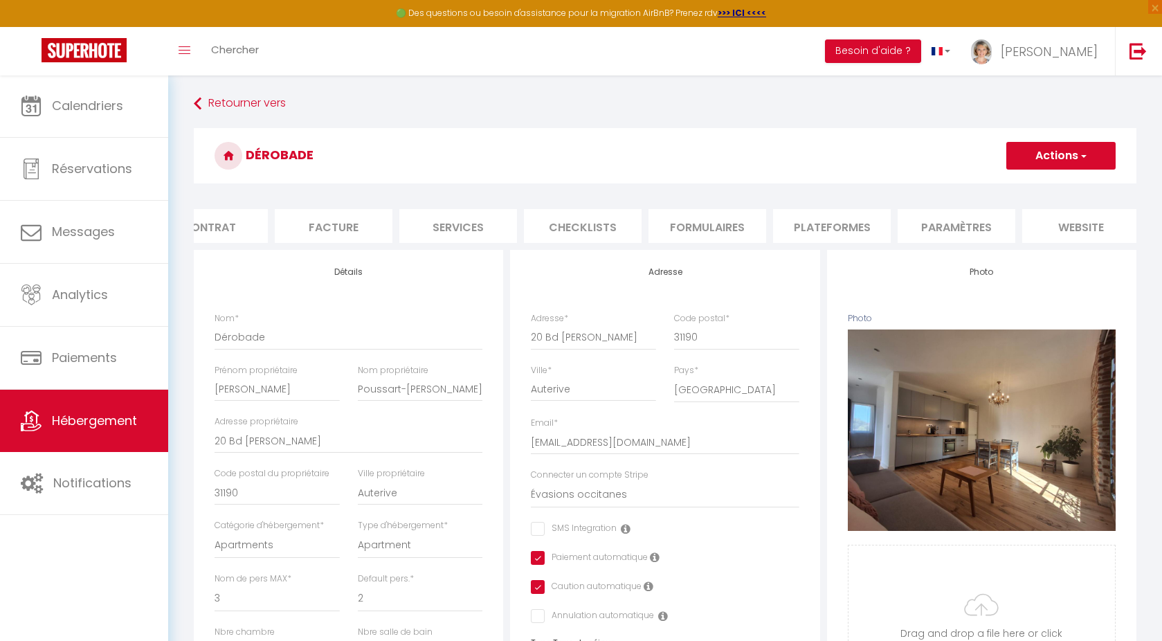
scroll to position [0, 296]
click at [955, 224] on li "website" at bounding box center [953, 226] width 118 height 34
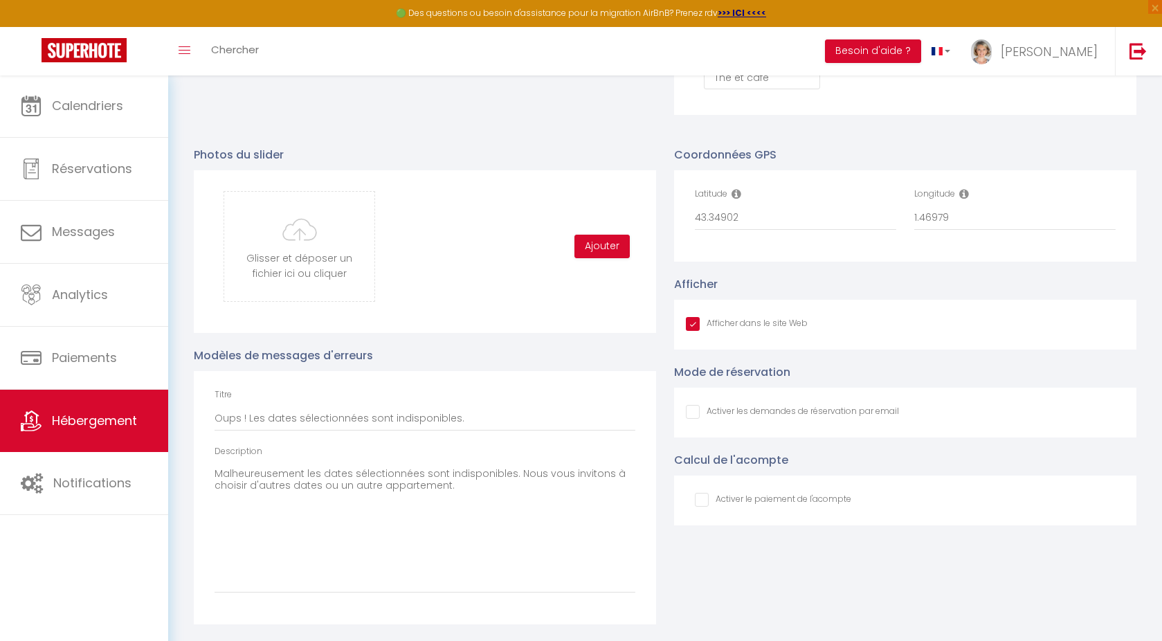
scroll to position [1405, 0]
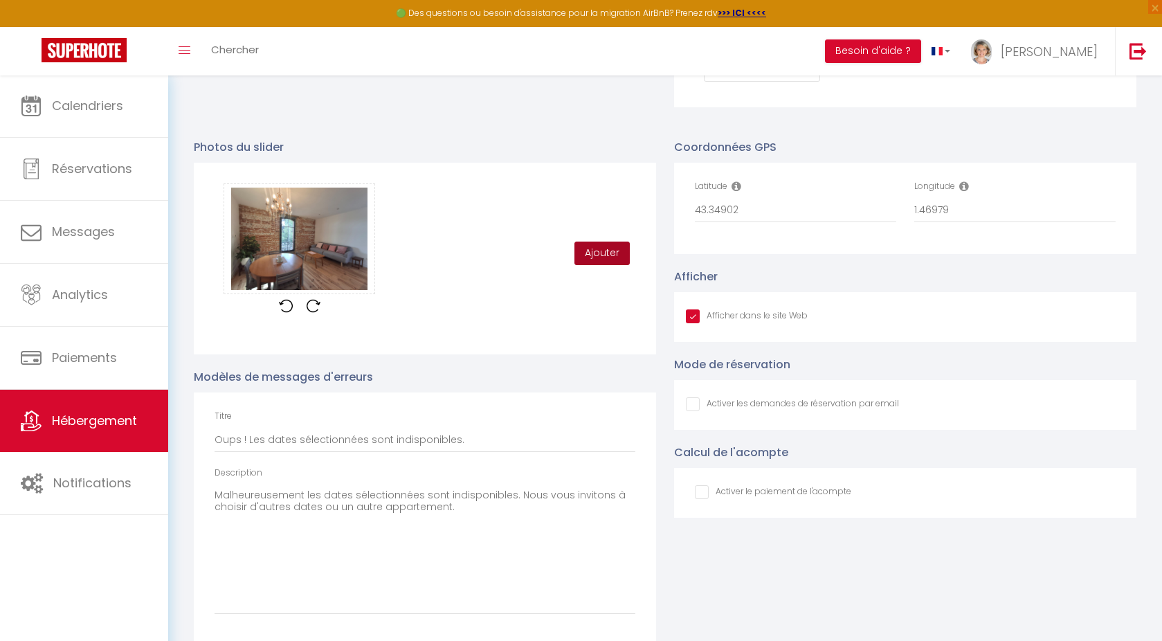
click at [590, 263] on button "Ajouter" at bounding box center [602, 254] width 55 height 24
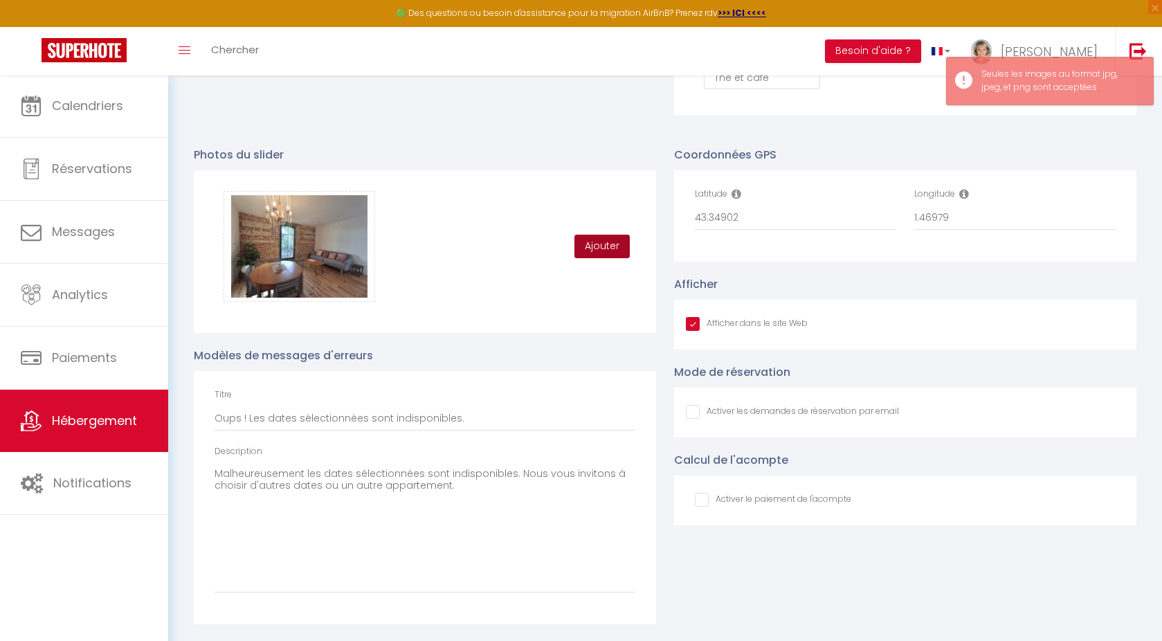
click at [609, 246] on button "Ajouter" at bounding box center [602, 247] width 55 height 24
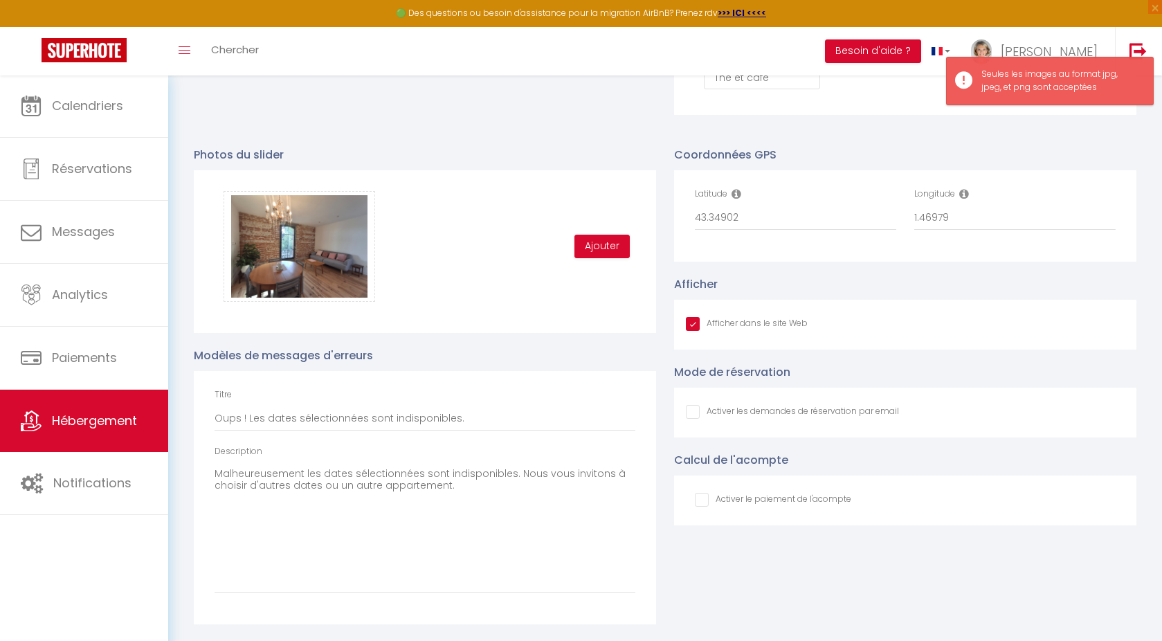
click at [531, 266] on div "Glisser et déposer un fichier ici ou cliquer Ooops, something wrong happened. R…" at bounding box center [425, 246] width 421 height 111
click at [481, 271] on div "Glisser et déposer un fichier ici ou cliquer Ooops, something wrong happened. R…" at bounding box center [425, 246] width 421 height 111
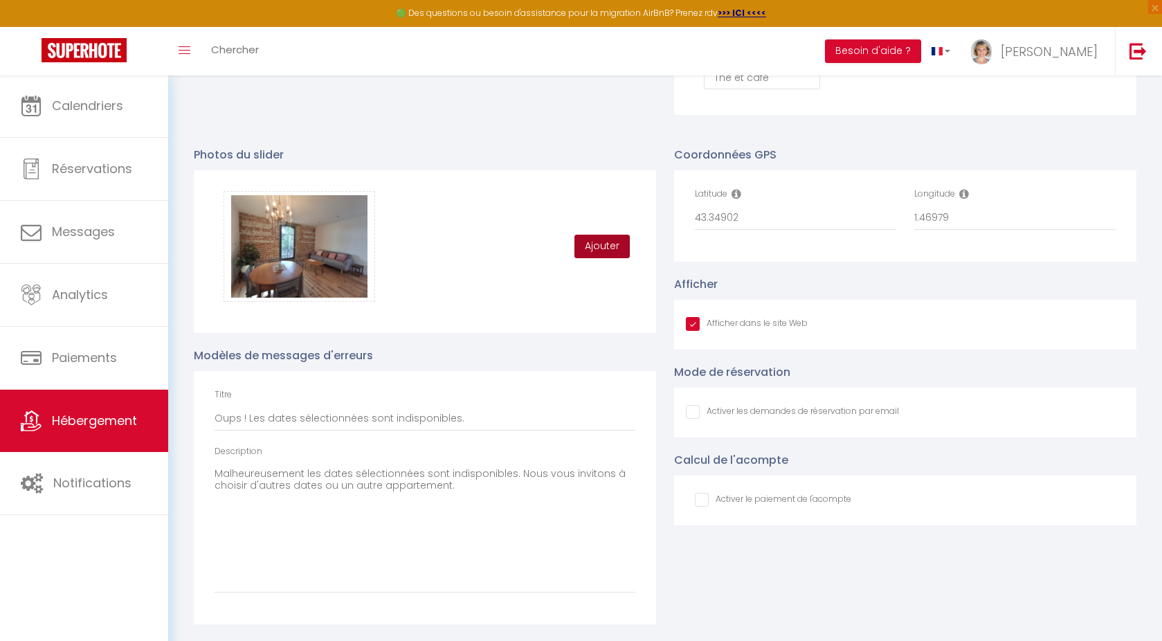
click at [600, 250] on button "Ajouter" at bounding box center [602, 247] width 55 height 24
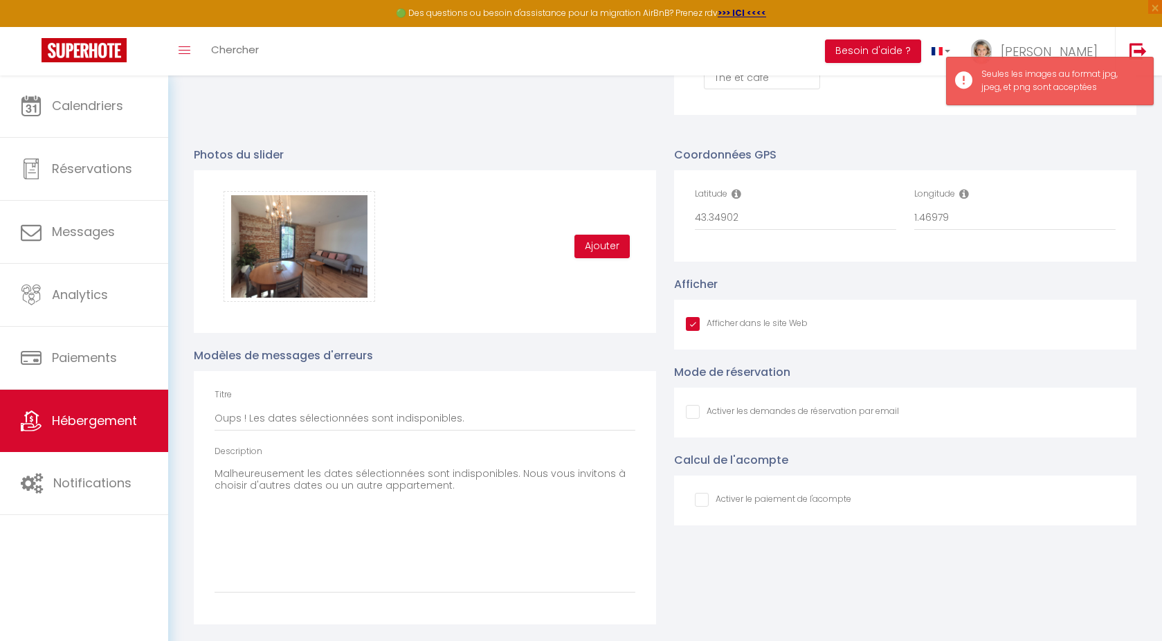
click at [515, 249] on div "Glisser et déposer un fichier ici ou cliquer Ooops, something wrong happened. R…" at bounding box center [425, 246] width 421 height 111
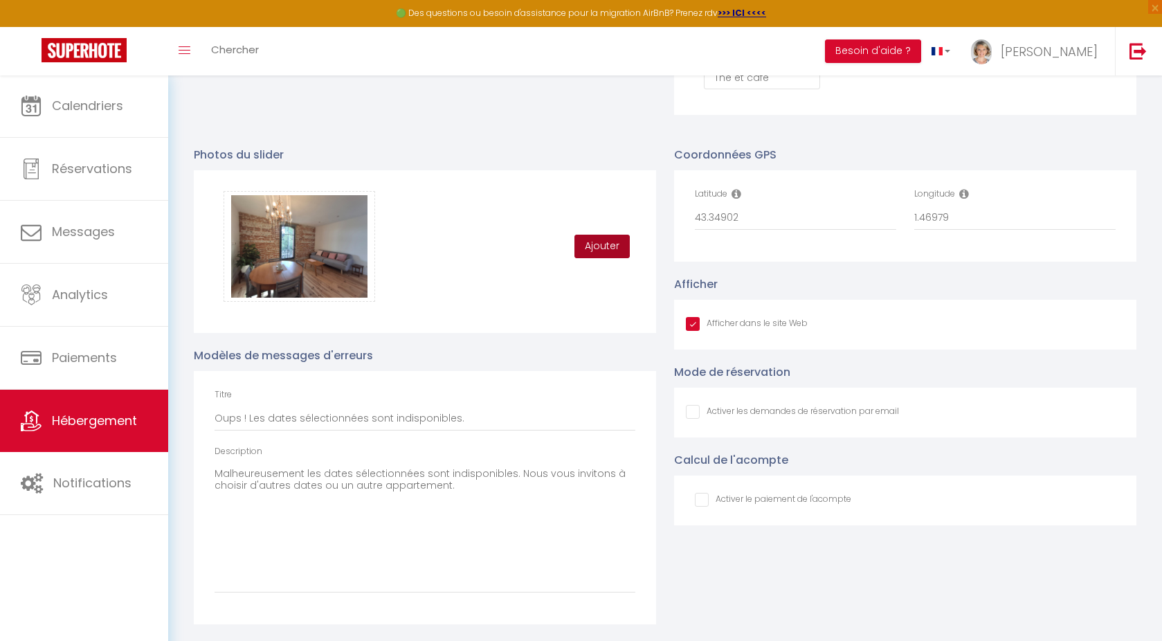
click at [607, 246] on button "Ajouter" at bounding box center [602, 247] width 55 height 24
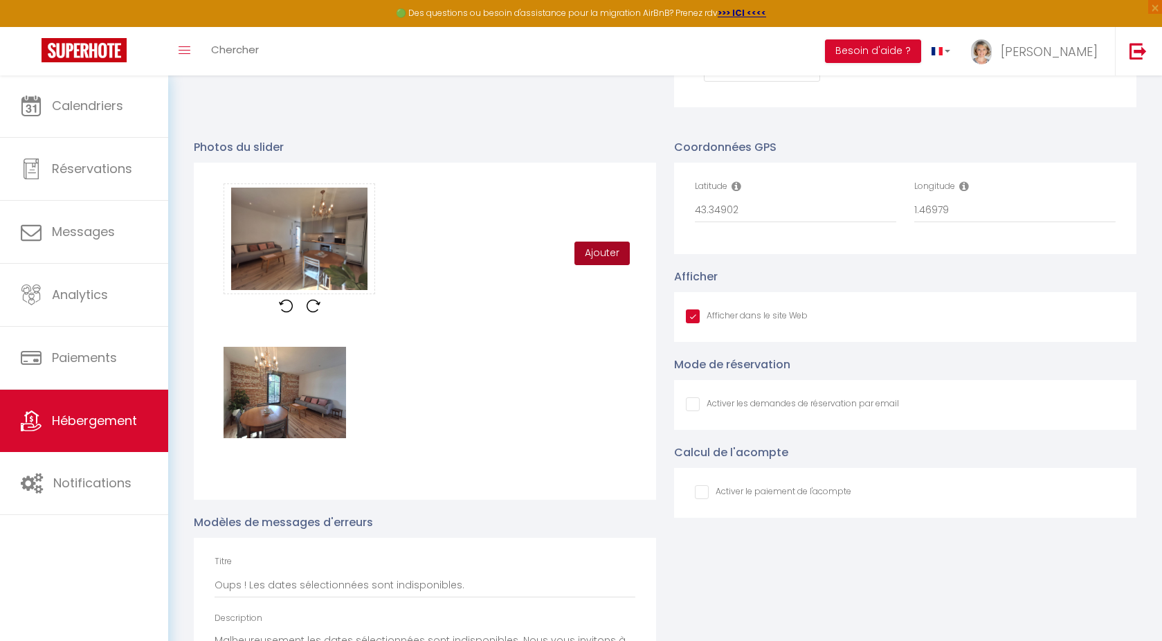
click at [605, 265] on button "Ajouter" at bounding box center [602, 254] width 55 height 24
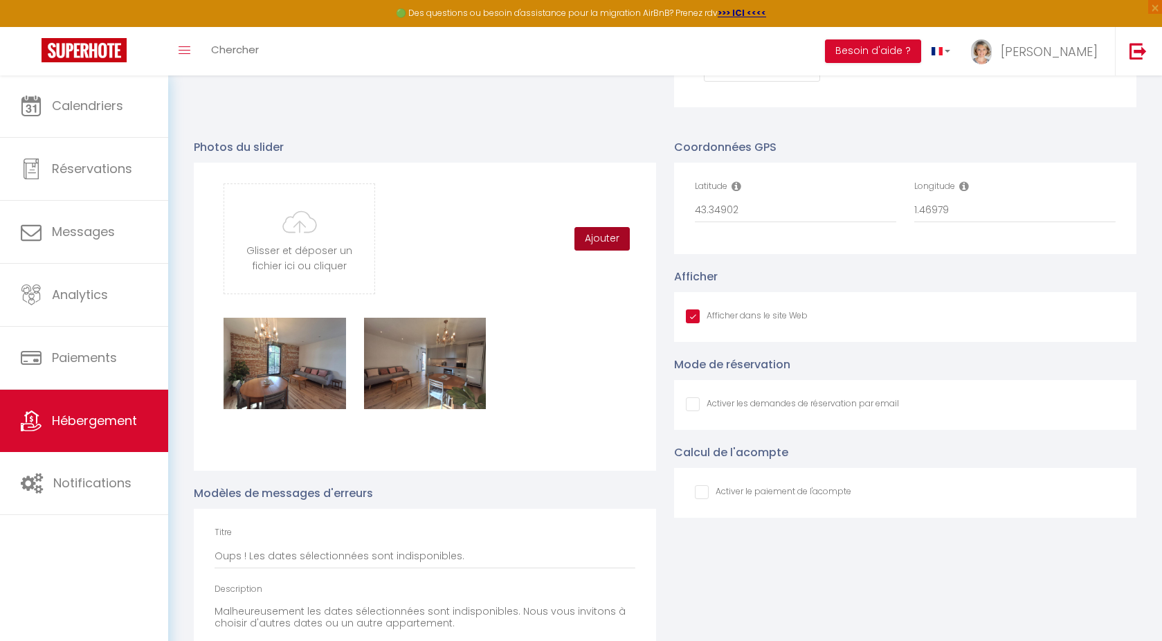
click at [607, 249] on button "Ajouter" at bounding box center [602, 239] width 55 height 24
click at [606, 250] on button "Ajouter" at bounding box center [602, 239] width 55 height 24
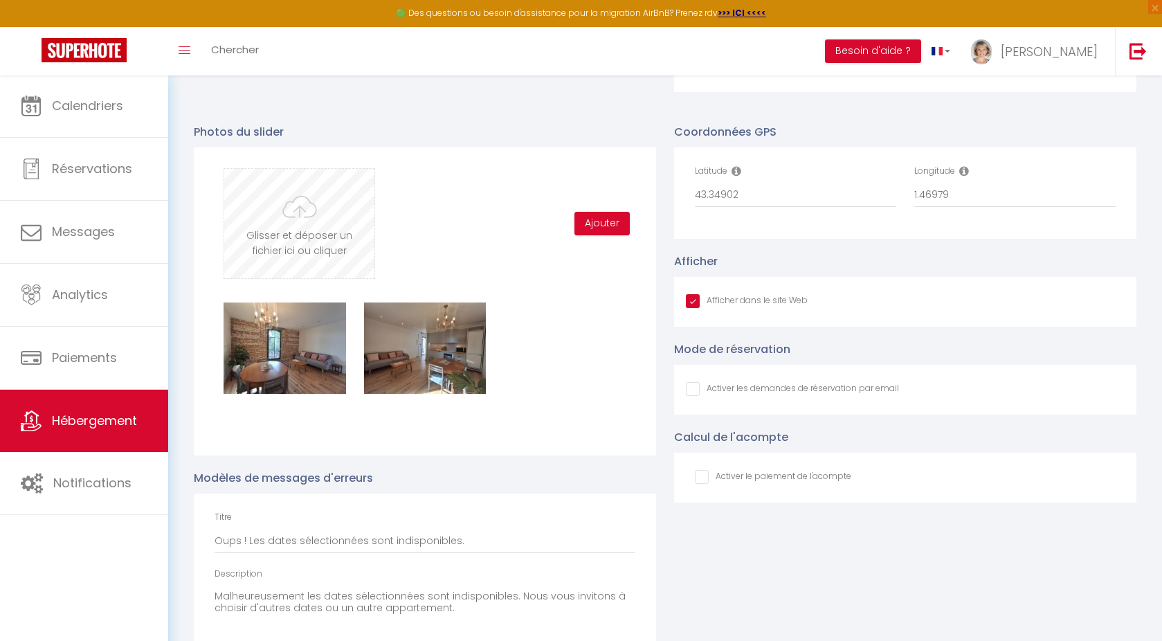
scroll to position [1420, 0]
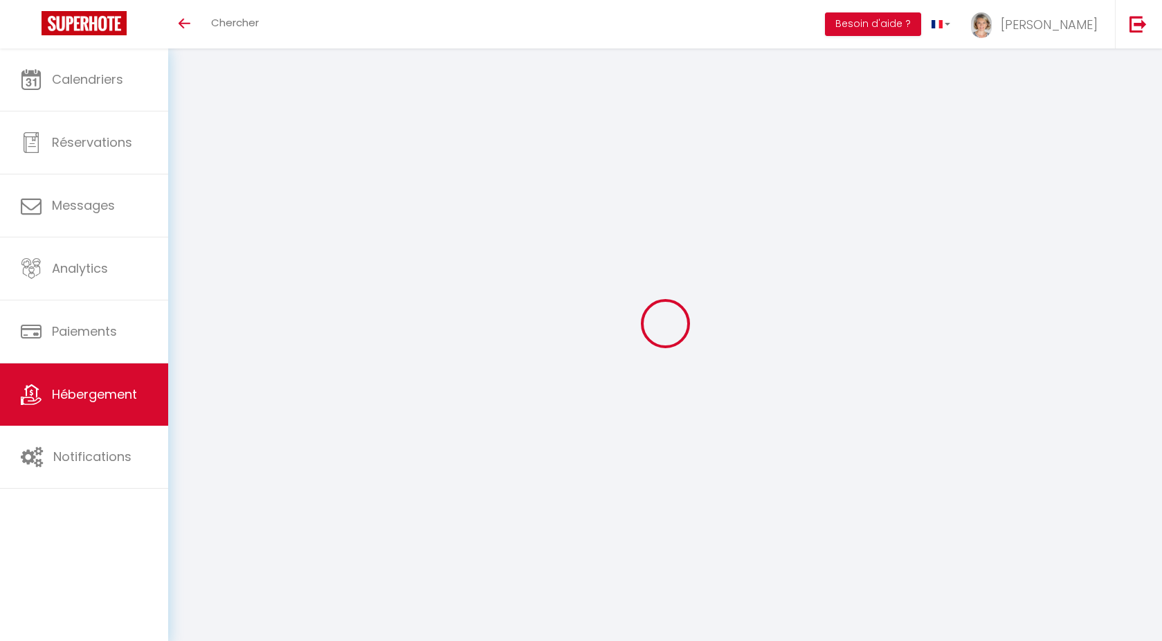
scroll to position [48, 0]
type input "Oups ! Les dates sélectionnées sont indisponibles."
type textarea "Malheureusement les dates sélectionnées sont indisponibles. Nous vous invitons …"
type input "43.34902"
type input "1.46979"
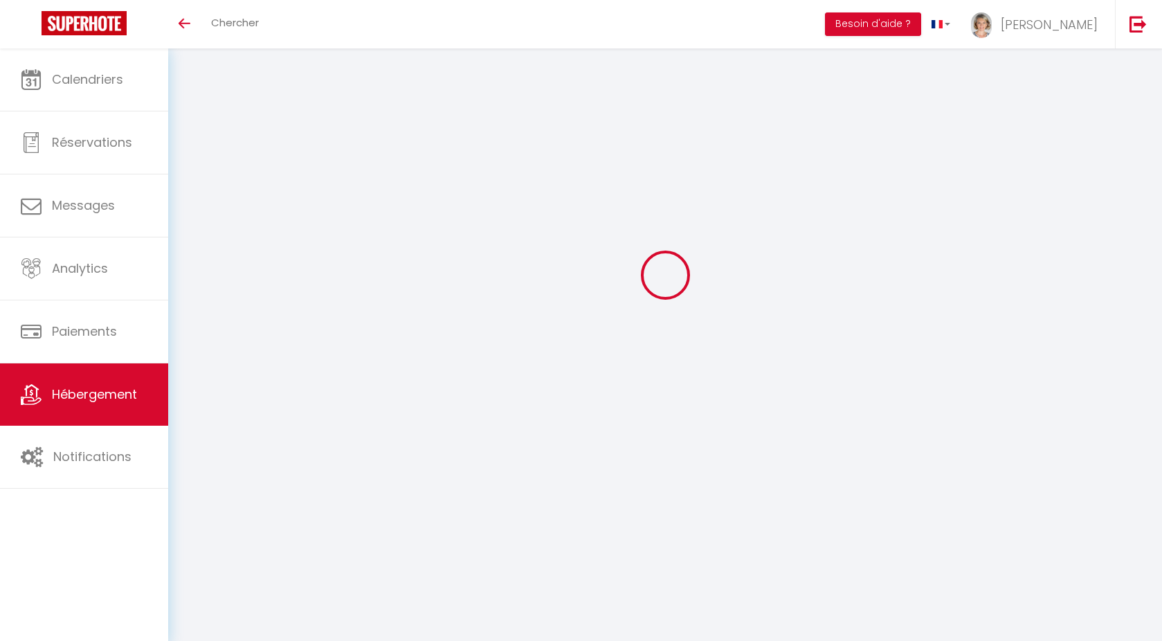
checkbox input "true"
checkbox input "false"
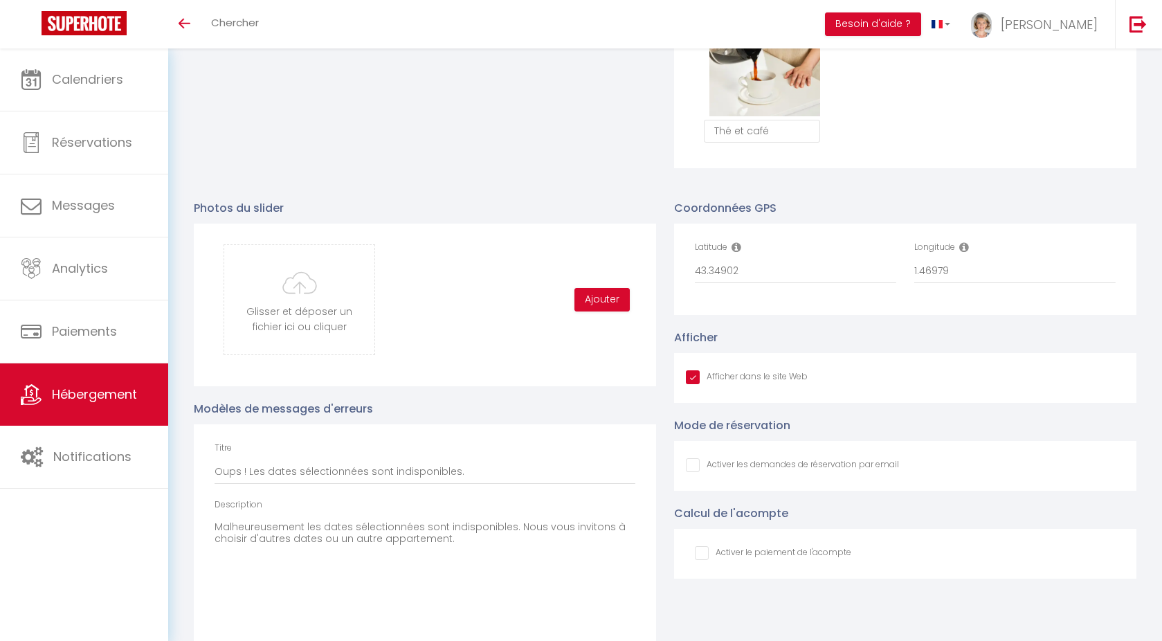
scroll to position [1320, 0]
click at [609, 307] on button "Ajouter" at bounding box center [602, 298] width 55 height 24
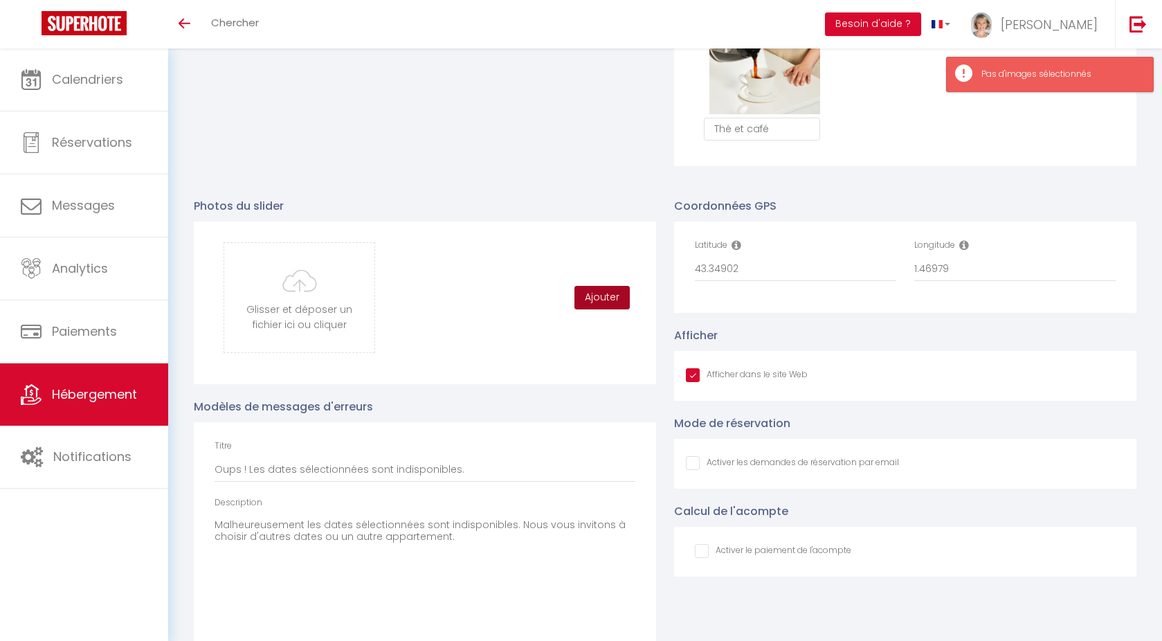
click at [593, 300] on button "Ajouter" at bounding box center [602, 298] width 55 height 24
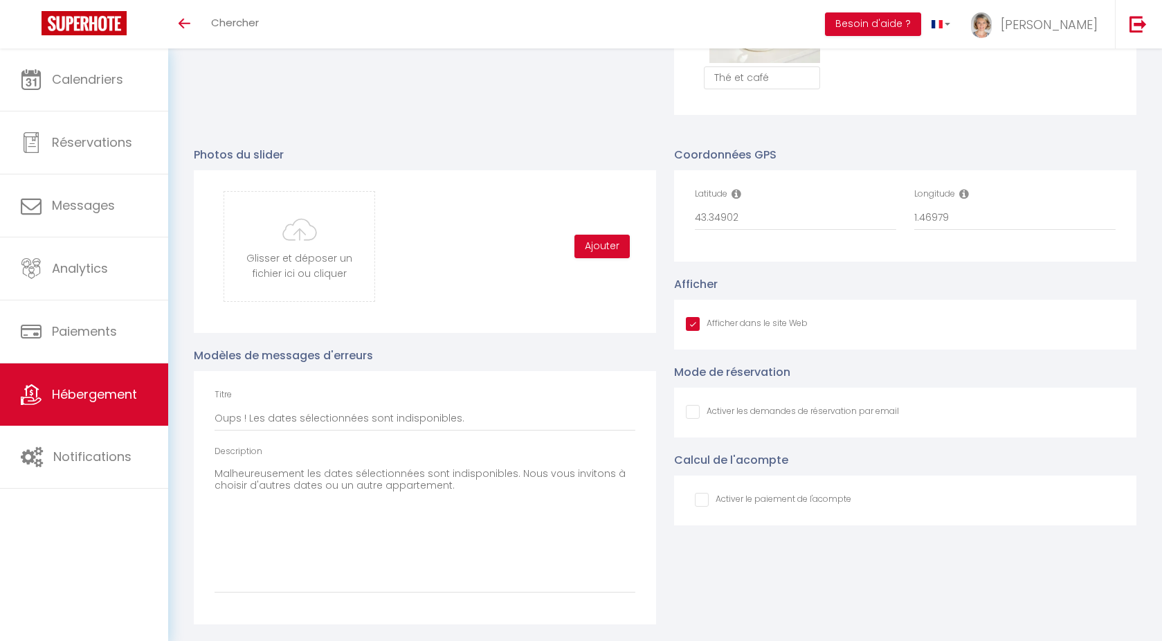
scroll to position [1379, 0]
type input "C:\fakepath\WhatsApp Image [DATE] 20.17.30 (4).jpeg"
checkbox input "true"
checkbox input "false"
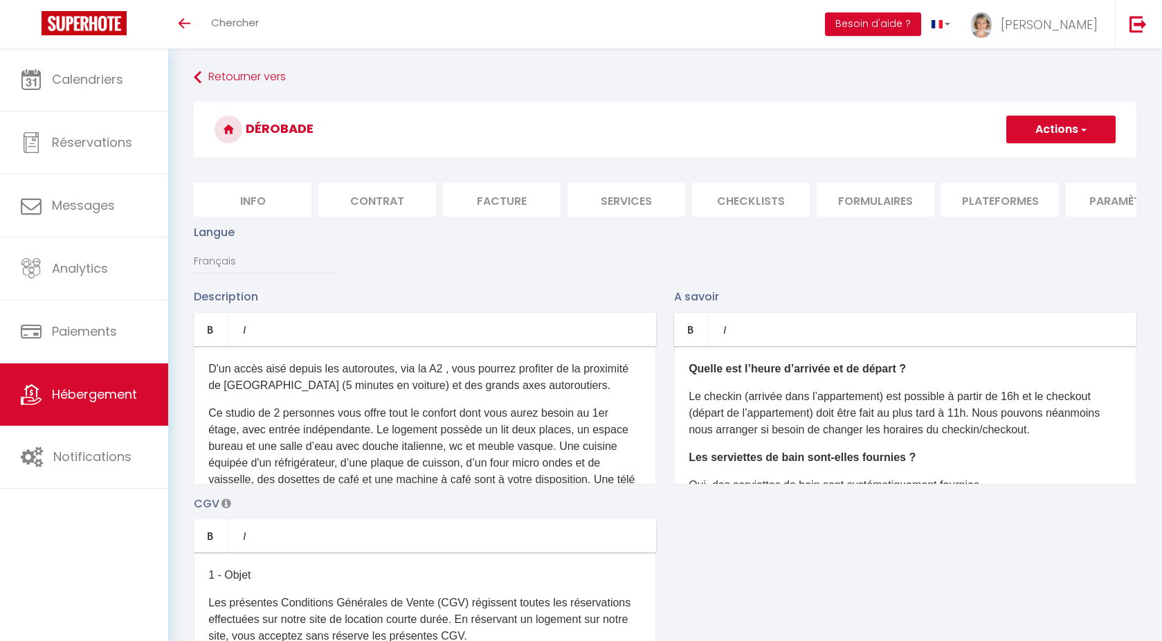
scroll to position [0, 0]
click at [1075, 132] on button "Actions" at bounding box center [1060, 130] width 109 height 28
click at [1056, 164] on input "Enregistrer" at bounding box center [1045, 160] width 51 height 14
checkbox input "true"
checkbox input "false"
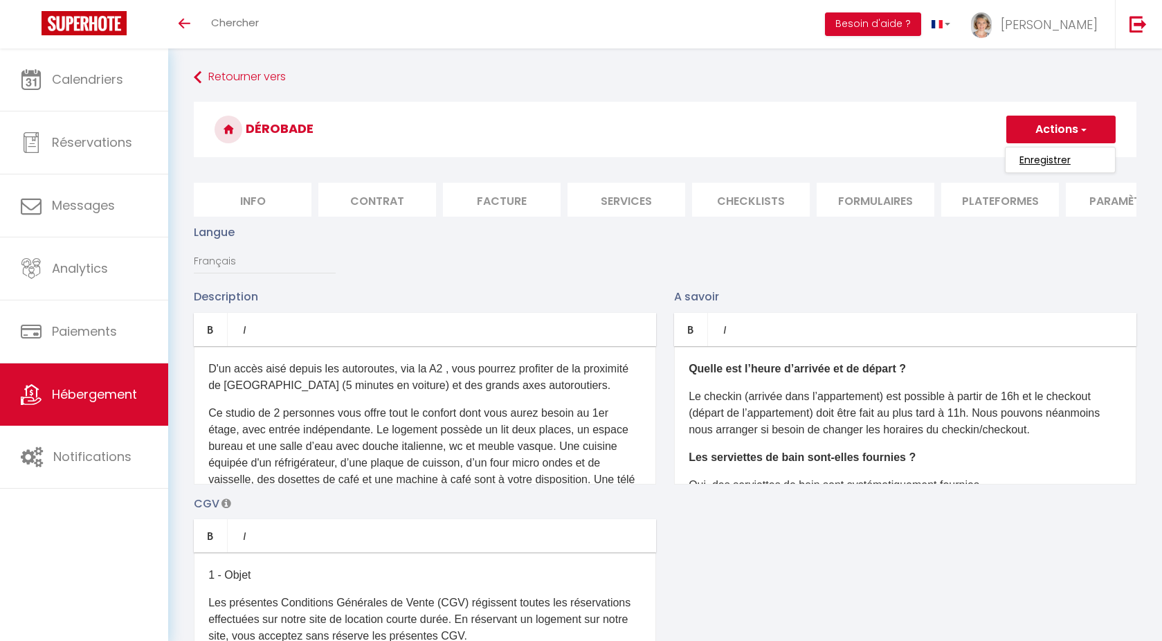
checkbox input "false"
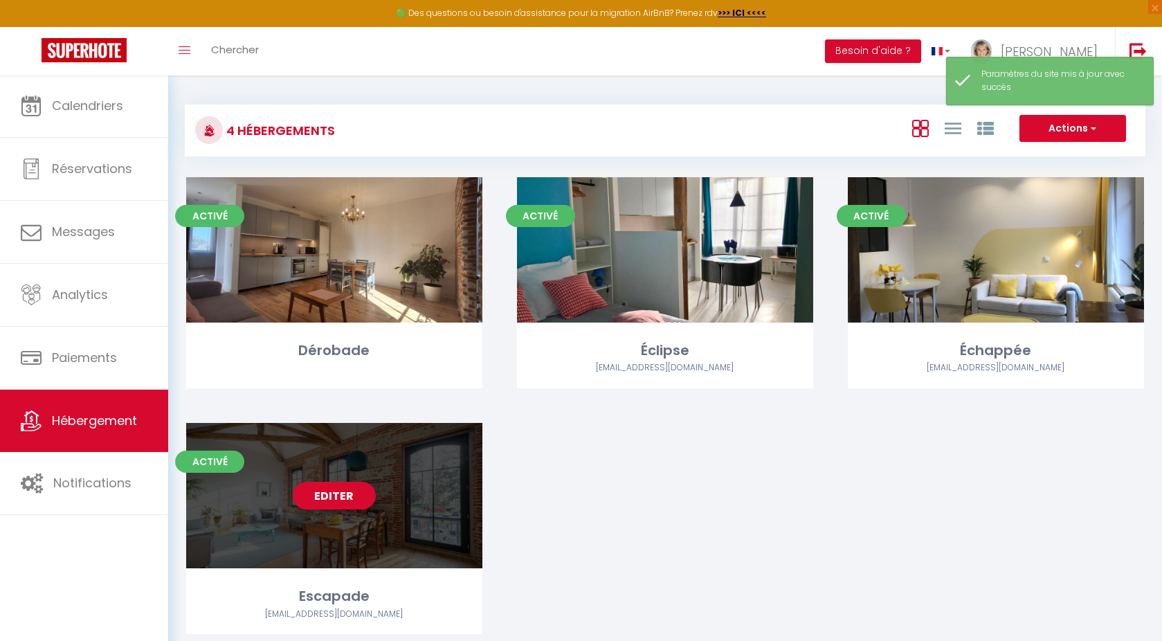
click at [429, 505] on div "Editer" at bounding box center [334, 495] width 296 height 145
select select "3"
select select "2"
select select "1"
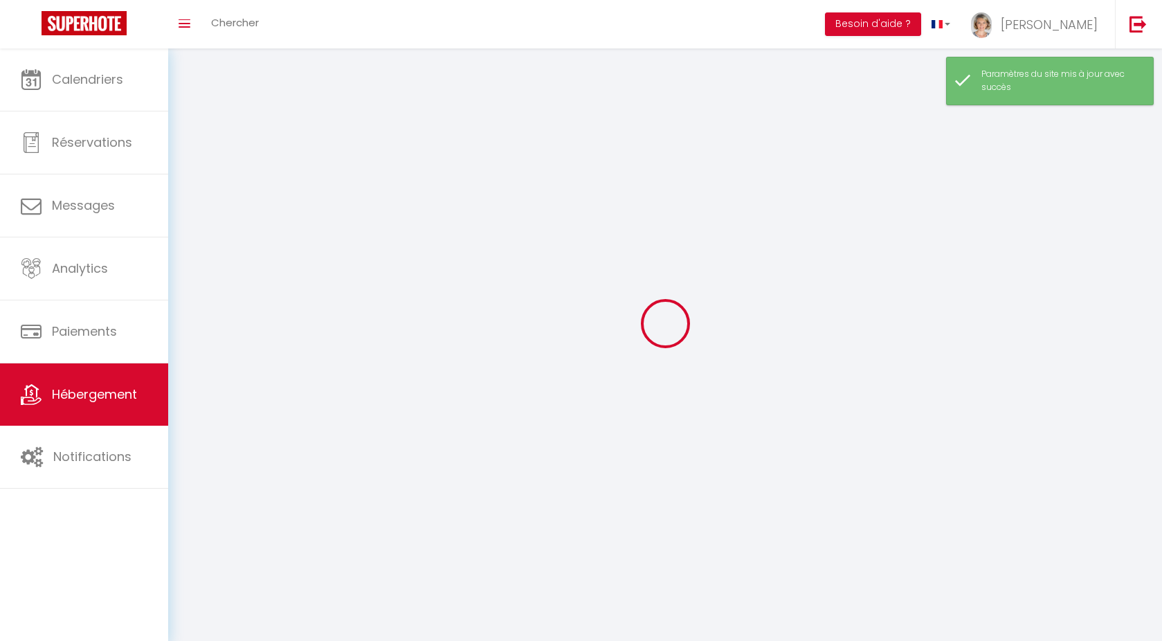
select select
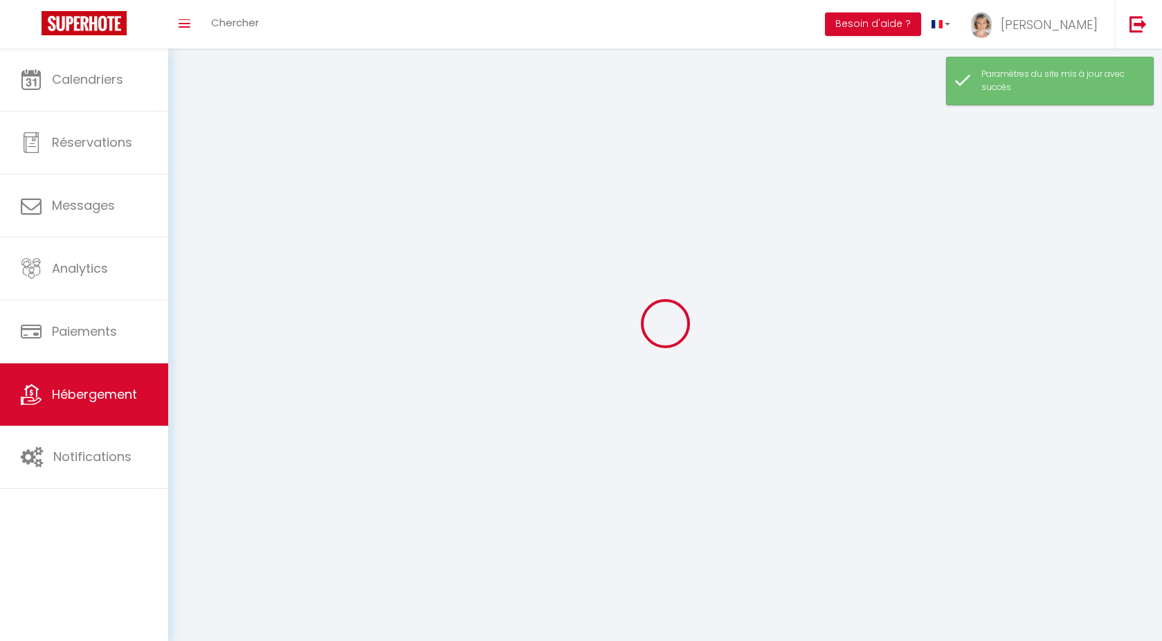
select select
checkbox input "false"
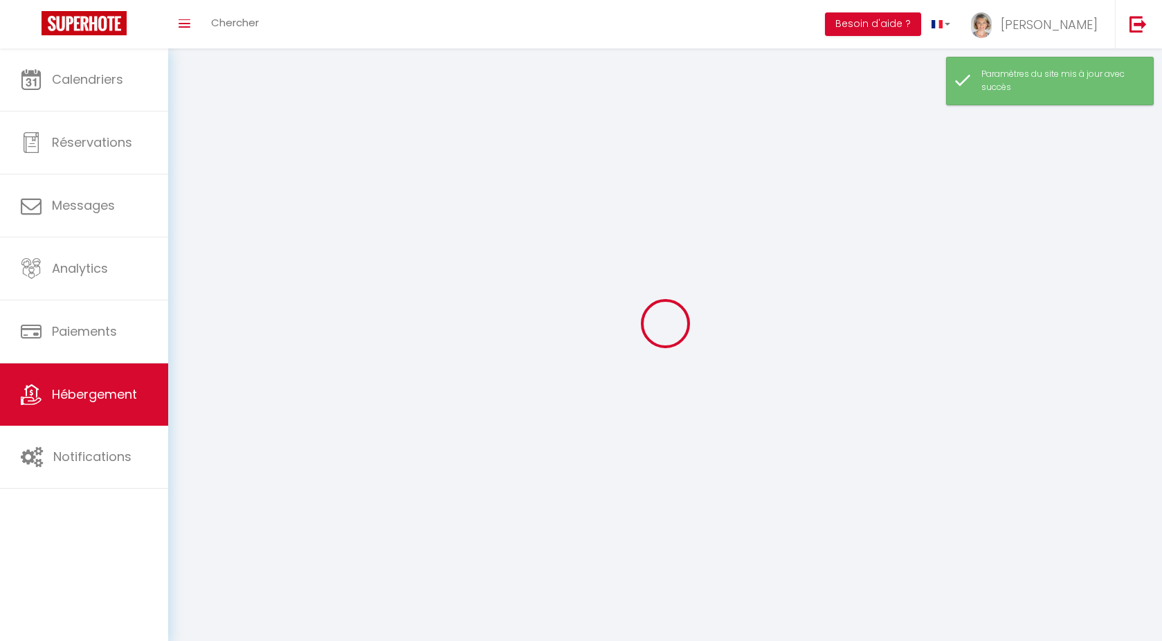
checkbox input "false"
select select
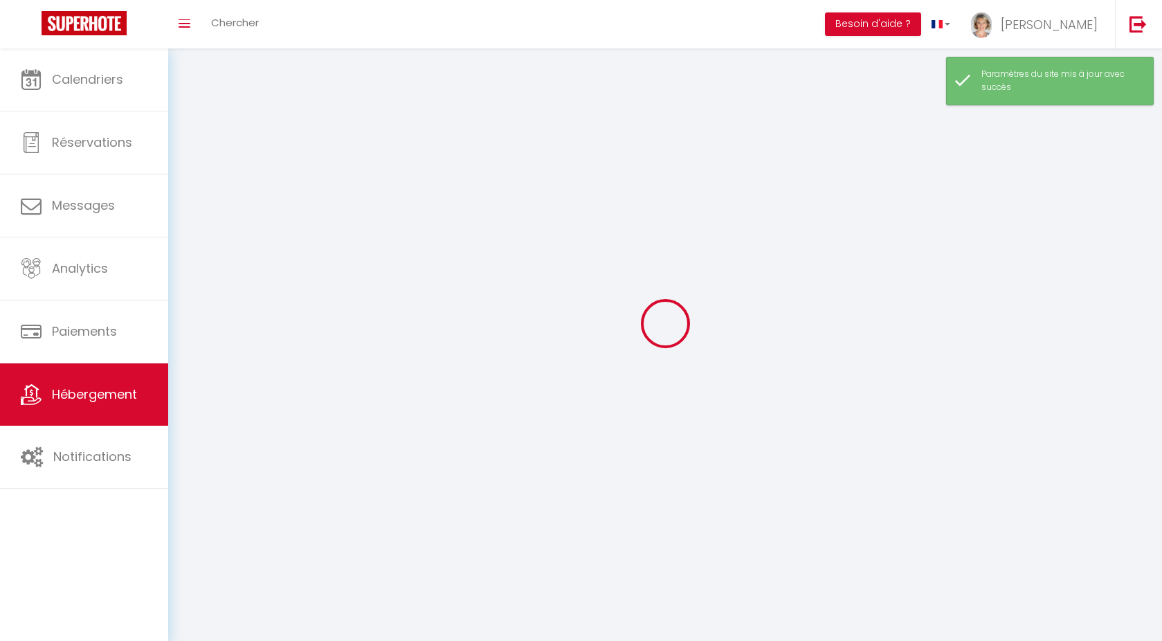
select select
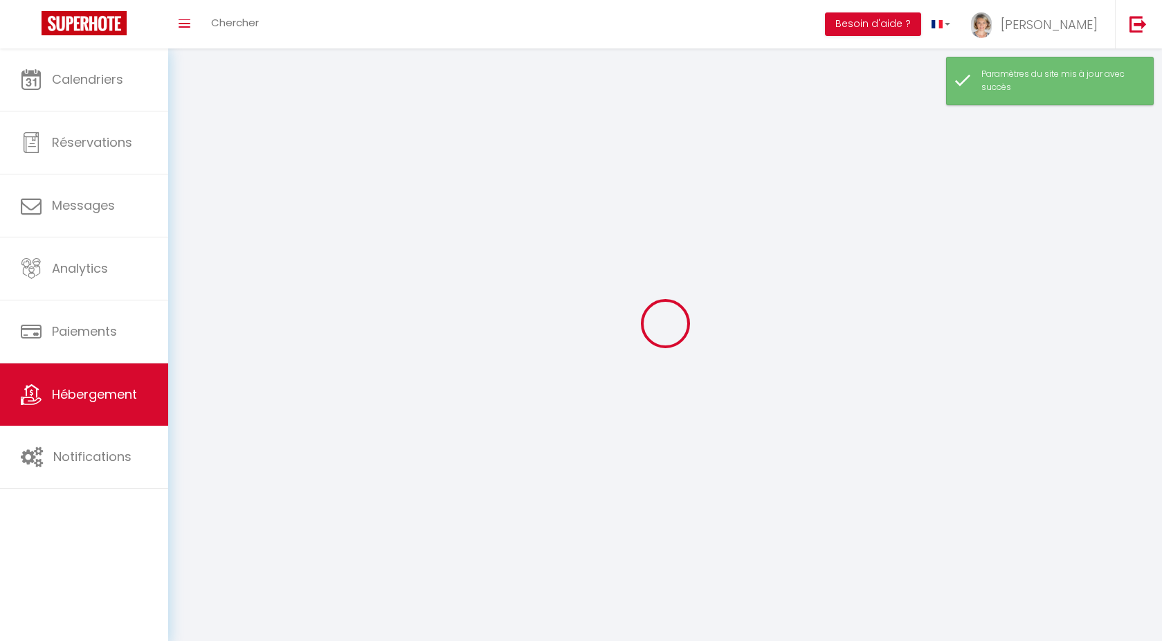
checkbox input "false"
select select
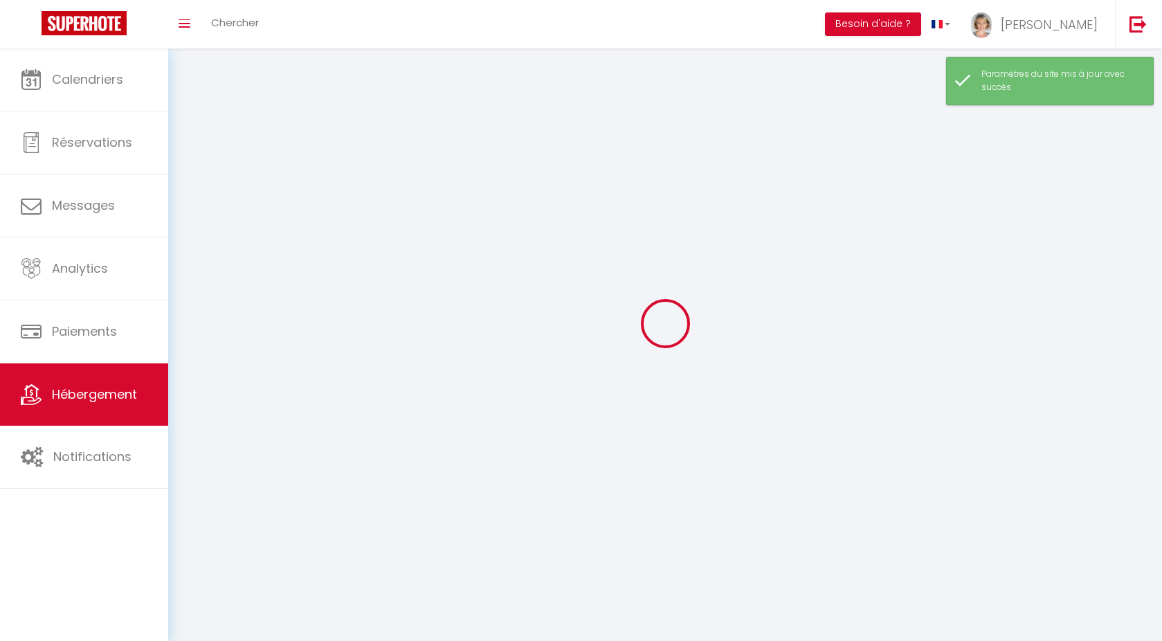
select select
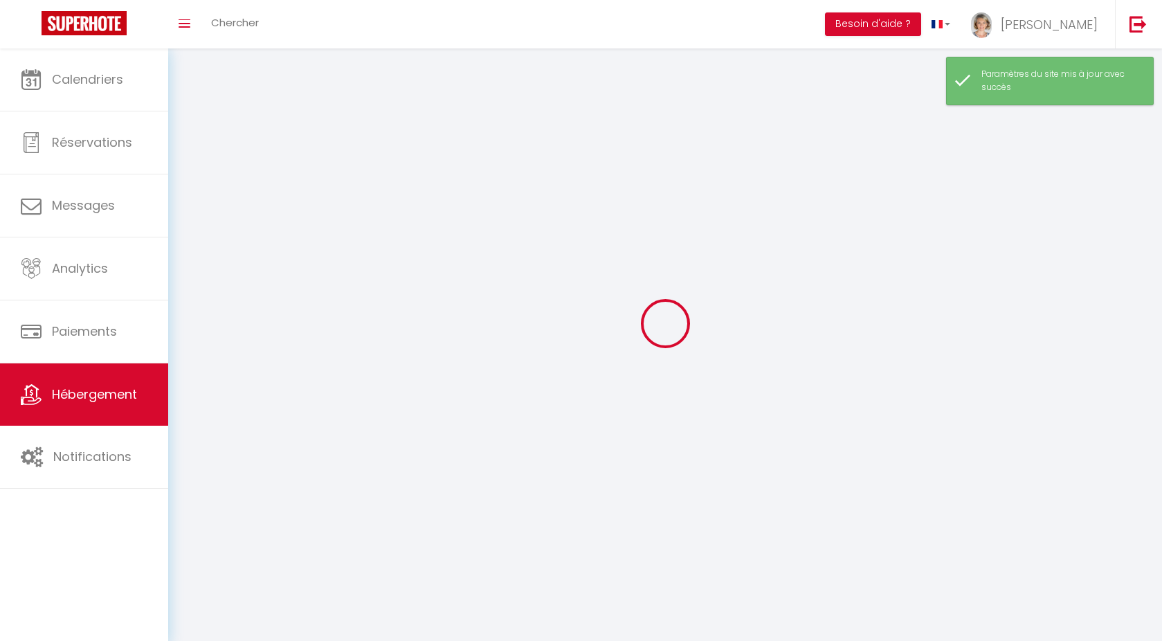
select select
checkbox input "false"
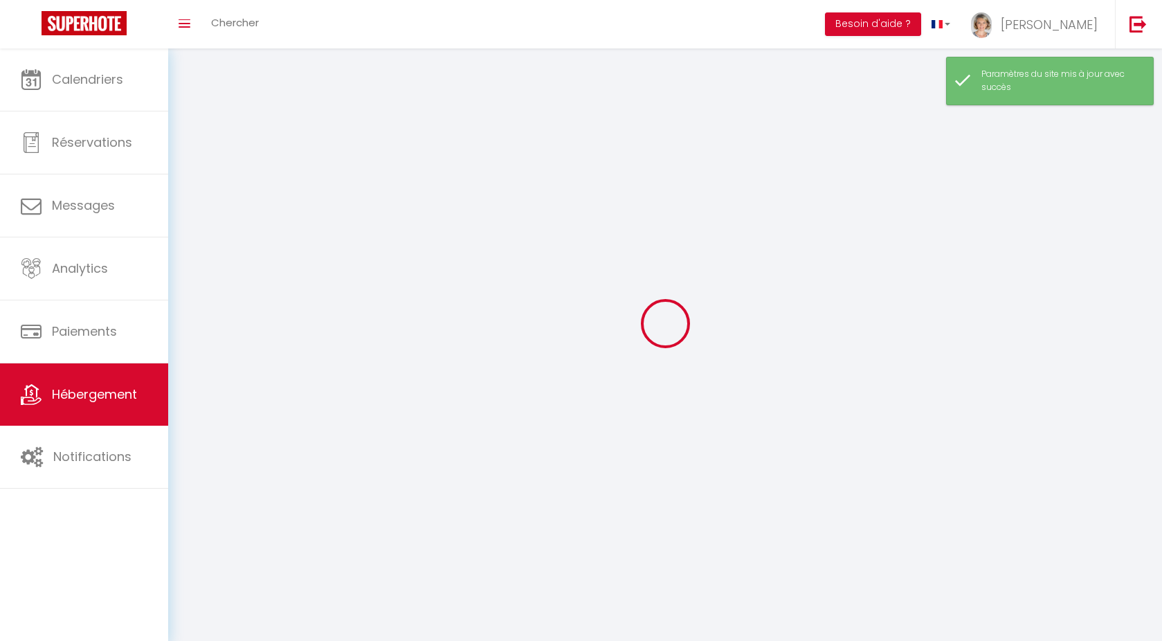
select select
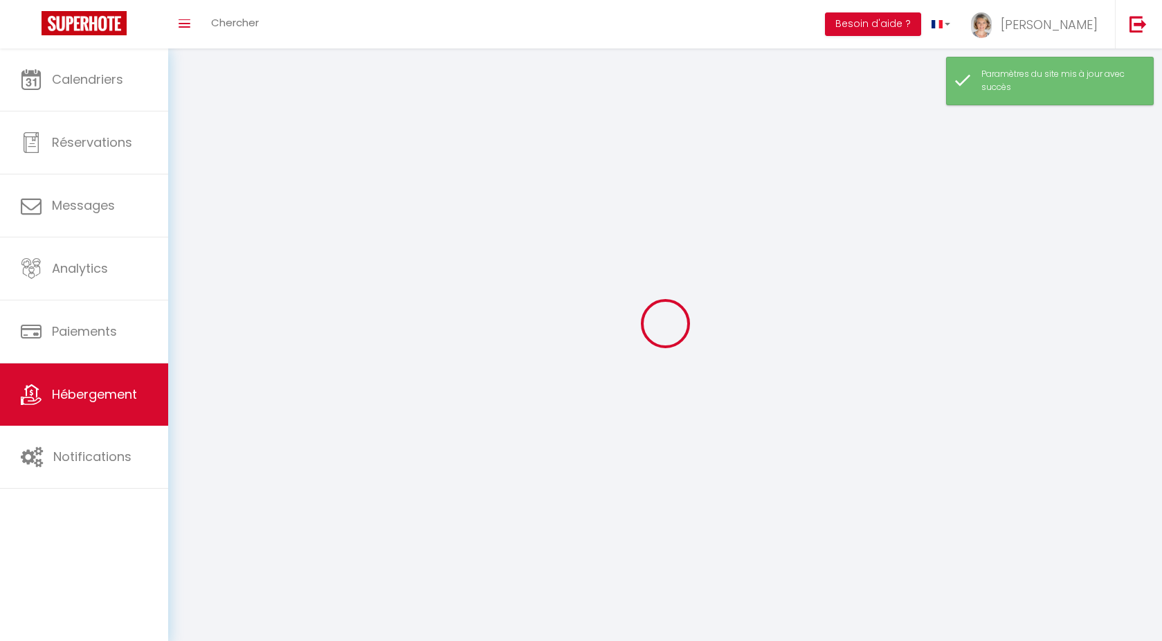
select select
checkbox input "false"
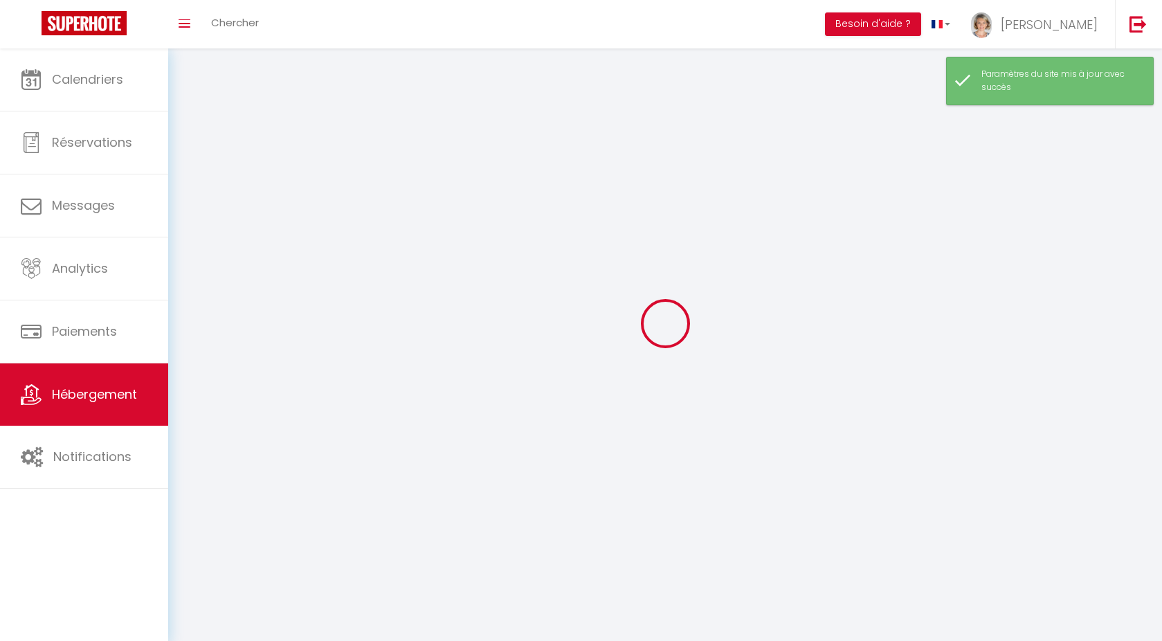
checkbox input "false"
select select
select select "28"
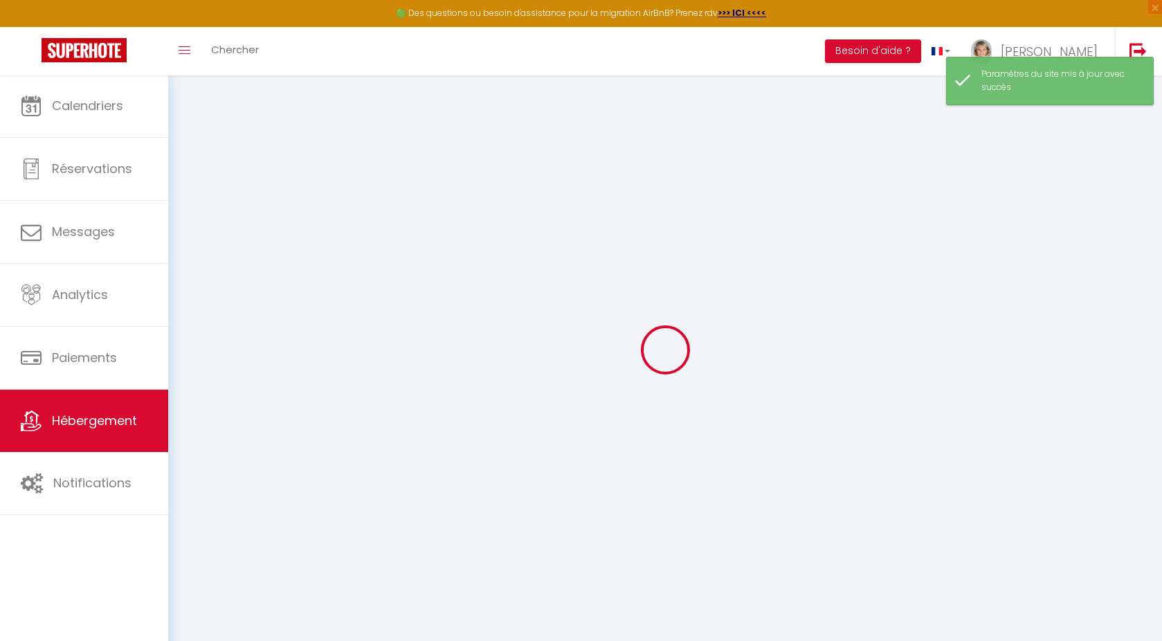
select select
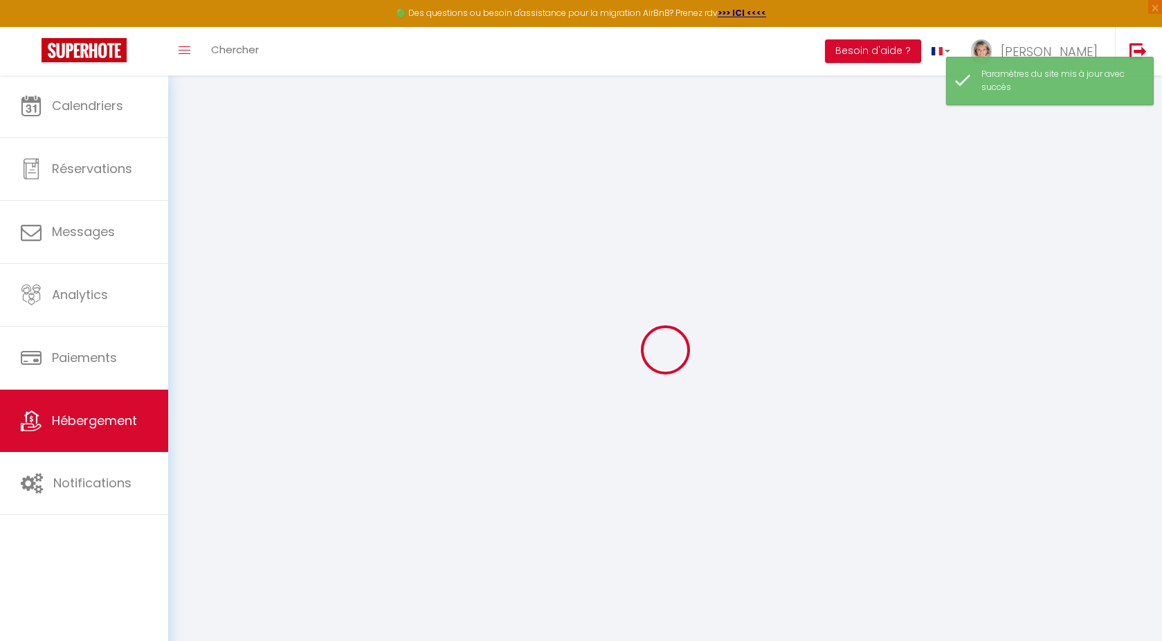
select select
checkbox input "false"
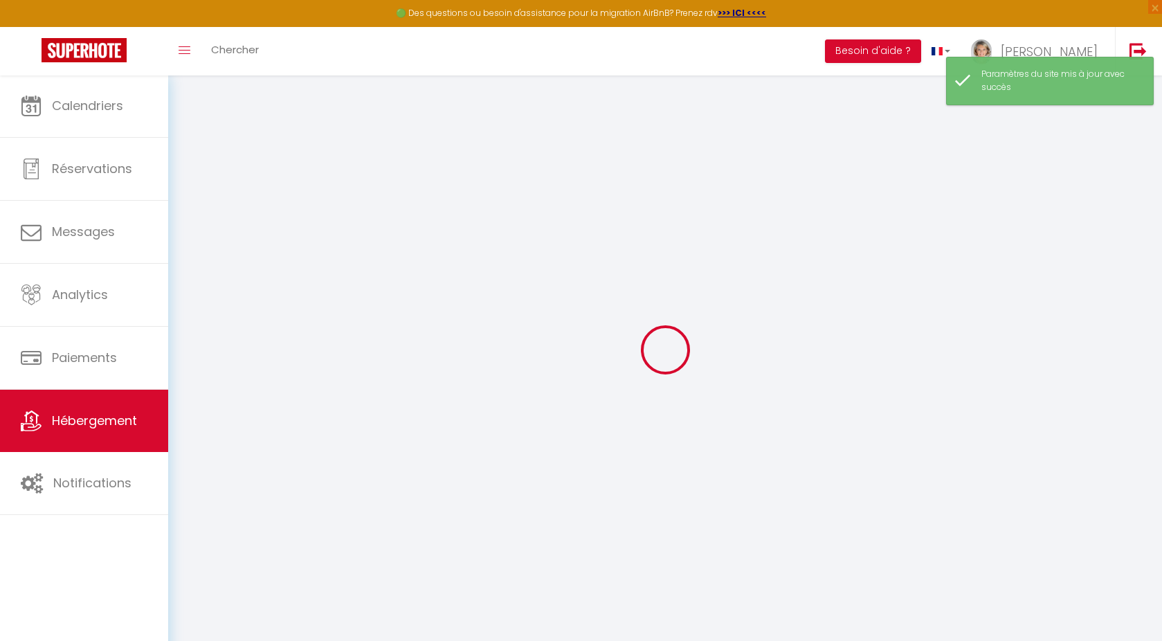
select select
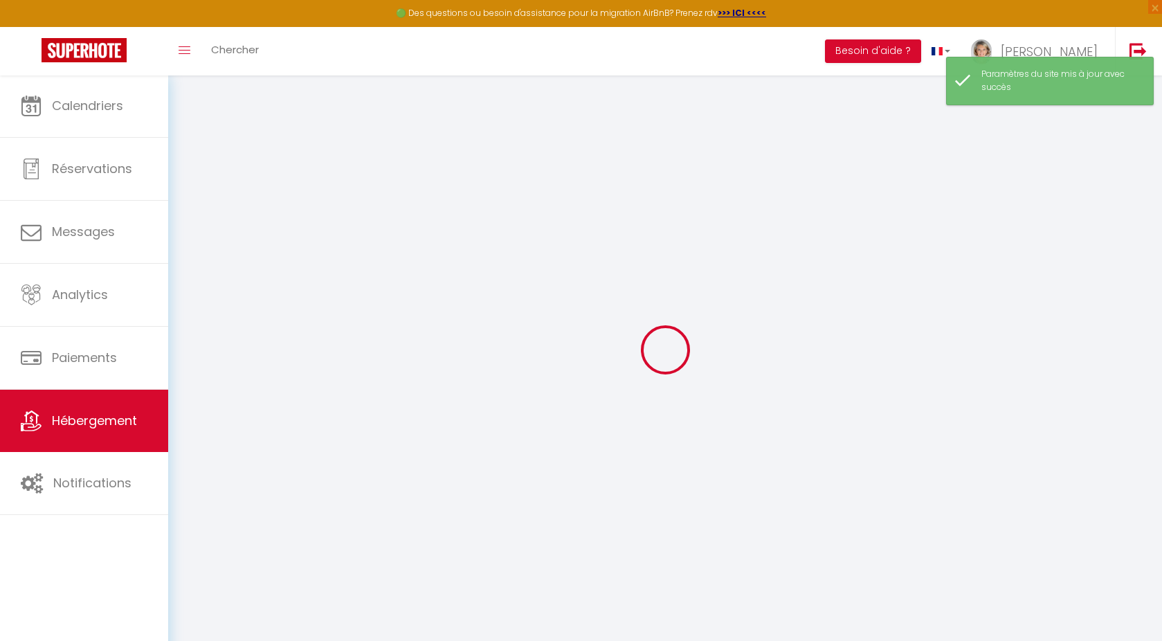
select select
checkbox input "false"
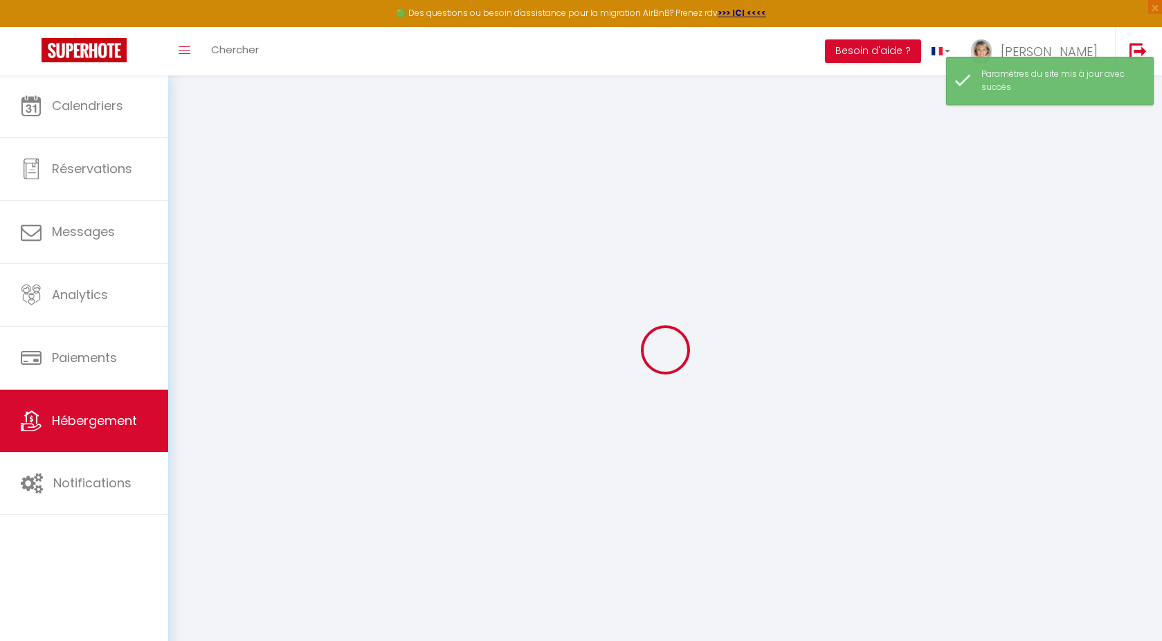
checkbox input "false"
select select
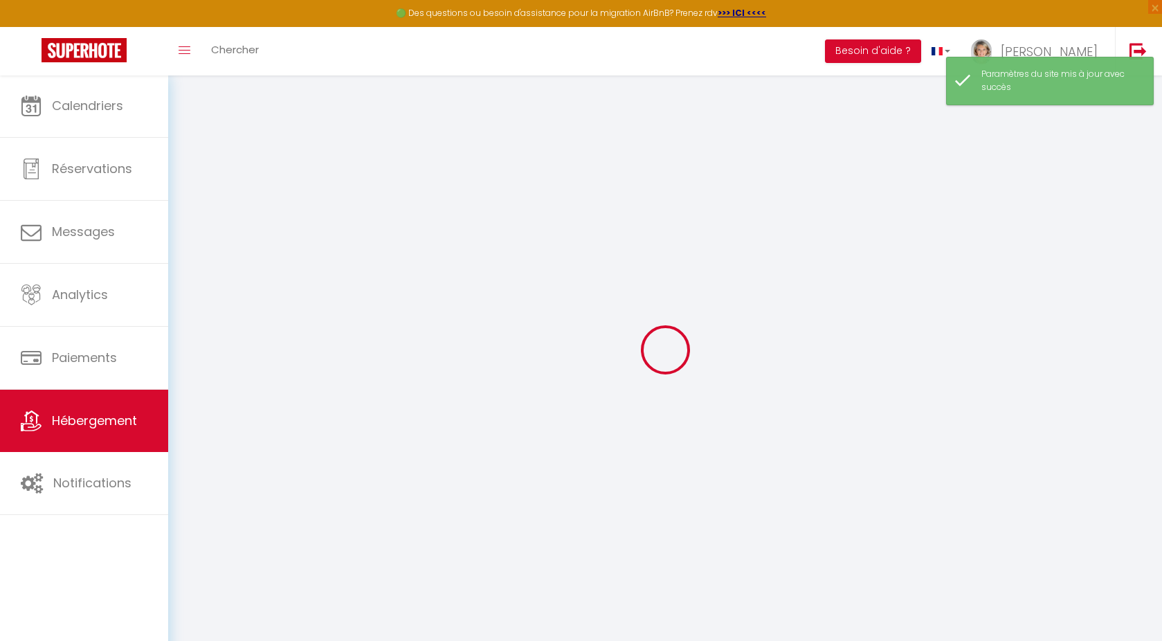
select select
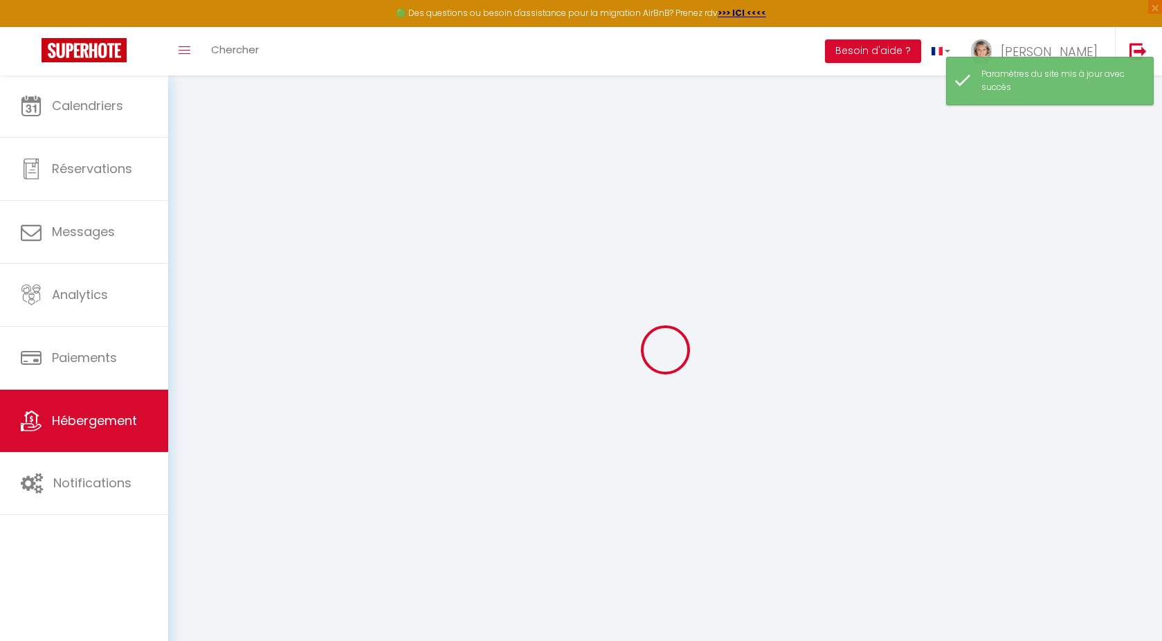
checkbox input "false"
select select
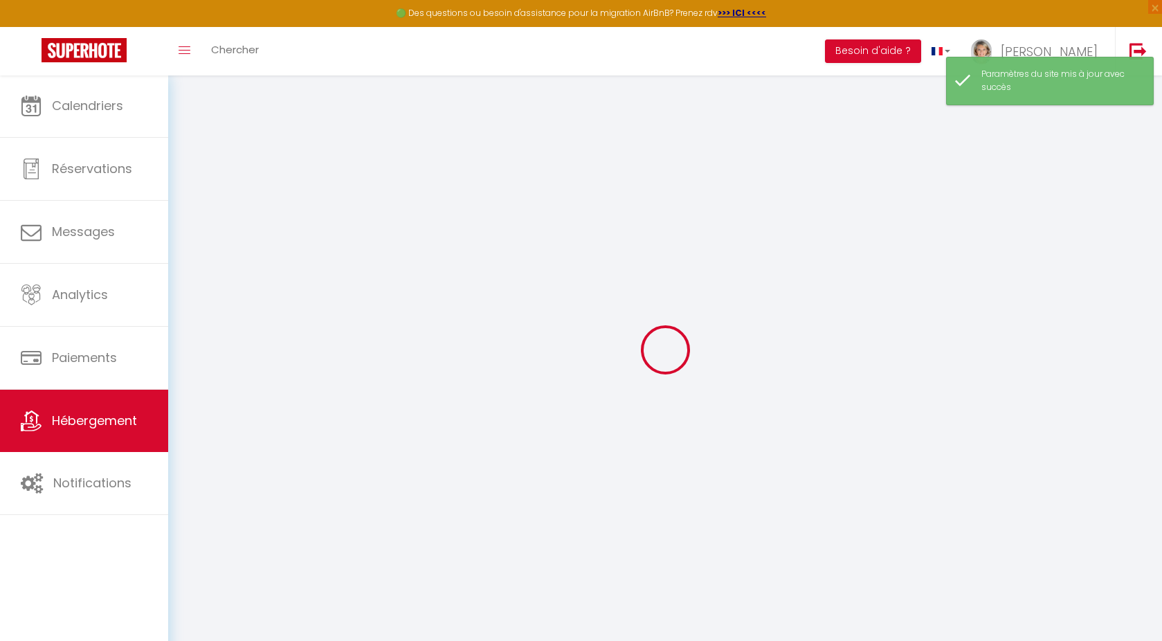
select select
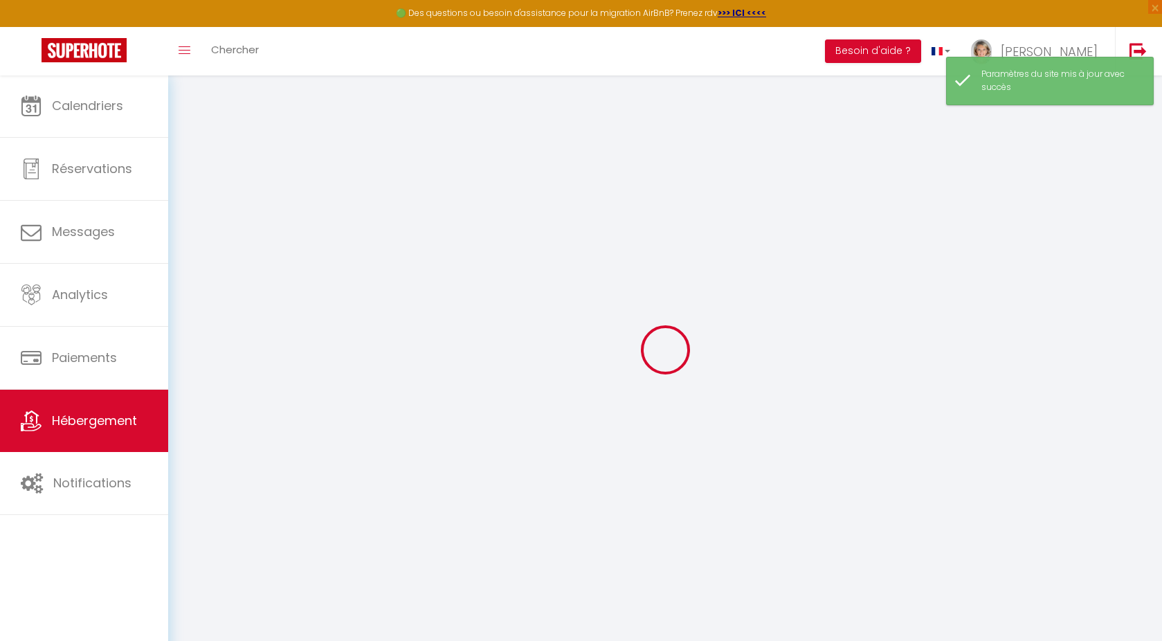
select select
checkbox input "false"
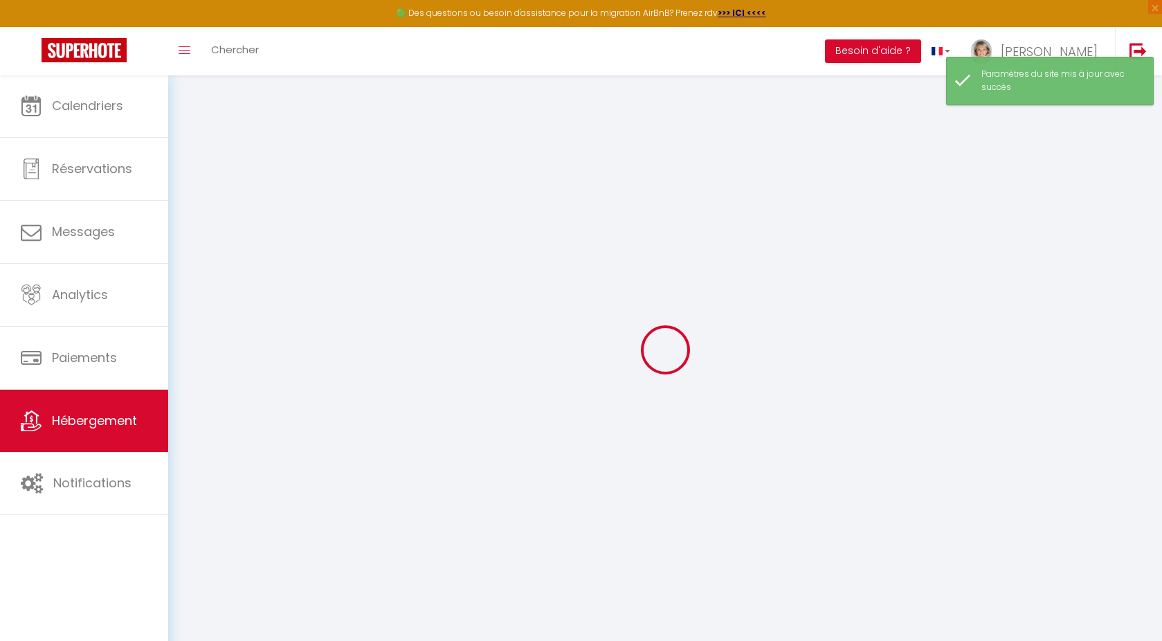
checkbox input "false"
select select
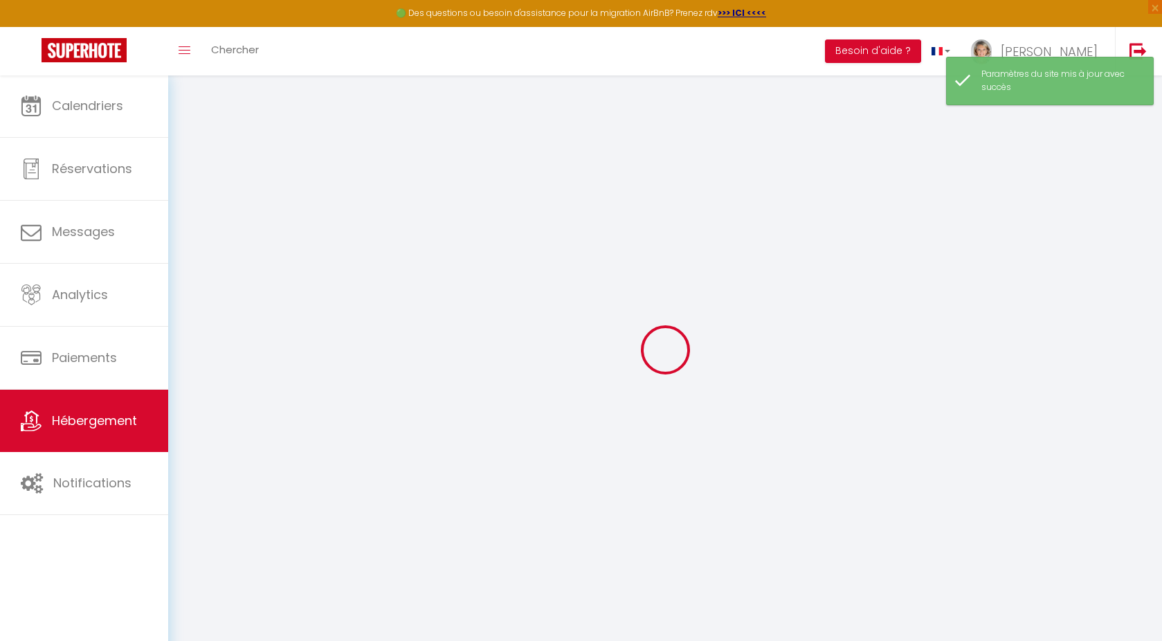
select select
checkbox input "false"
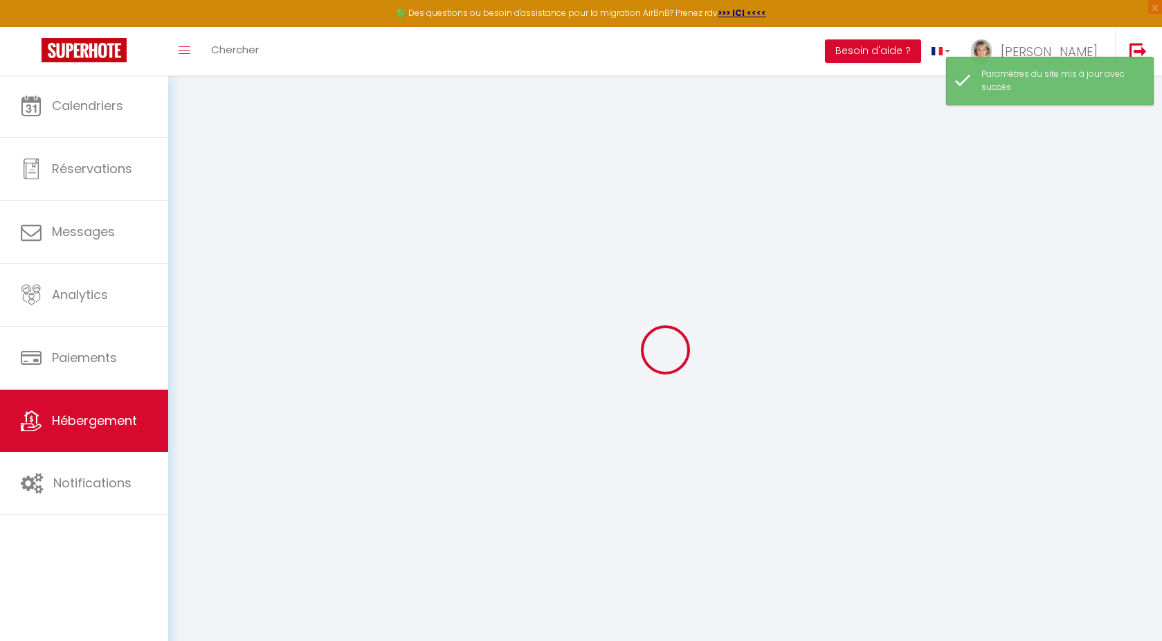
checkbox input "false"
select select
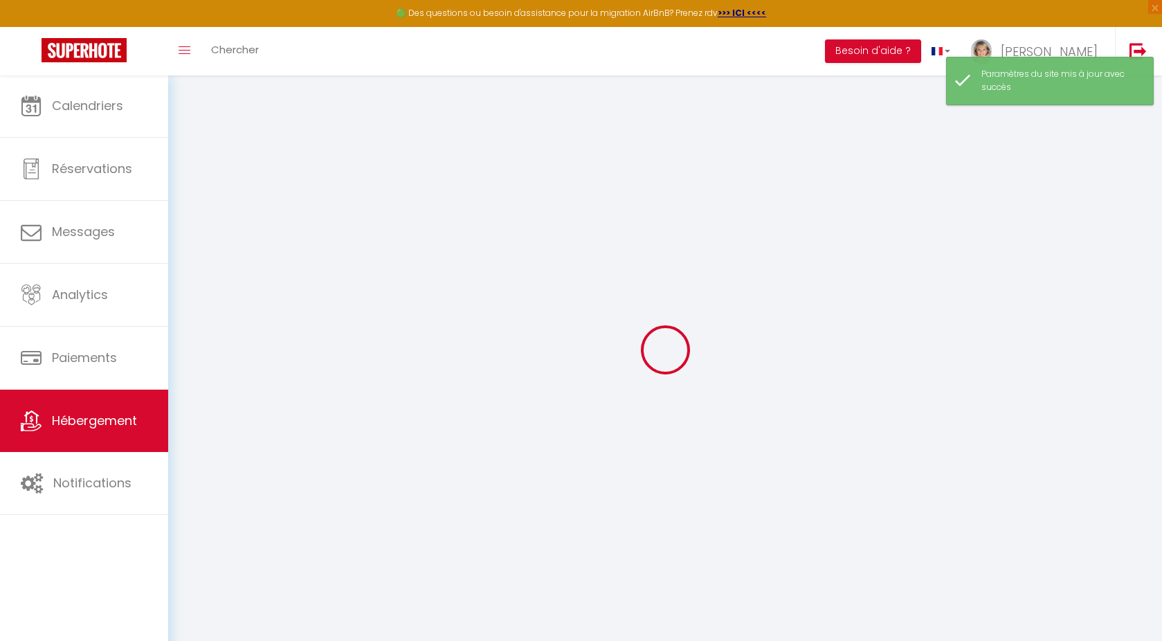
type input "Escapade"
type input "[PERSON_NAME]"
type input "Poussart-[PERSON_NAME]"
type input "20 Bd [PERSON_NAME]"
type input "31190"
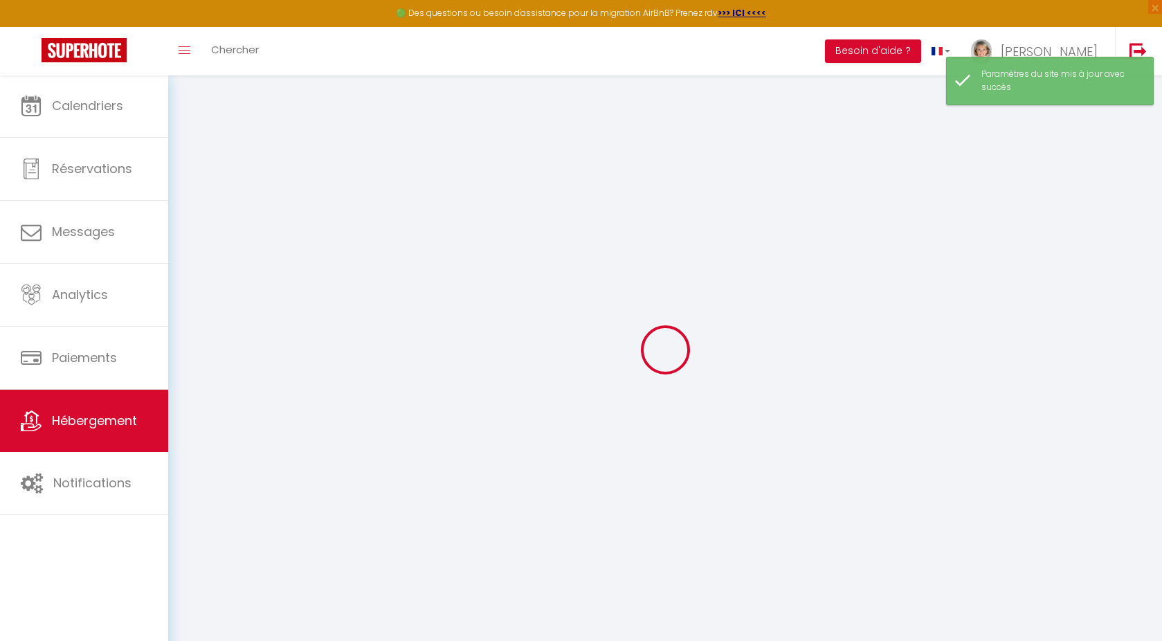
type input "Auterive"
select select "5"
select select "2"
type input "97"
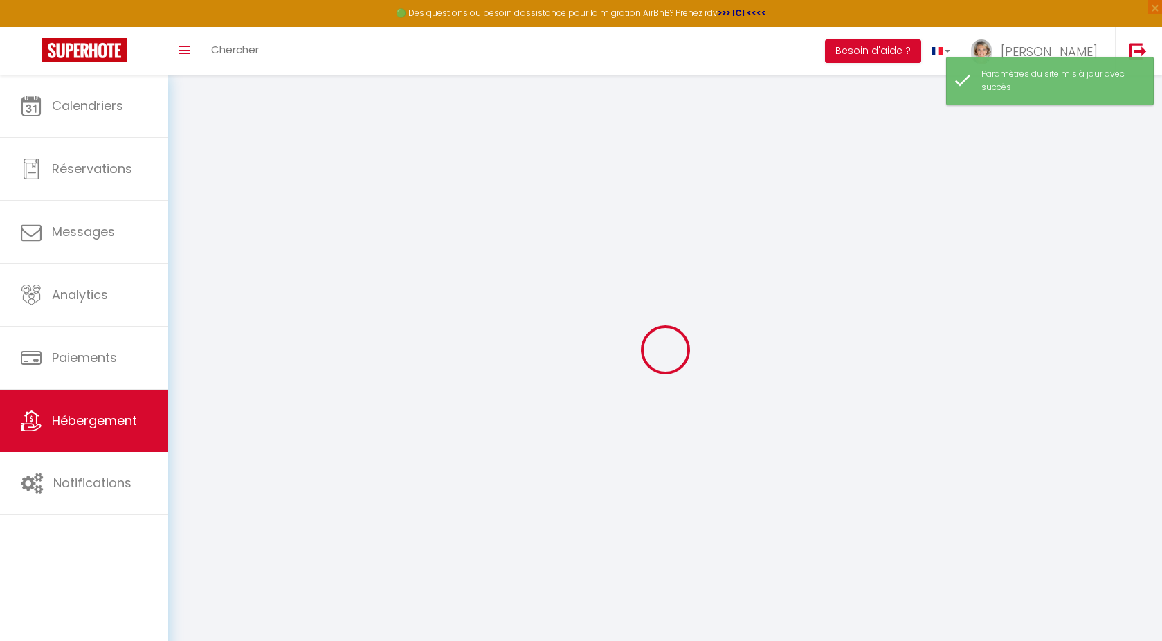
type input "40"
select select
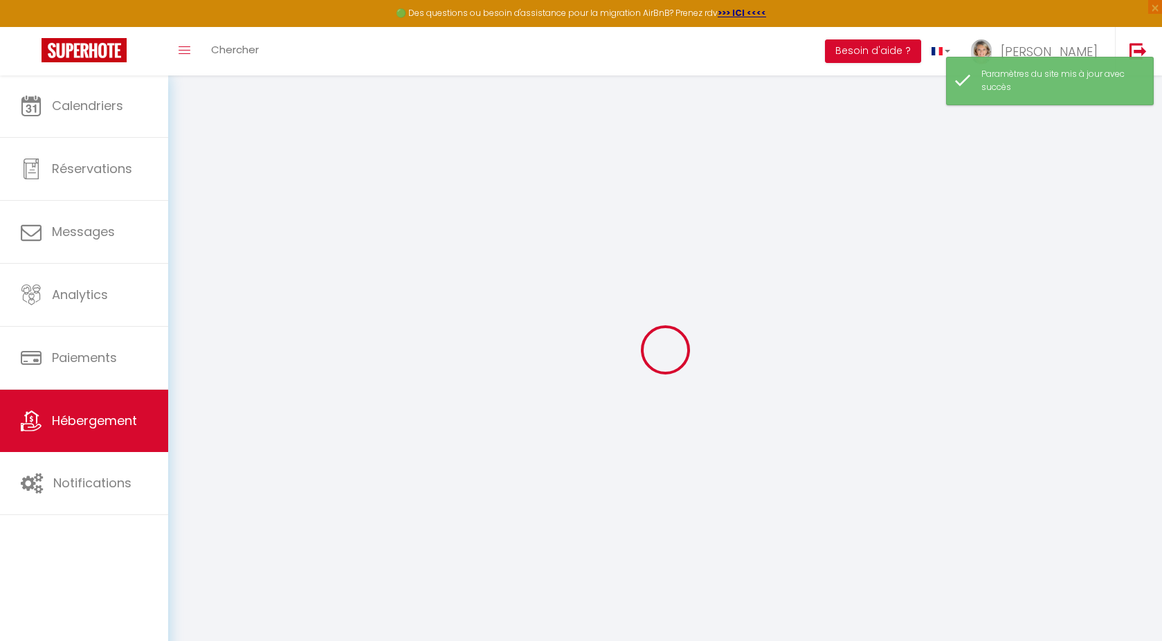
select select
type input "20 Boulevard Séverine"
type input "31190"
type input "Auterive"
type input "[EMAIL_ADDRESS][DOMAIN_NAME]"
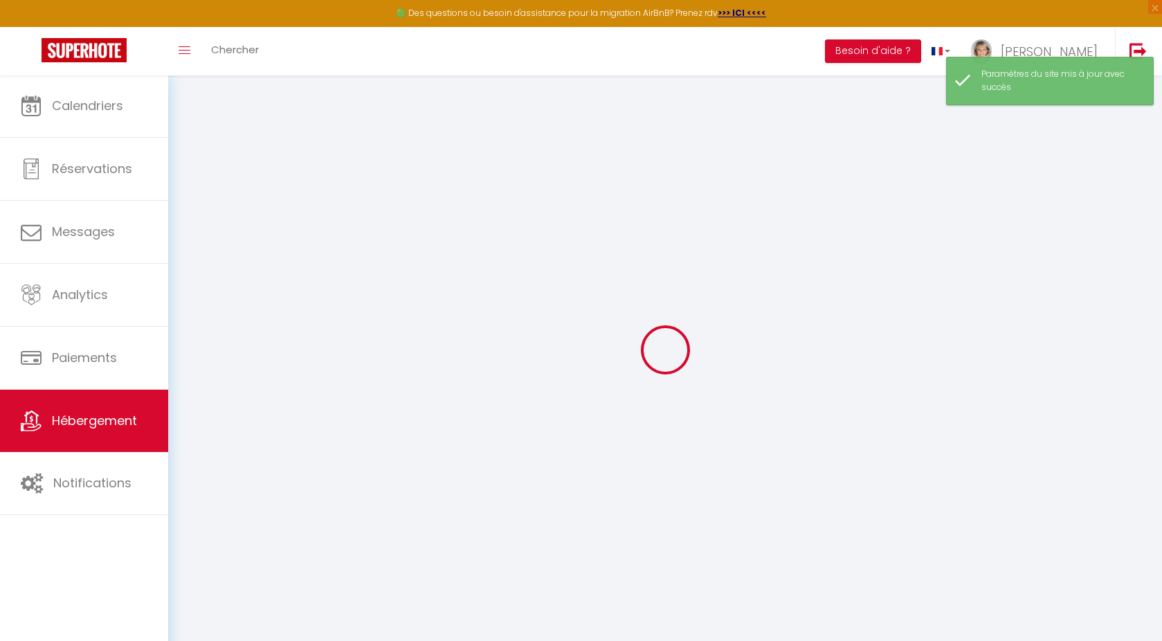
select select "5427"
checkbox input "false"
checkbox input "true"
checkbox input "false"
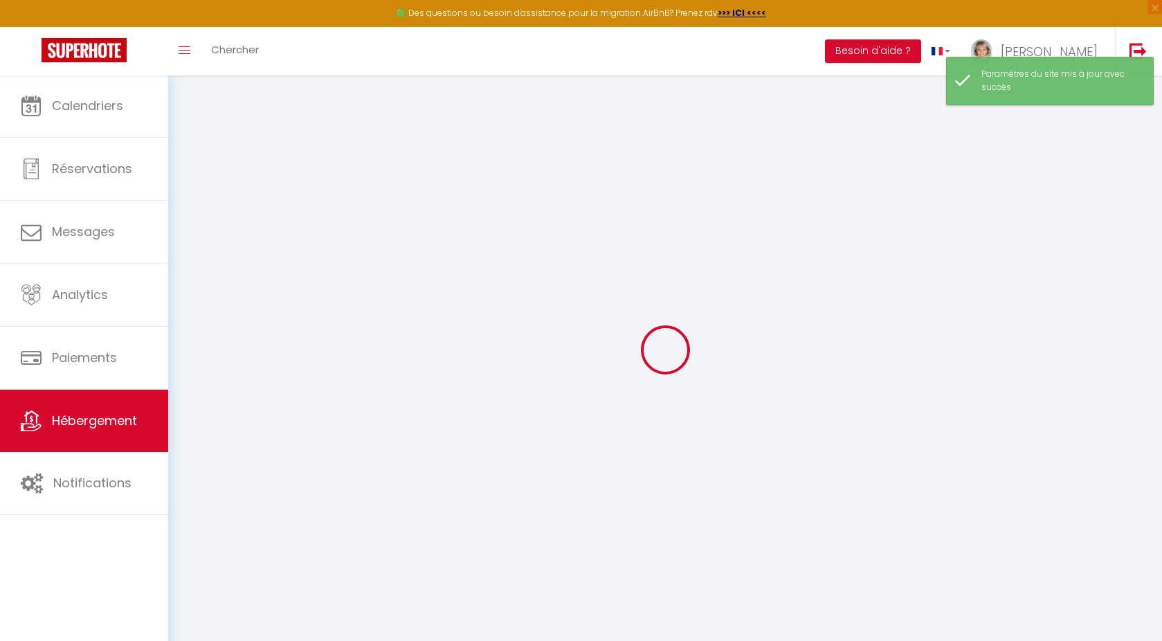
type input "0"
select select
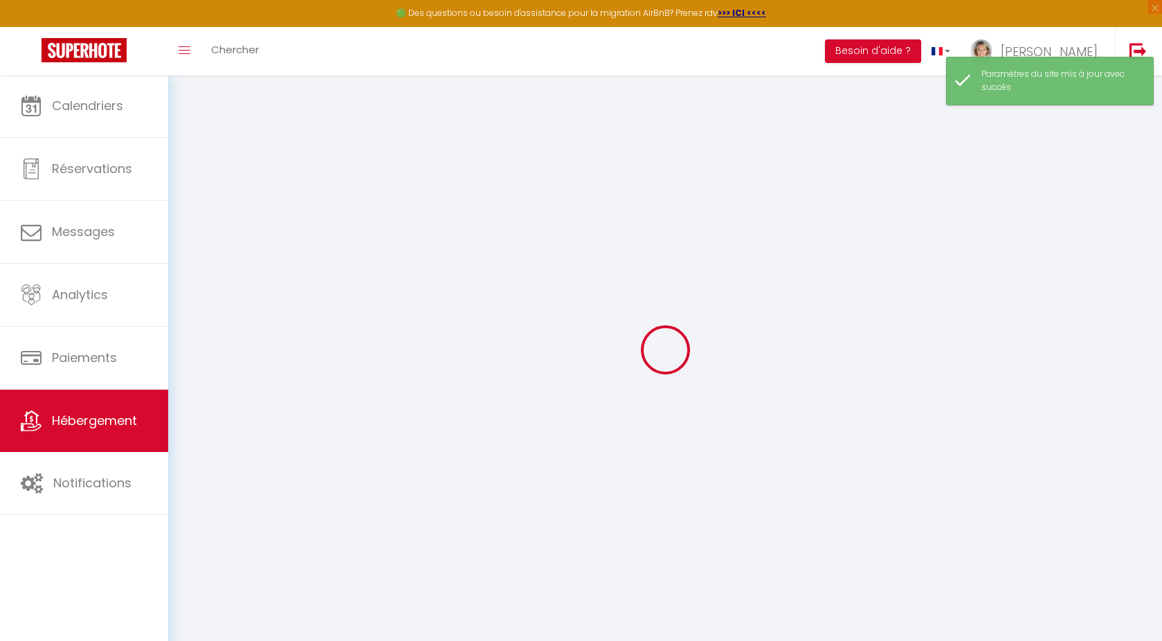
select select
checkbox input "false"
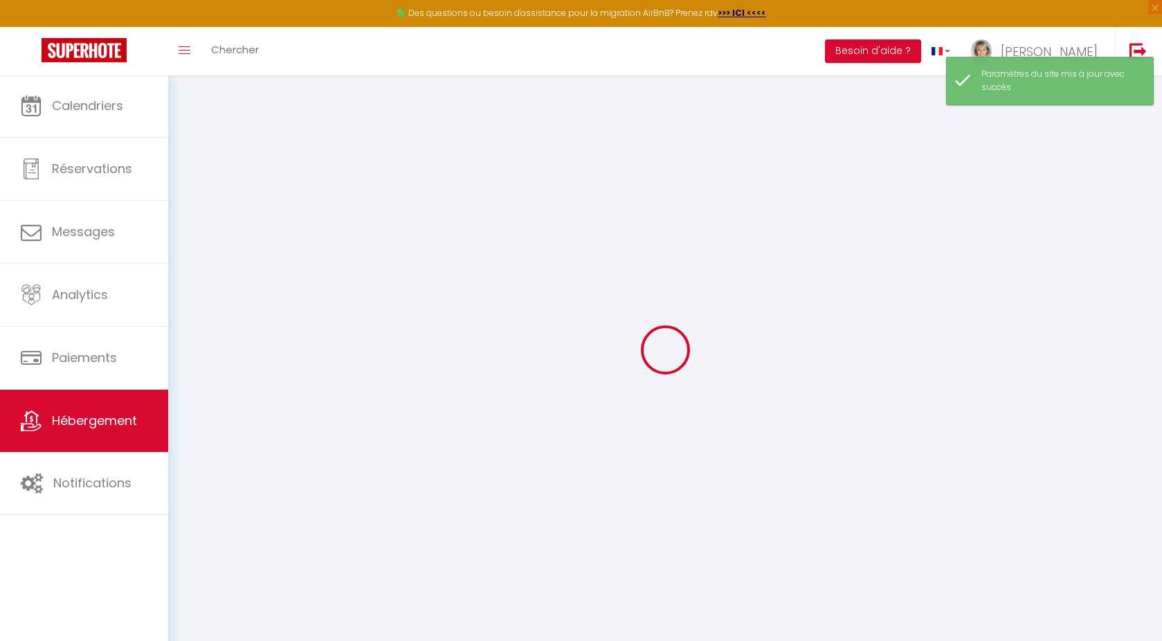
checkbox input "true"
checkbox input "false"
select select
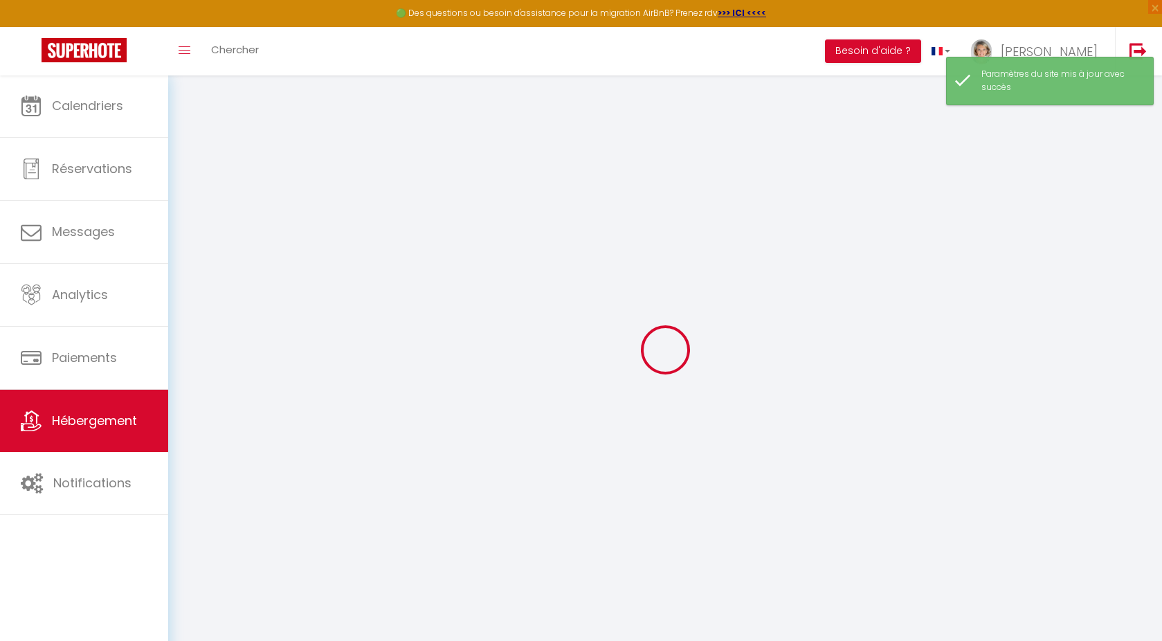
select select
checkbox input "false"
checkbox input "true"
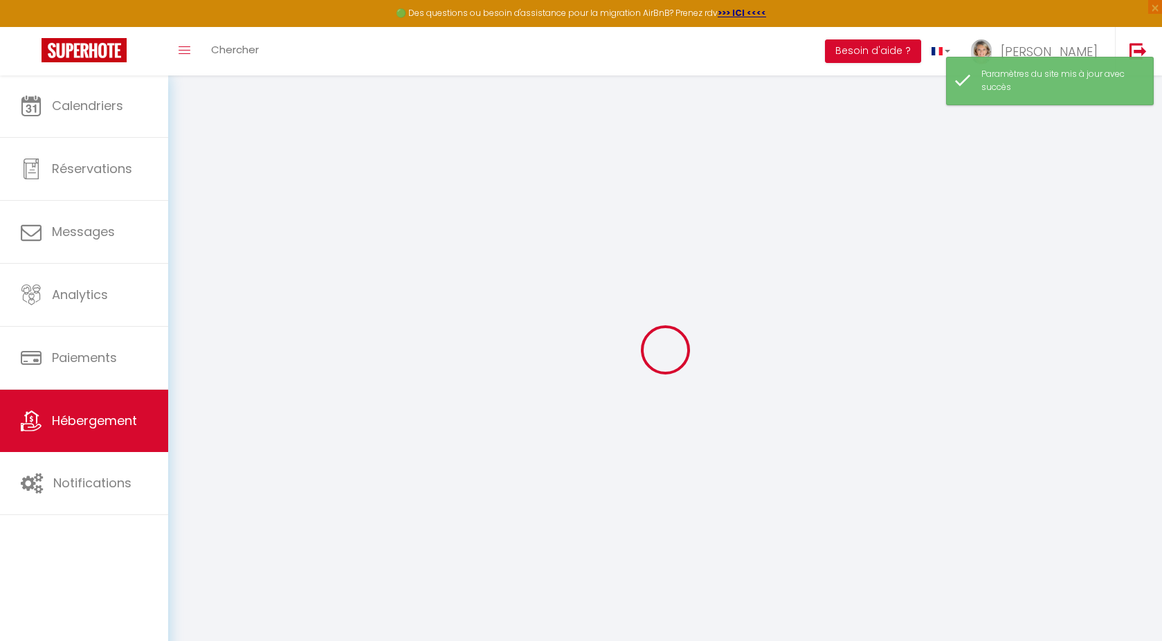
checkbox input "false"
checkbox input "true"
checkbox input "false"
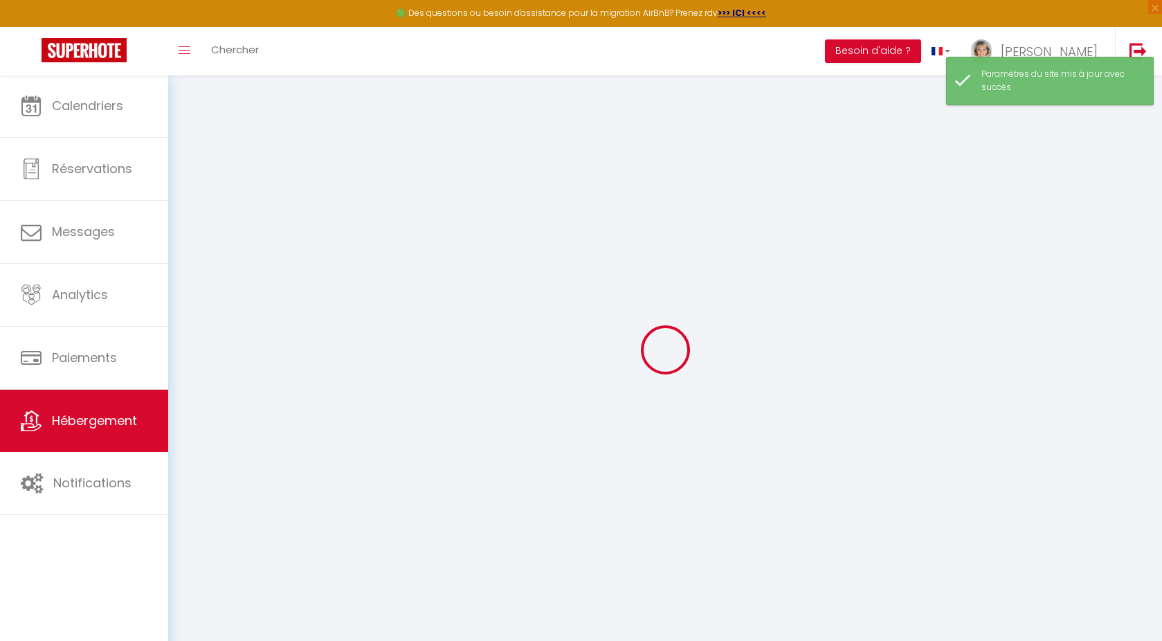
checkbox input "false"
checkbox input "true"
checkbox input "false"
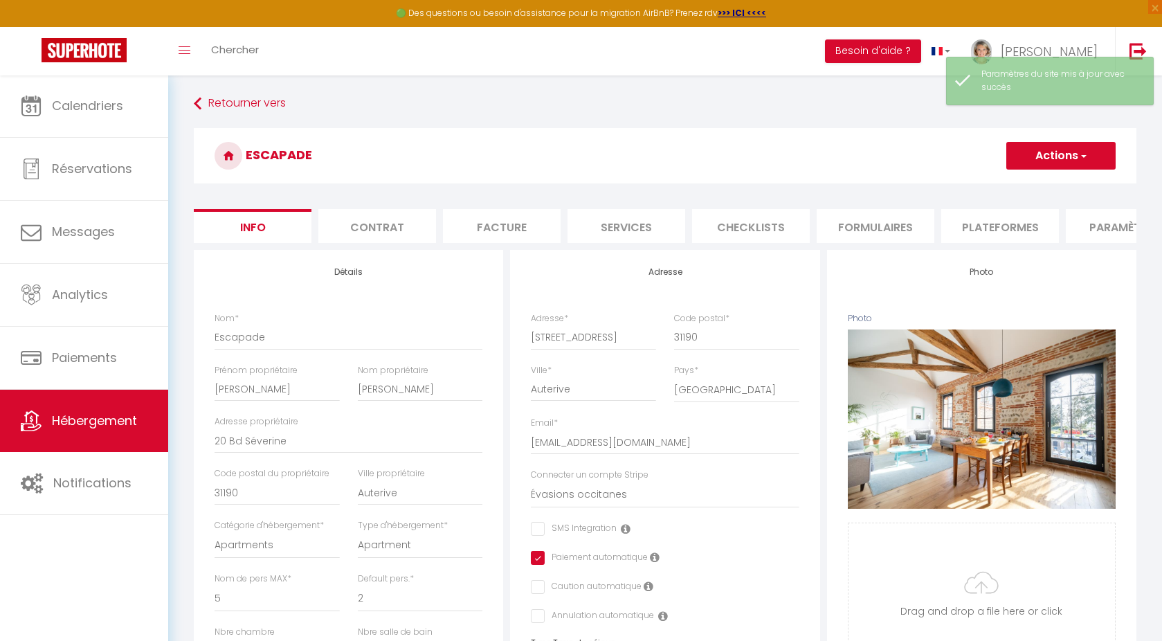
scroll to position [0, 296]
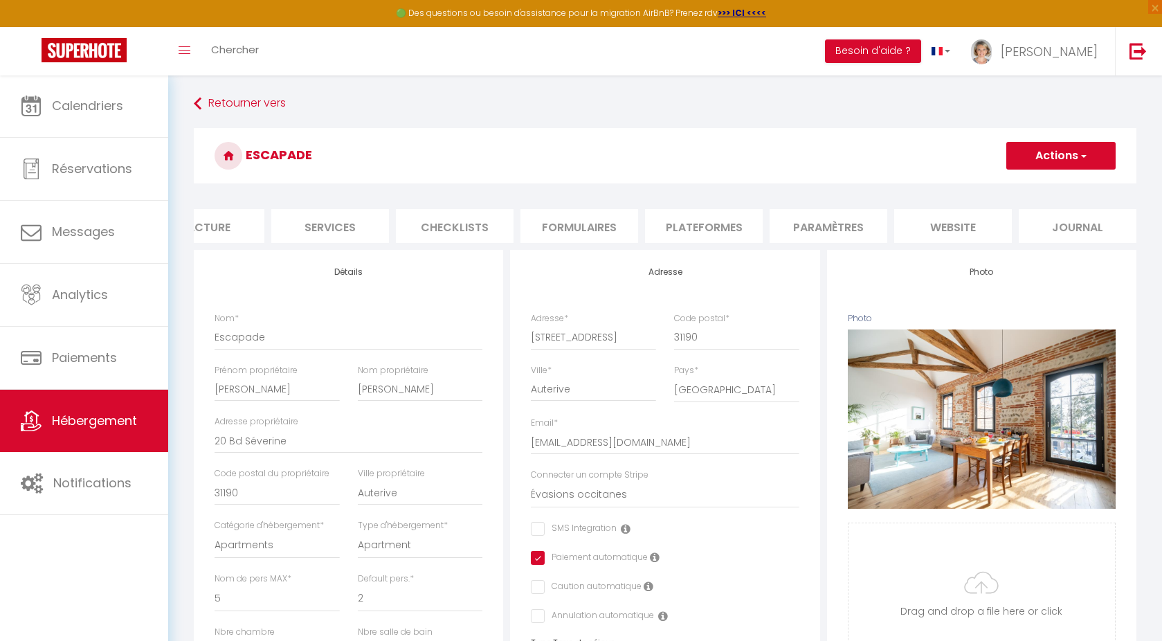
click at [946, 234] on li "website" at bounding box center [953, 226] width 118 height 34
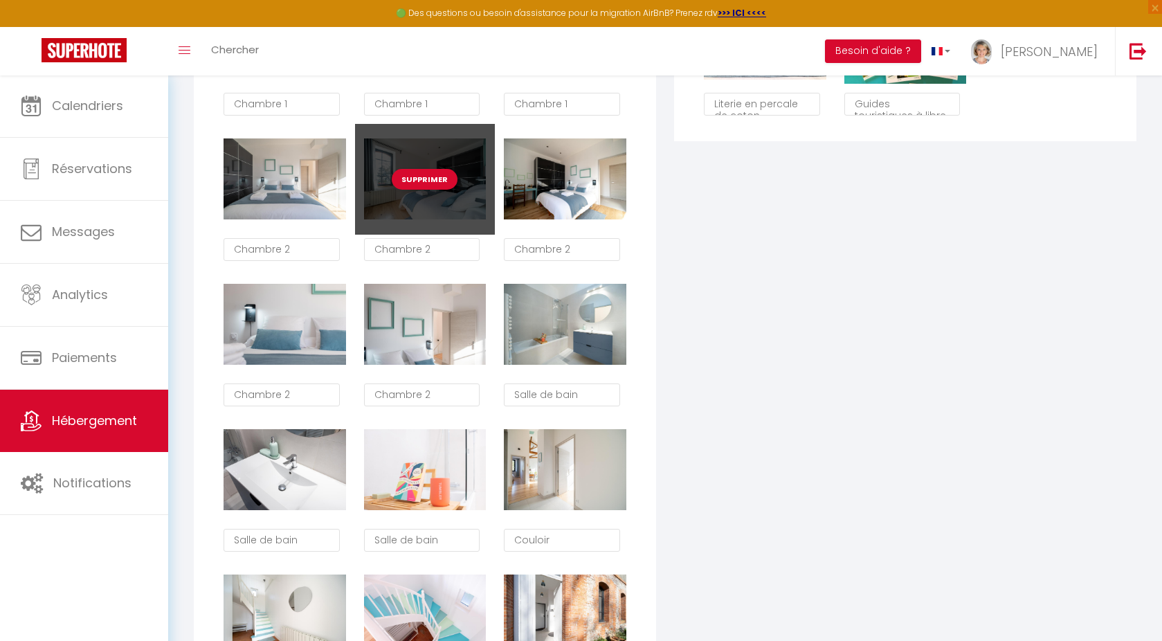
scroll to position [1175, 0]
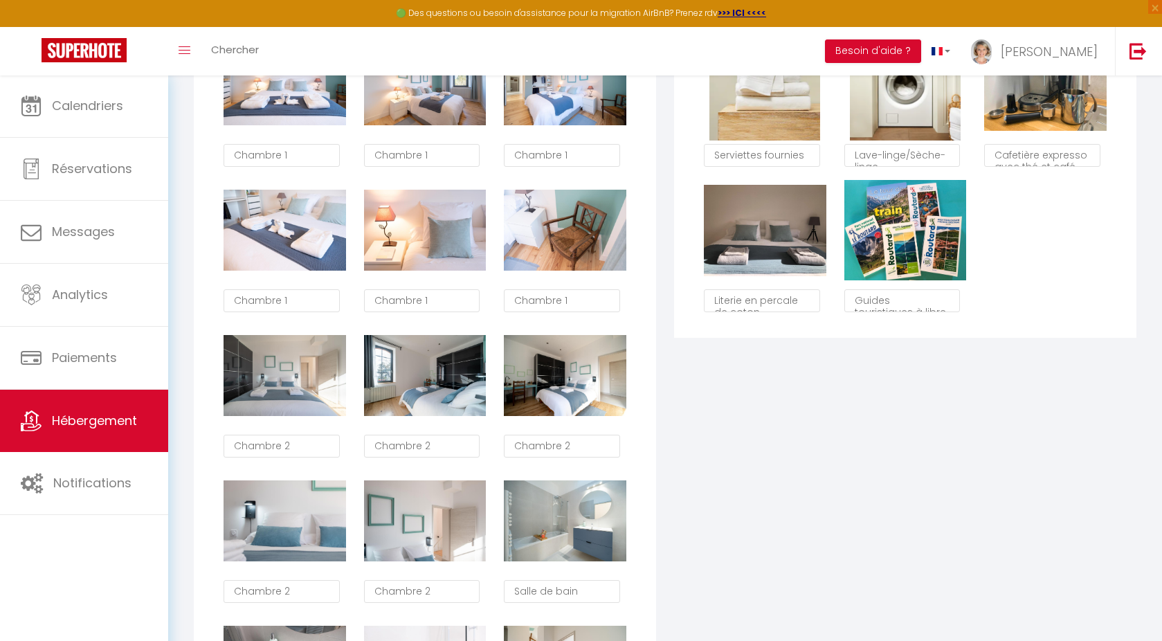
click at [98, 422] on span "Hébergement" at bounding box center [94, 420] width 85 height 17
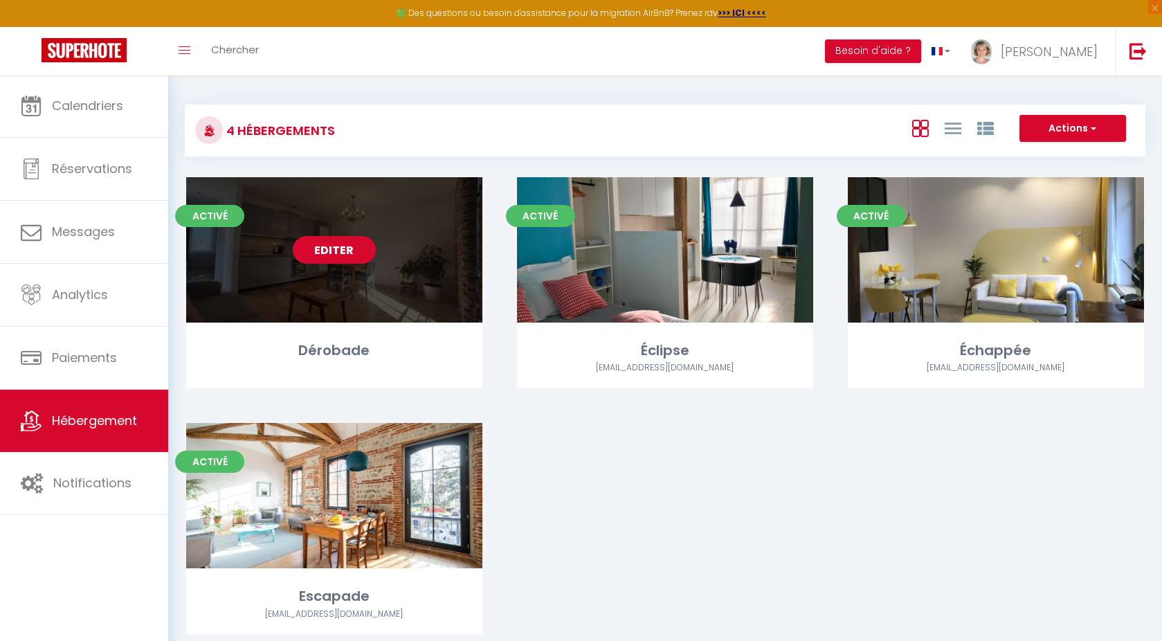
click at [346, 293] on div "Editer" at bounding box center [334, 249] width 296 height 145
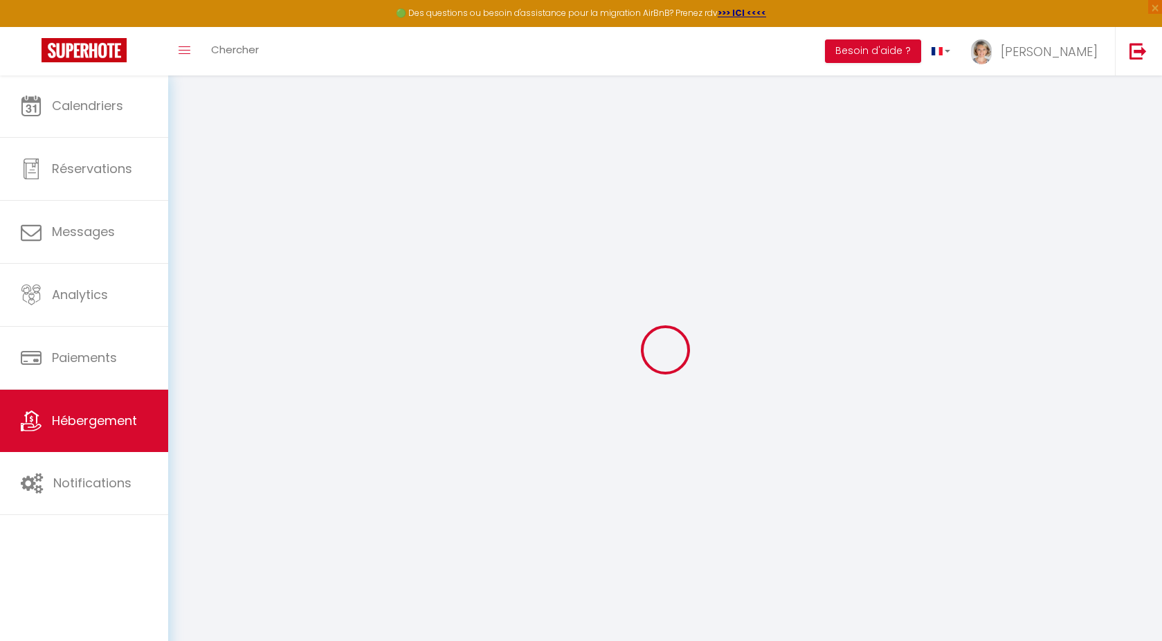
select select
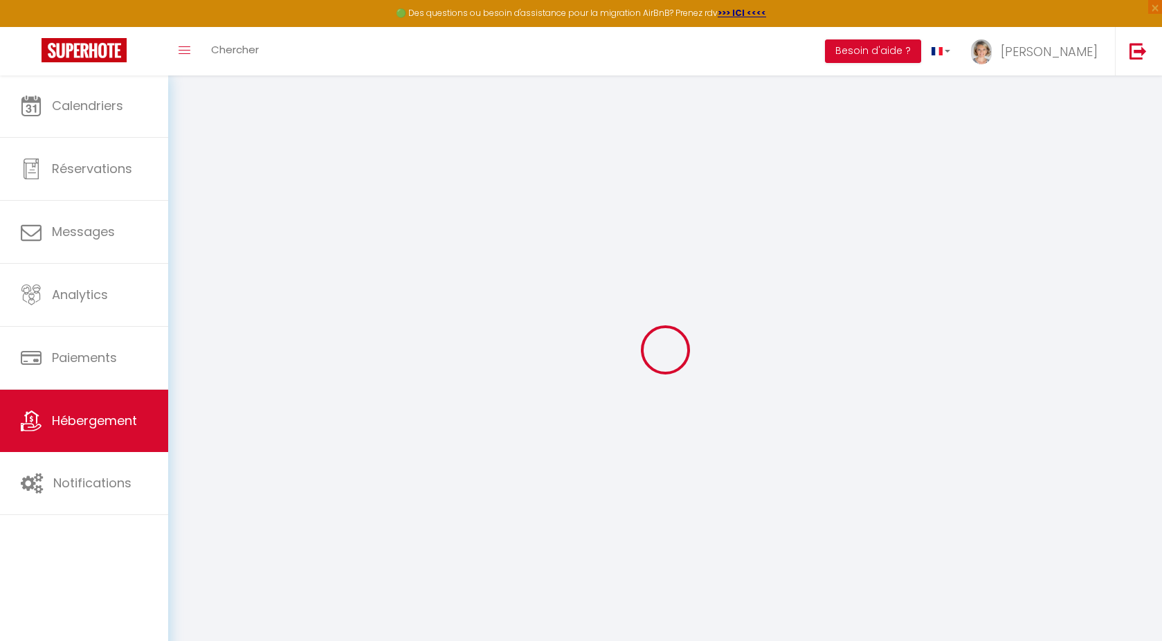
select select
checkbox input "false"
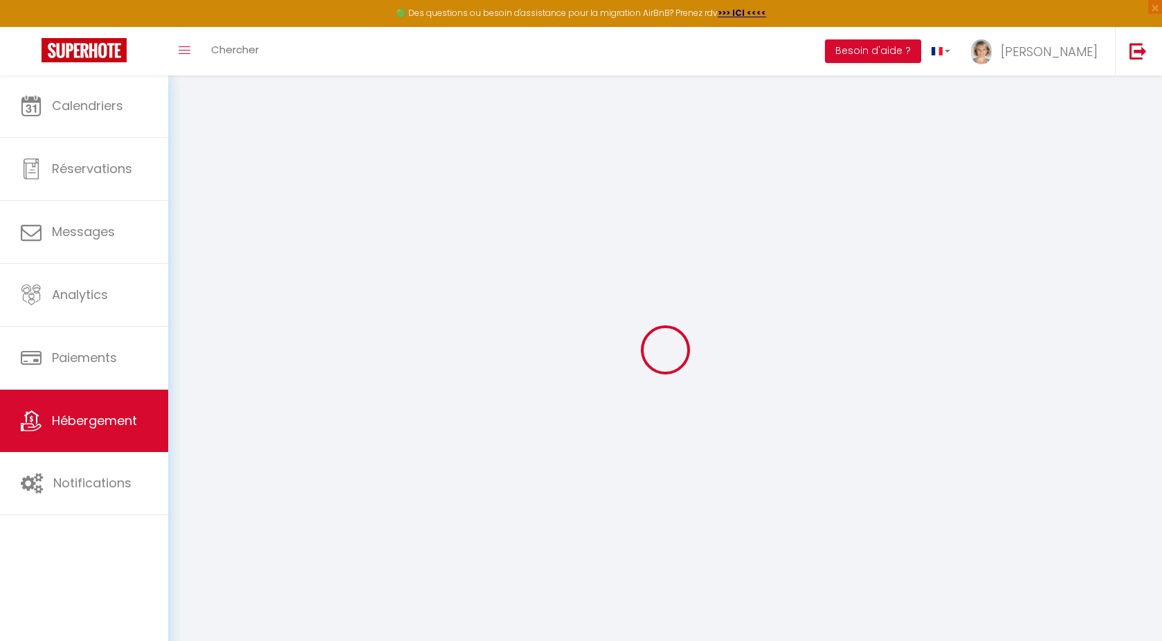
select select
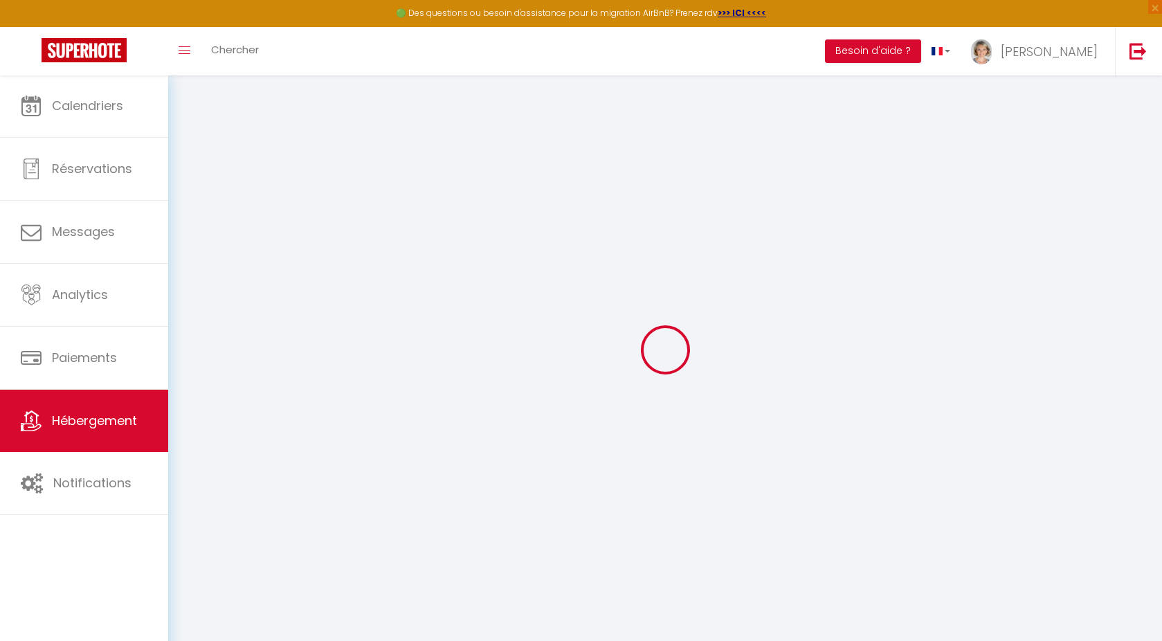
select select
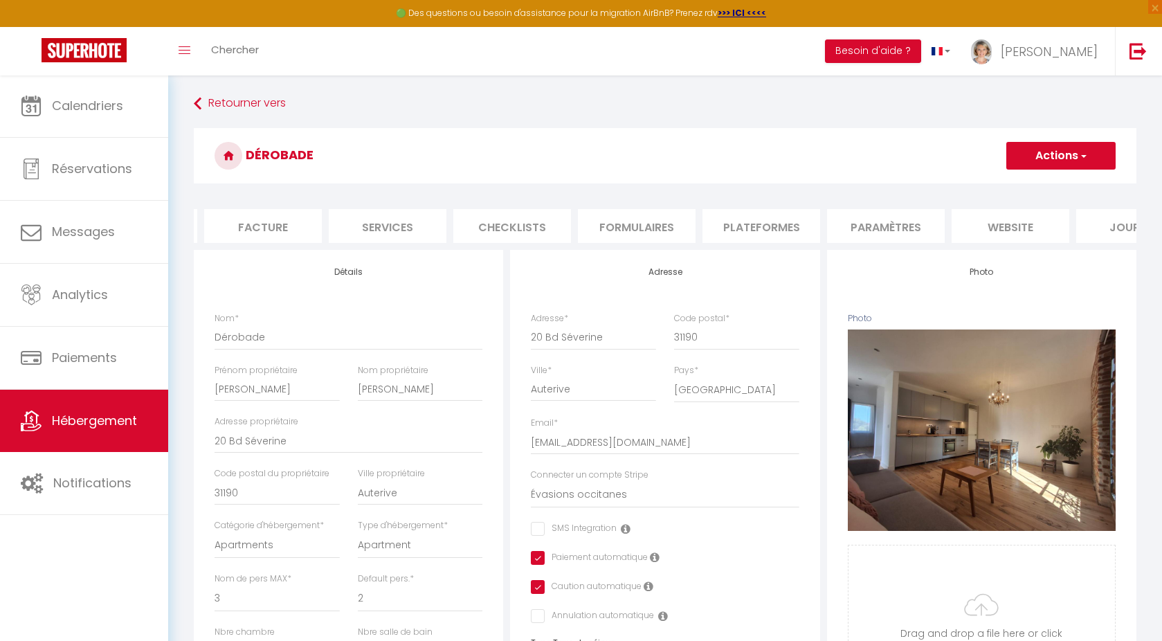
scroll to position [0, 237]
click at [997, 241] on li "website" at bounding box center [1012, 226] width 118 height 34
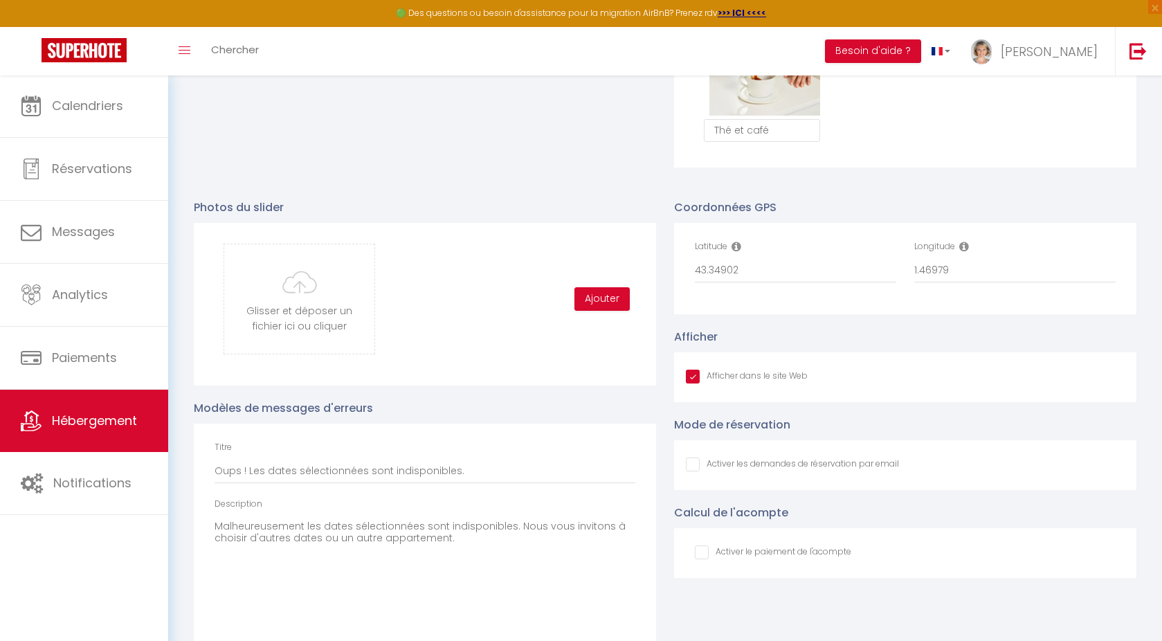
scroll to position [1344, 0]
click at [613, 306] on button "Ajouter" at bounding box center [602, 300] width 55 height 24
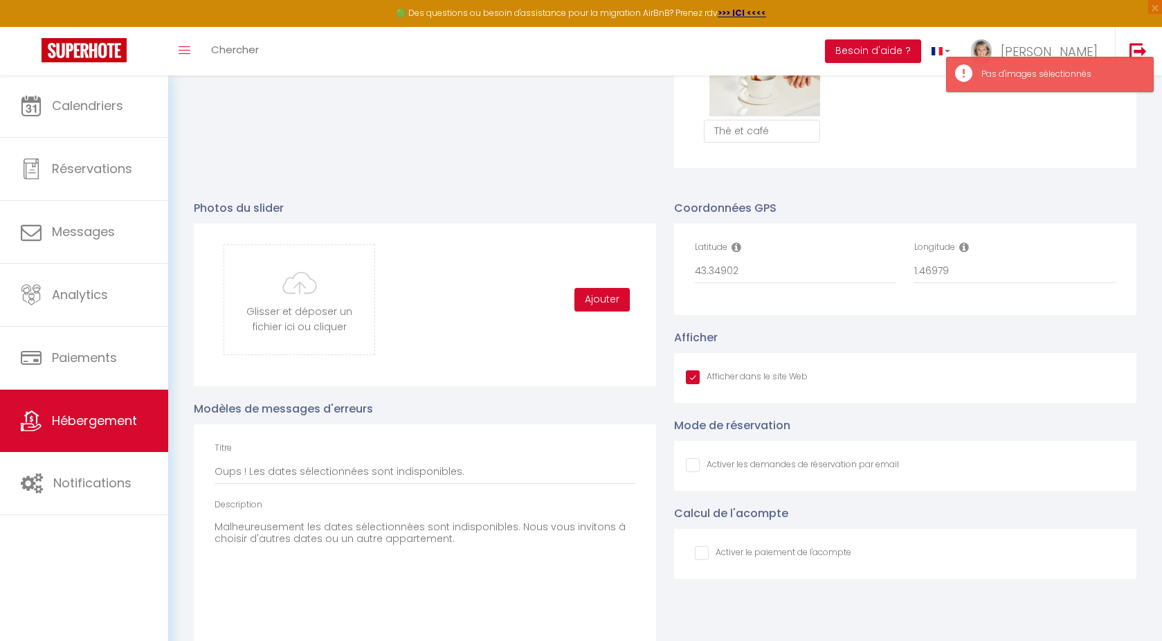
click at [493, 318] on div "Glisser et déposer un fichier ici ou cliquer Ooops, something wrong happened. R…" at bounding box center [425, 299] width 421 height 111
click at [303, 318] on input "file" at bounding box center [299, 299] width 150 height 109
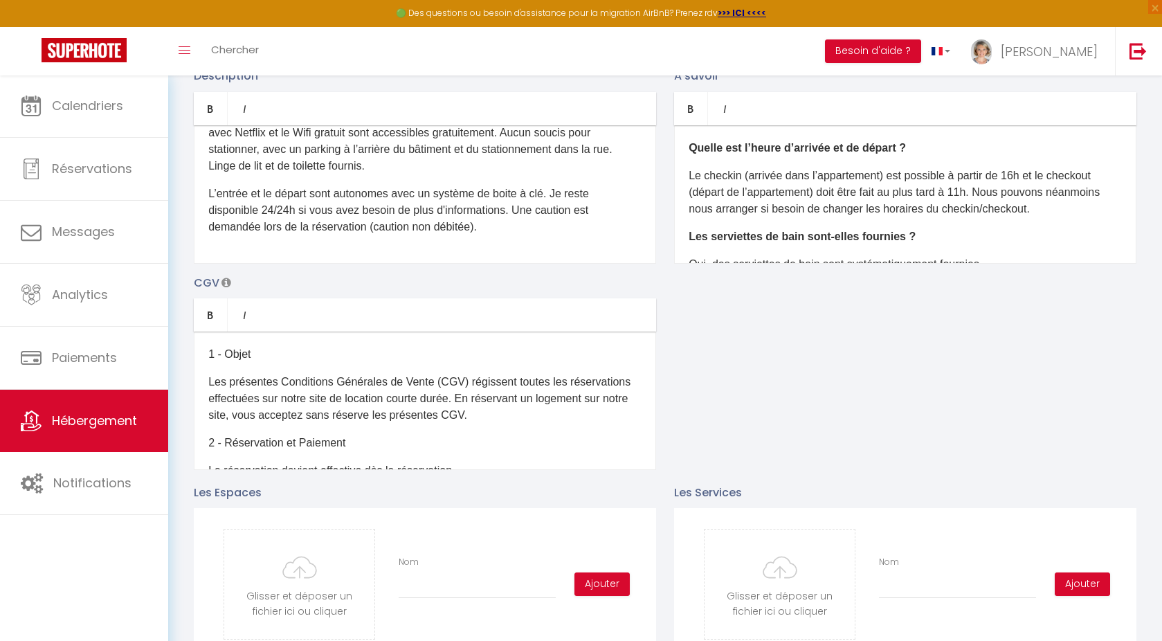
scroll to position [49, 0]
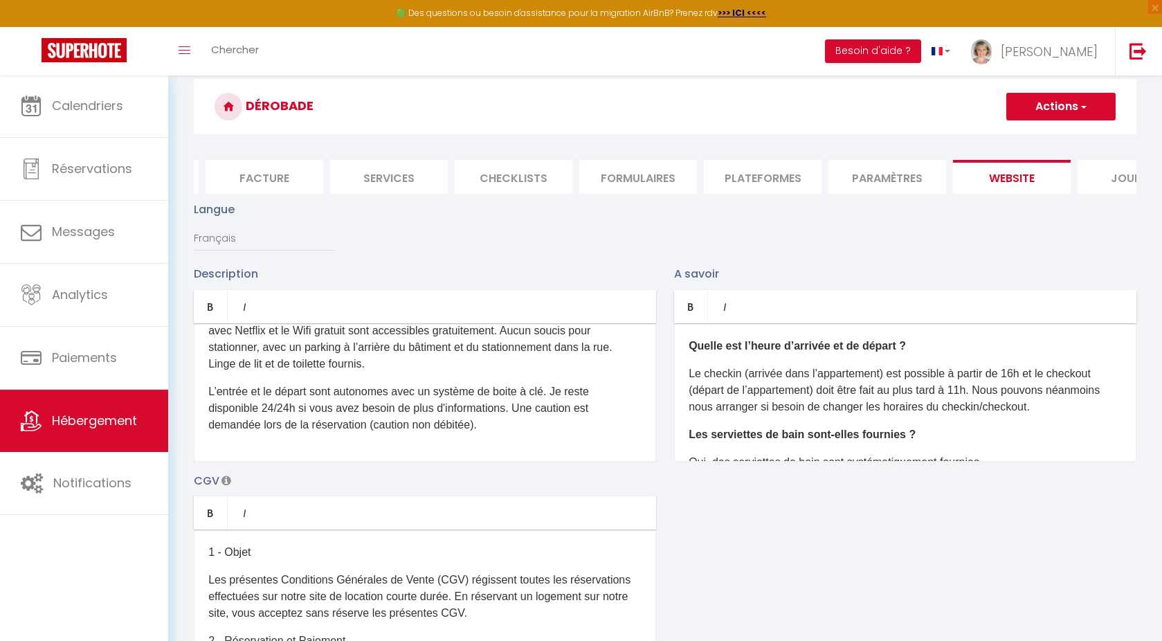
click at [1067, 112] on button "Actions" at bounding box center [1060, 107] width 109 height 28
click at [1046, 138] on input "Enregistrer" at bounding box center [1045, 137] width 51 height 14
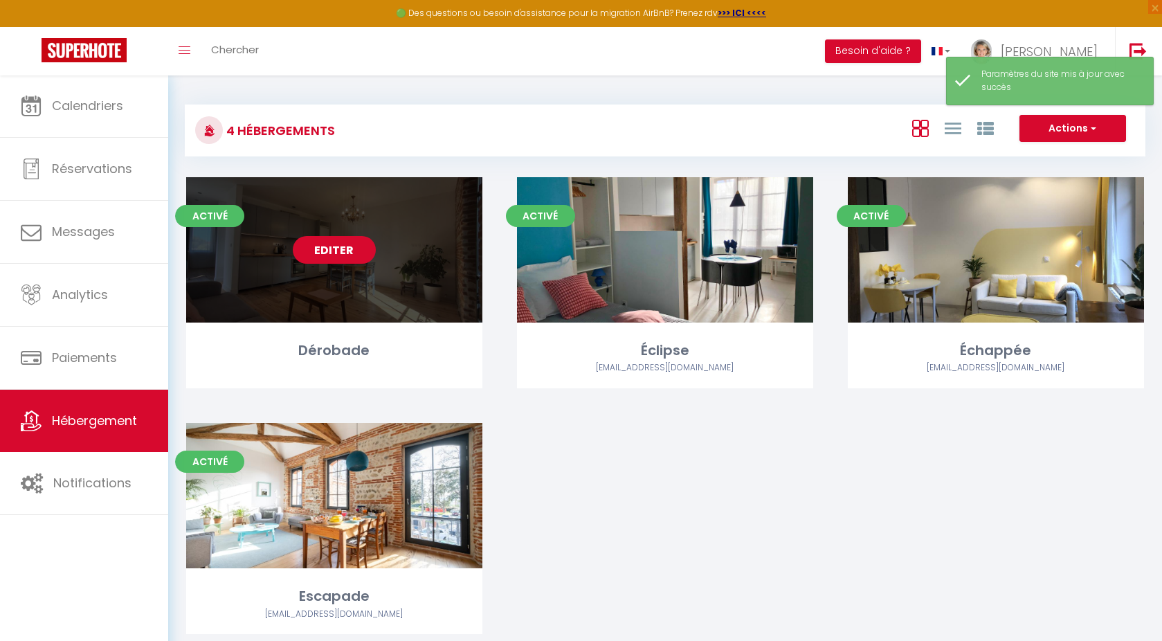
click at [343, 250] on link "Editer" at bounding box center [334, 250] width 83 height 28
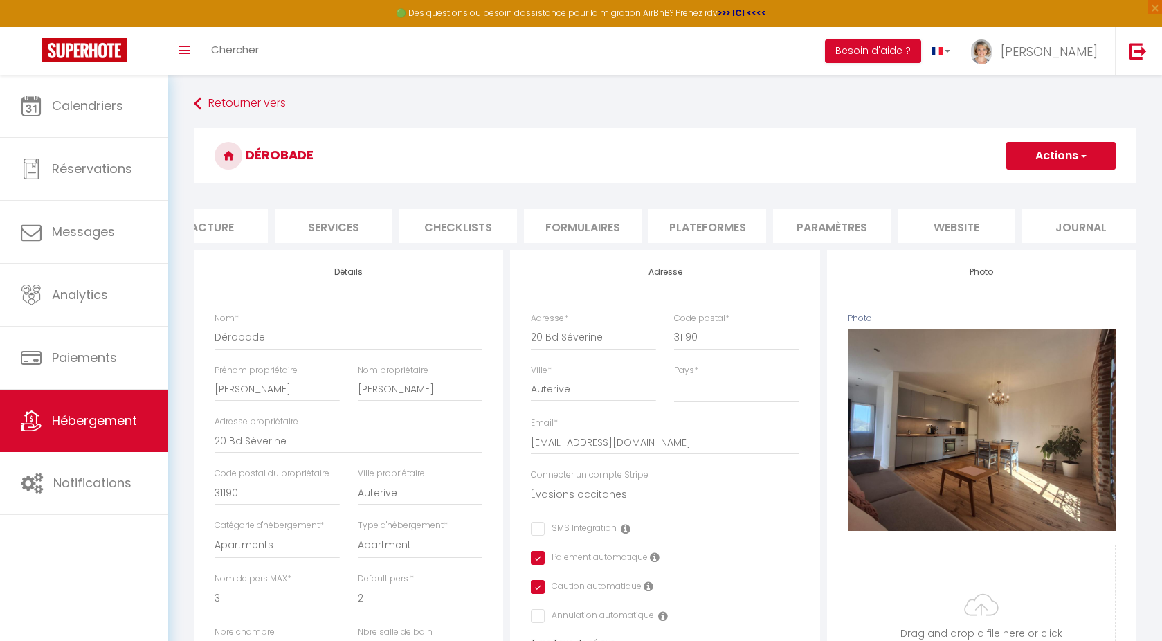
scroll to position [0, 296]
click at [964, 231] on li "website" at bounding box center [953, 226] width 118 height 34
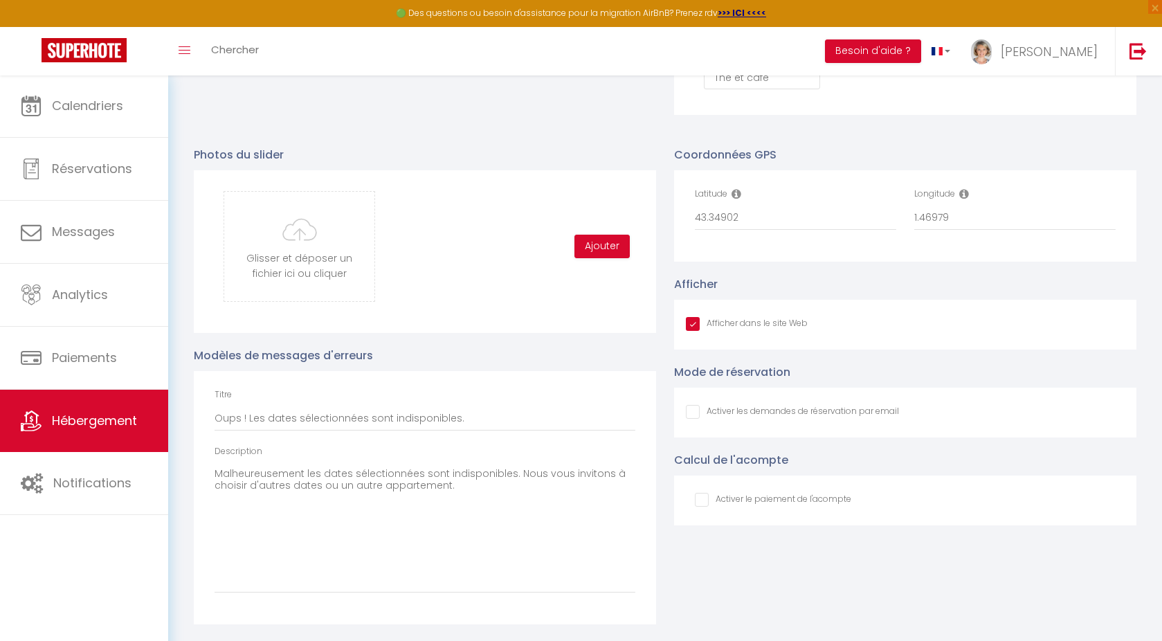
scroll to position [1405, 0]
click at [613, 246] on button "Ajouter" at bounding box center [602, 247] width 55 height 24
click at [317, 244] on input "file" at bounding box center [299, 246] width 150 height 109
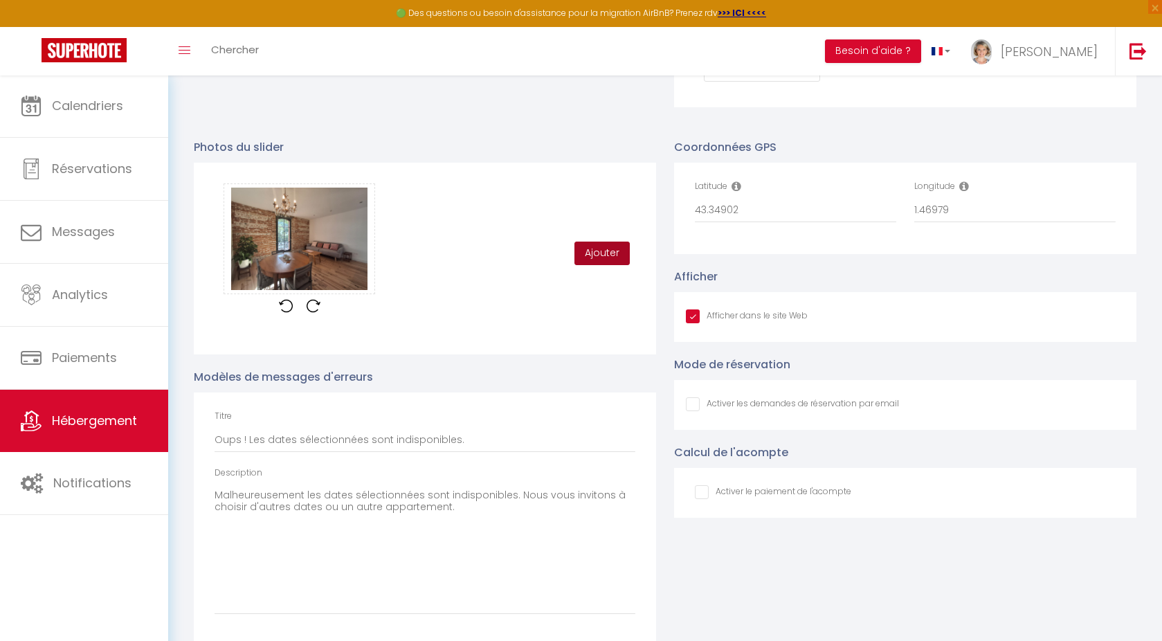
click at [595, 265] on button "Ajouter" at bounding box center [602, 254] width 55 height 24
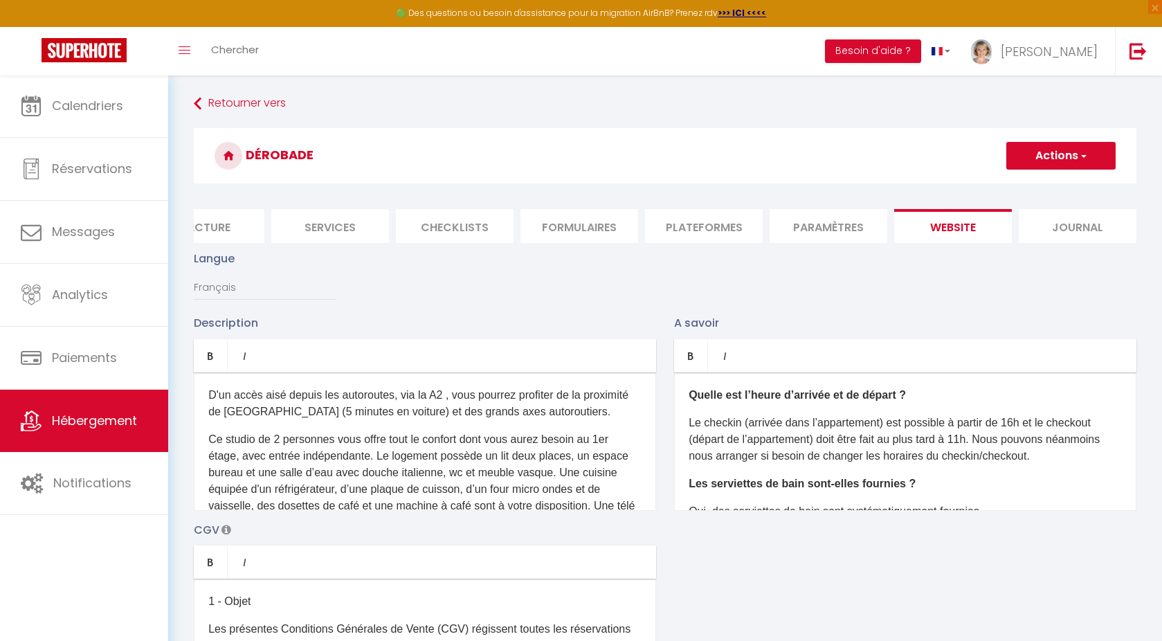
scroll to position [0, 0]
click at [1049, 150] on button "Actions" at bounding box center [1060, 156] width 109 height 28
click at [1036, 183] on input "Enregistrer" at bounding box center [1045, 186] width 51 height 14
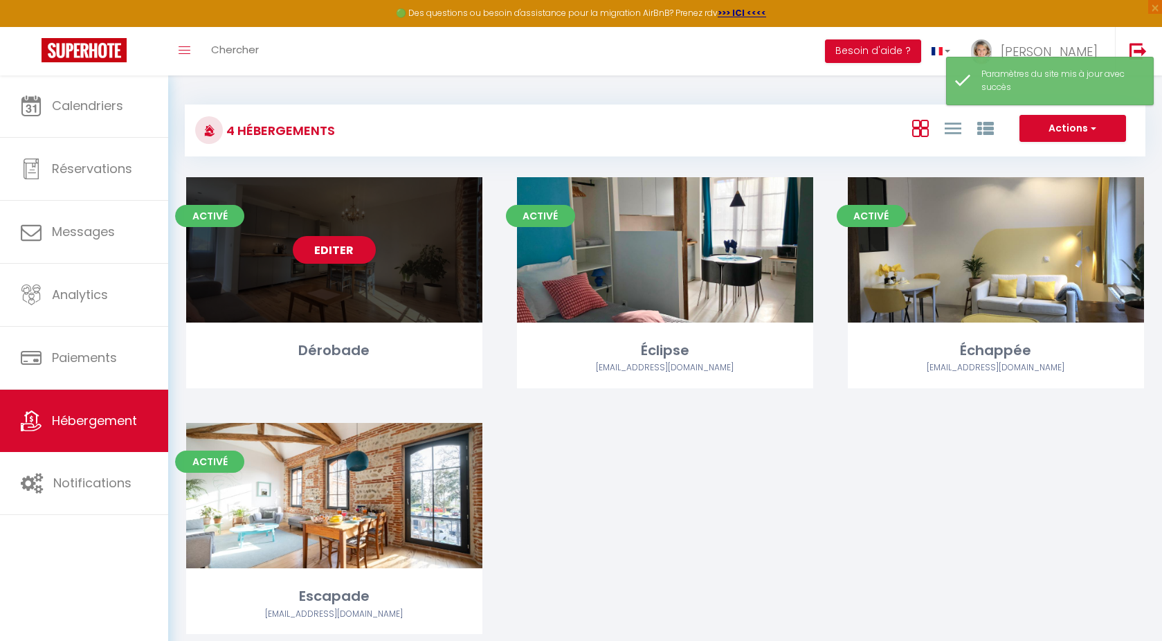
click at [399, 281] on div "Editer" at bounding box center [334, 249] width 296 height 145
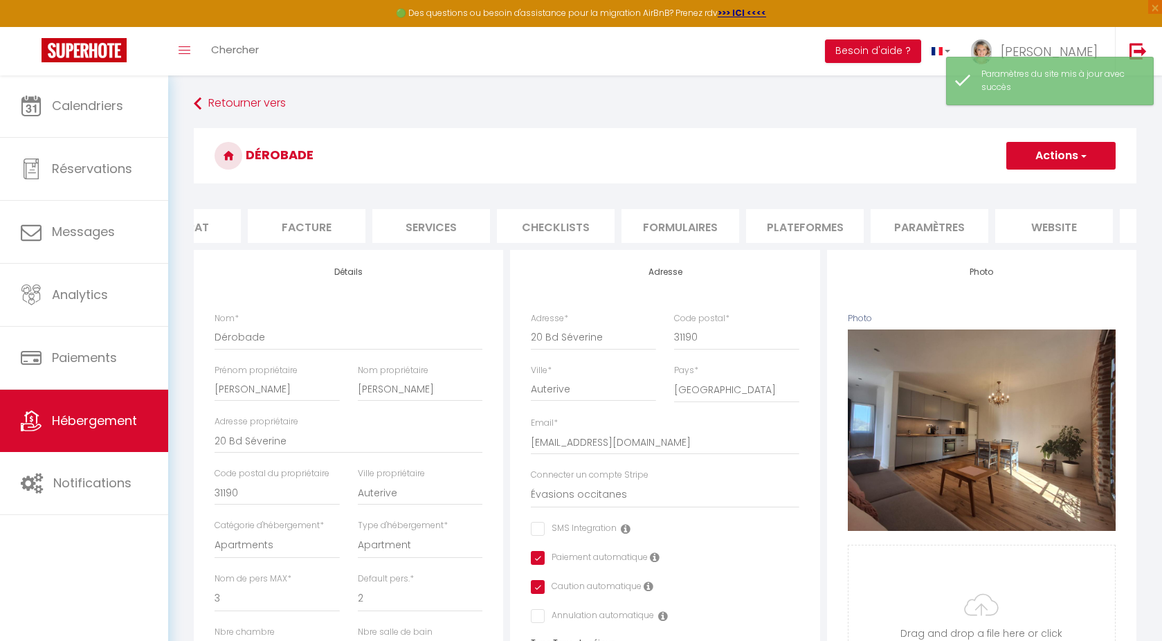
scroll to position [0, 296]
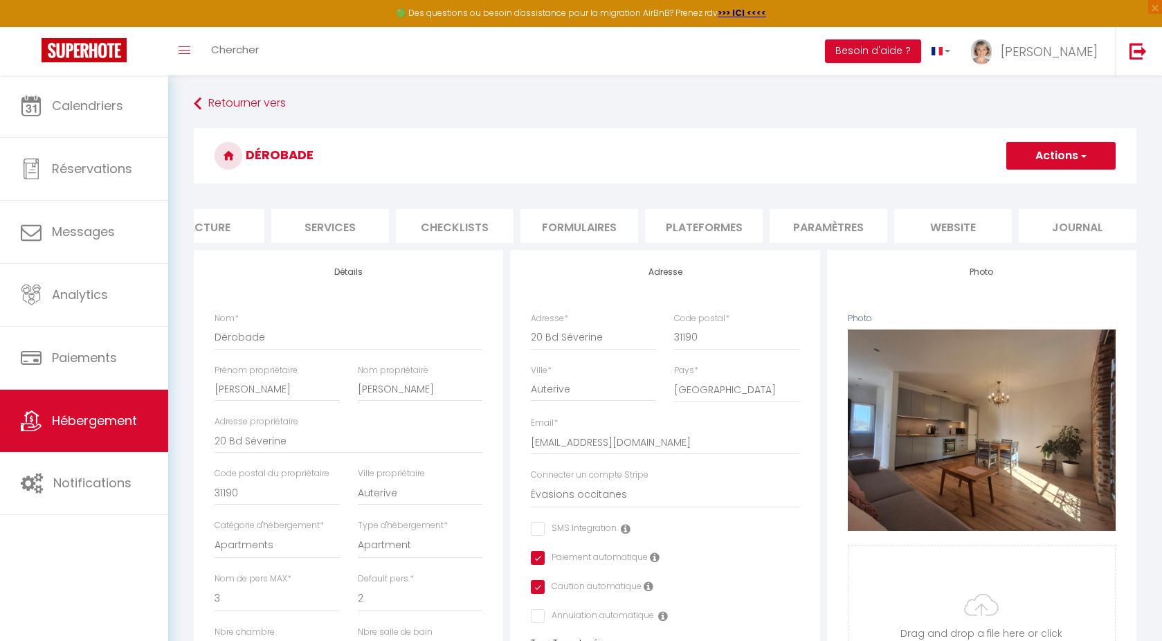
click at [941, 226] on li "website" at bounding box center [953, 226] width 118 height 34
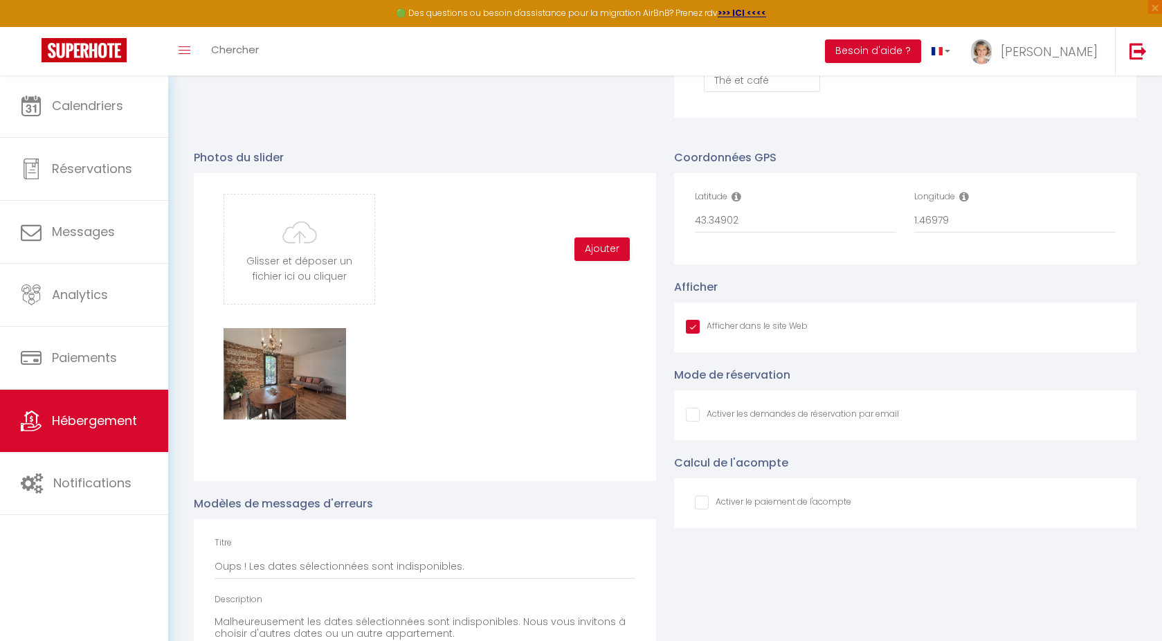
scroll to position [1396, 0]
